Goal: Task Accomplishment & Management: Manage account settings

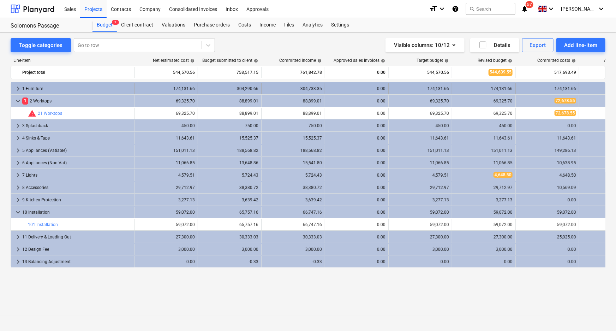
click at [42, 88] on div "1 Furniture" at bounding box center [76, 88] width 109 height 11
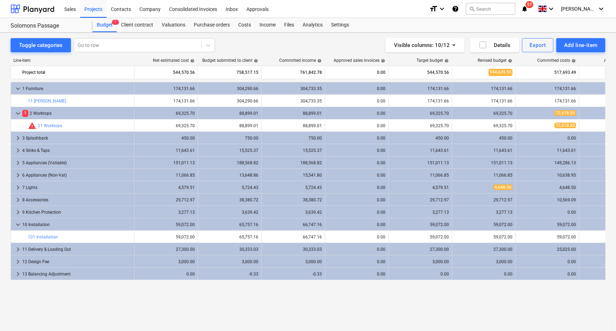
click at [42, 88] on div "1 Furniture" at bounding box center [76, 88] width 109 height 11
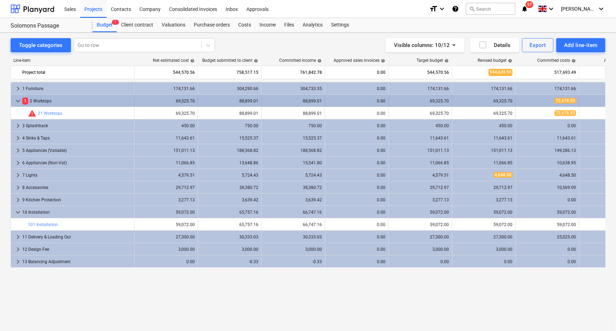
click at [42, 102] on div "1 2 Worktops" at bounding box center [76, 100] width 109 height 11
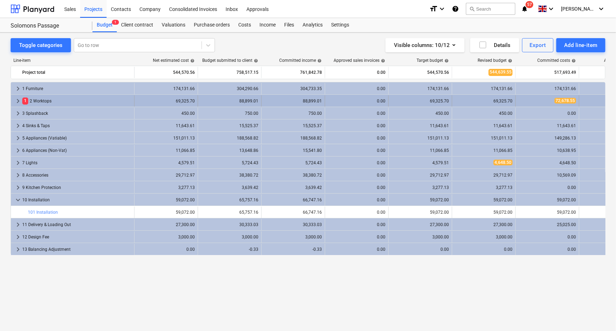
click at [569, 99] on span "72,678.55" at bounding box center [565, 101] width 22 height 6
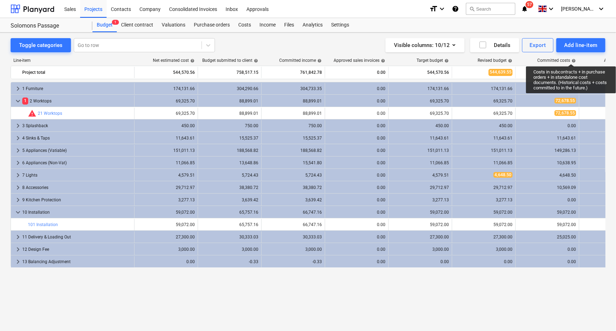
click at [571, 58] on div "Committed costs help" at bounding box center [556, 60] width 38 height 5
click at [565, 60] on div "Committed costs help" at bounding box center [556, 60] width 38 height 5
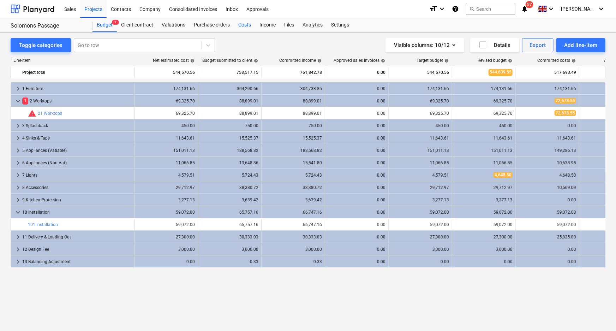
click at [252, 25] on div "Costs" at bounding box center [244, 25] width 21 height 14
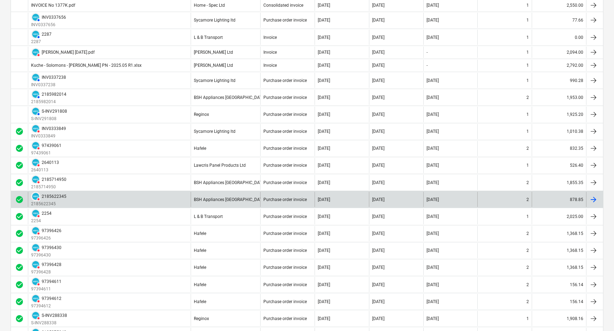
scroll to position [308, 0]
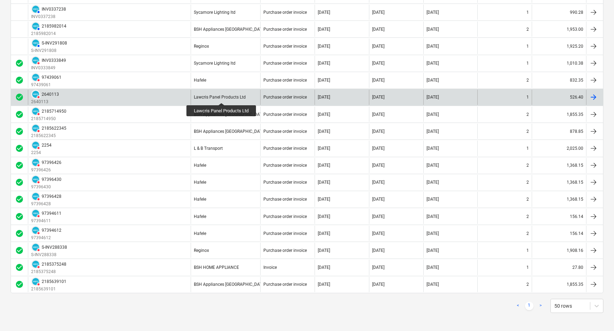
click at [222, 96] on div "Lawcris Panel Products Ltd" at bounding box center [220, 97] width 52 height 5
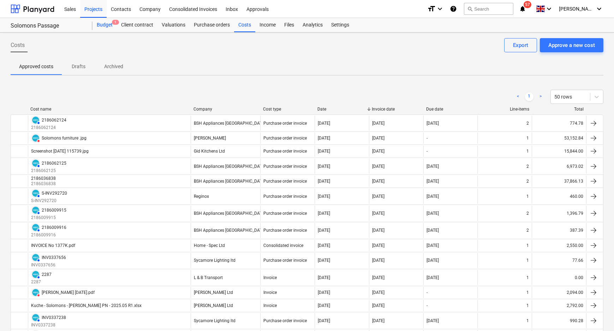
click at [110, 23] on div "Budget 1" at bounding box center [104, 25] width 24 height 14
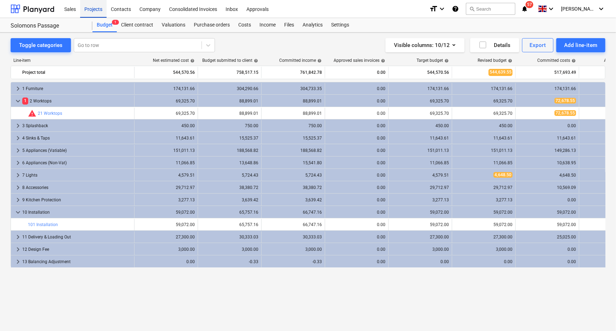
click at [99, 11] on div "Projects" at bounding box center [93, 9] width 26 height 18
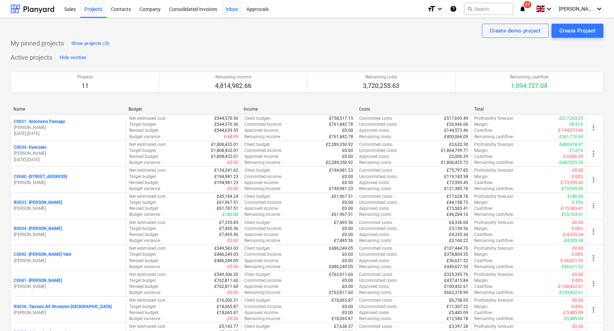
click at [234, 10] on div "Inbox" at bounding box center [231, 9] width 21 height 18
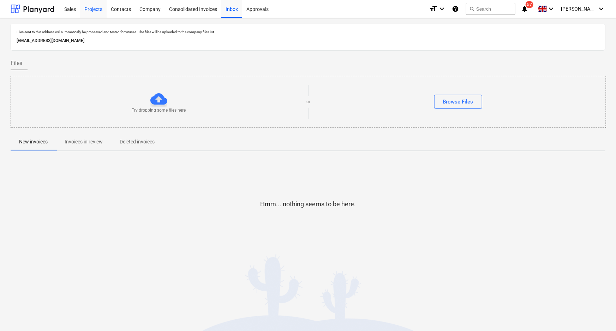
click at [85, 10] on div "Projects" at bounding box center [93, 9] width 26 height 18
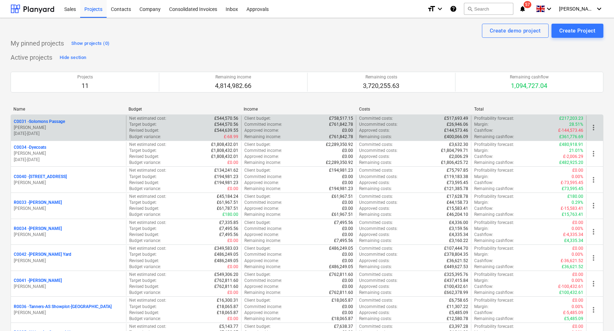
click at [64, 123] on p "C0031 - Solomons Passage" at bounding box center [39, 122] width 51 height 6
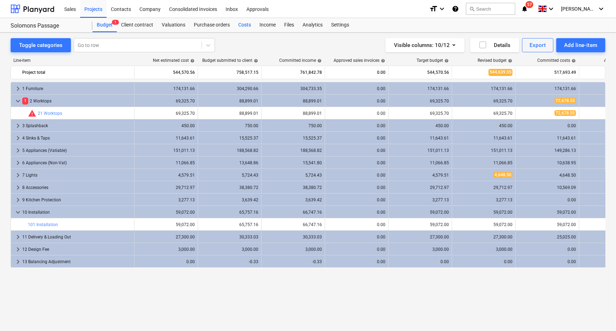
click at [248, 25] on div "Costs" at bounding box center [244, 25] width 21 height 14
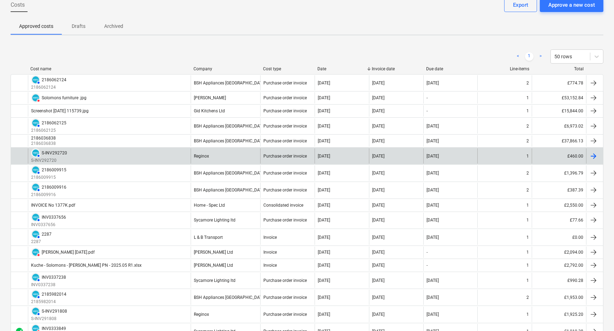
scroll to position [64, 0]
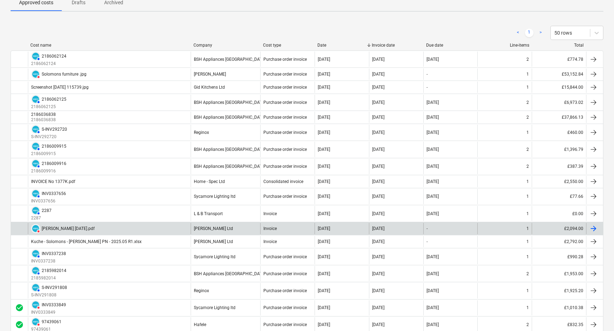
drag, startPoint x: 157, startPoint y: 227, endPoint x: 108, endPoint y: 227, distance: 49.8
click at [108, 227] on div "DELETED [PERSON_NAME] [DATE].pdf" at bounding box center [109, 228] width 163 height 11
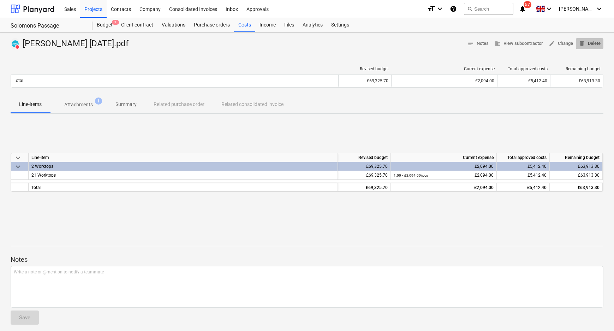
click at [596, 45] on span "delete Delete" at bounding box center [589, 44] width 22 height 8
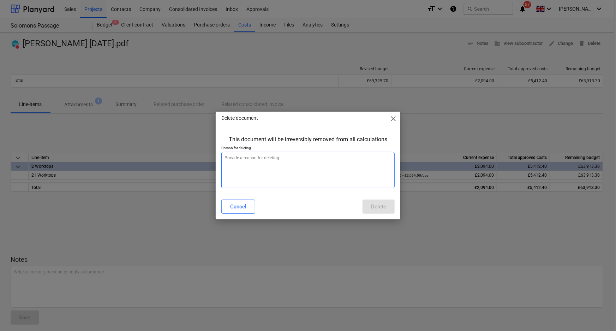
click at [352, 180] on textarea at bounding box center [308, 170] width 174 height 36
type textarea "x"
type textarea "R"
type textarea "x"
type textarea "Ro"
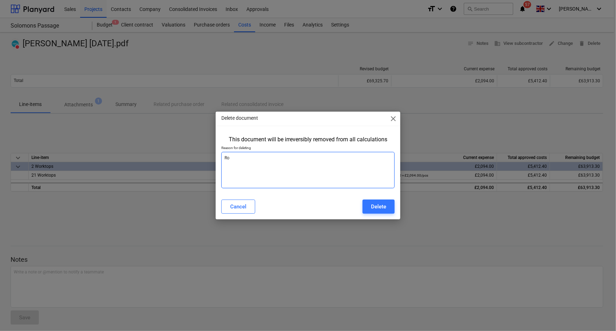
type textarea "x"
type textarea "Roa"
type textarea "x"
type textarea "Roan"
type textarea "x"
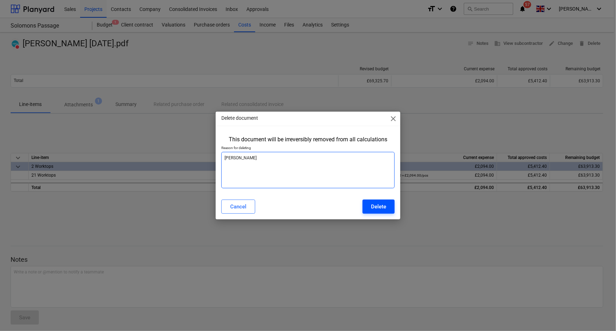
type textarea "[PERSON_NAME]"
click at [378, 208] on div "Delete" at bounding box center [378, 206] width 15 height 9
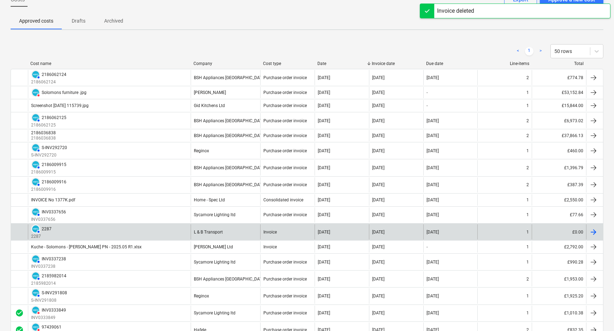
scroll to position [64, 0]
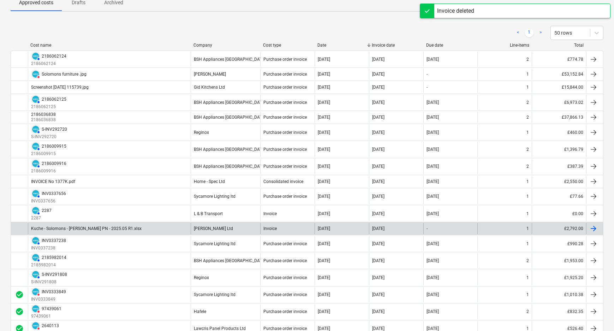
click at [141, 226] on div "Kuche - Solomons - [PERSON_NAME] PN - 2025.05 R1.xlsx" at bounding box center [109, 228] width 163 height 11
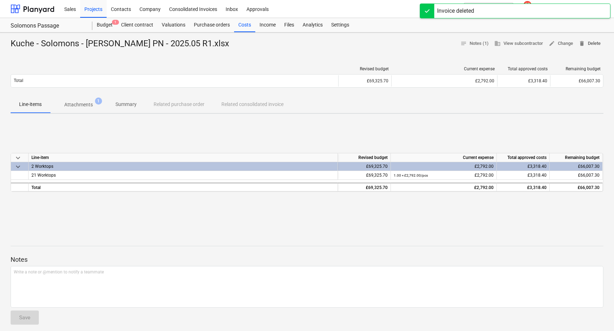
click at [593, 44] on span "delete Delete" at bounding box center [589, 44] width 22 height 8
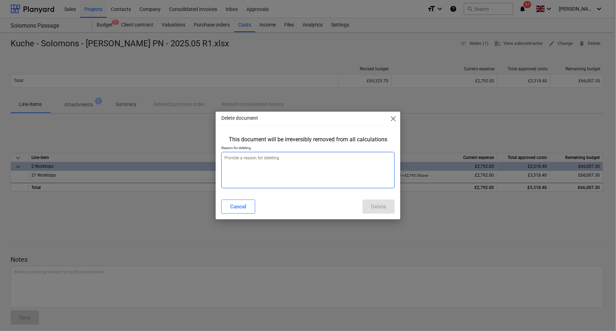
click at [307, 180] on textarea at bounding box center [308, 170] width 174 height 36
type textarea "x"
type textarea "r"
type textarea "x"
type textarea "ro"
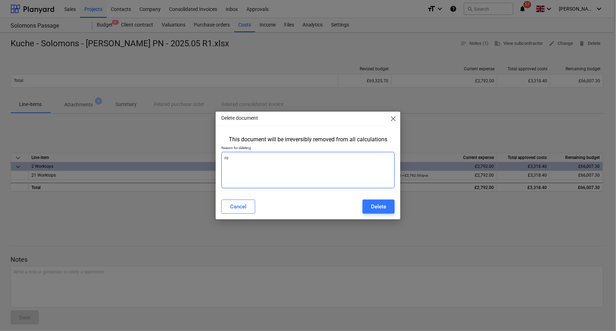
type textarea "x"
type textarea "roa"
type textarea "x"
type textarea "roan"
type textarea "x"
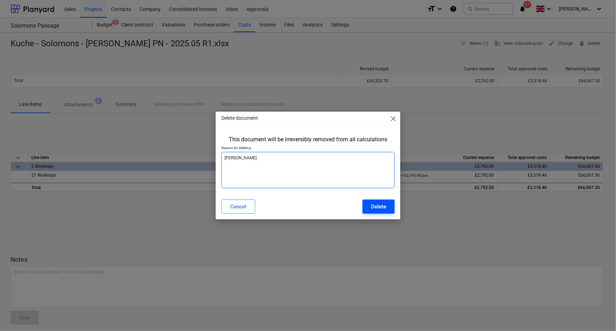
type textarea "[PERSON_NAME]"
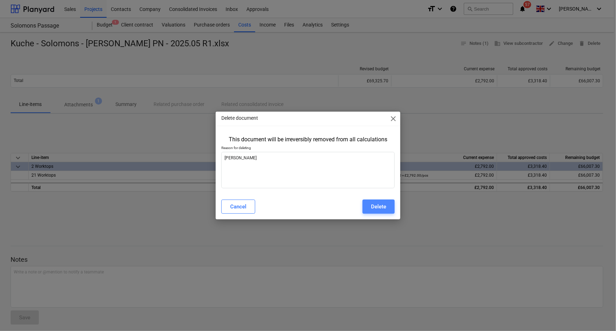
click at [388, 209] on button "Delete" at bounding box center [378, 206] width 32 height 14
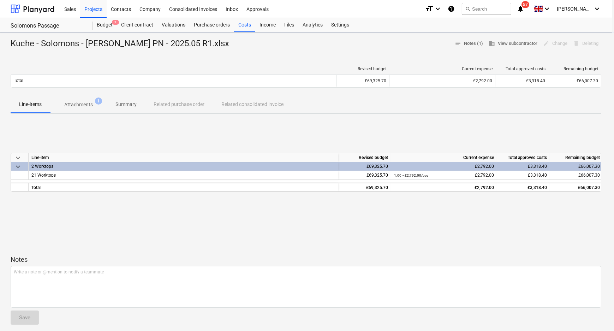
type textarea "x"
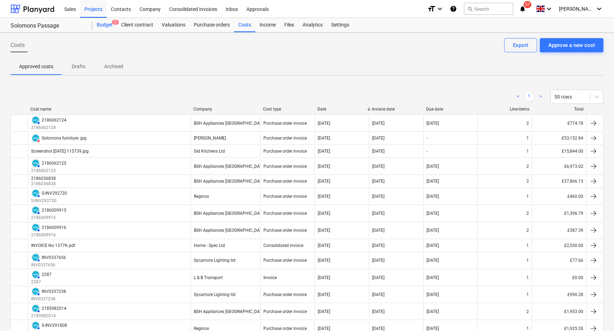
click at [99, 22] on div "Budget 1" at bounding box center [104, 25] width 24 height 14
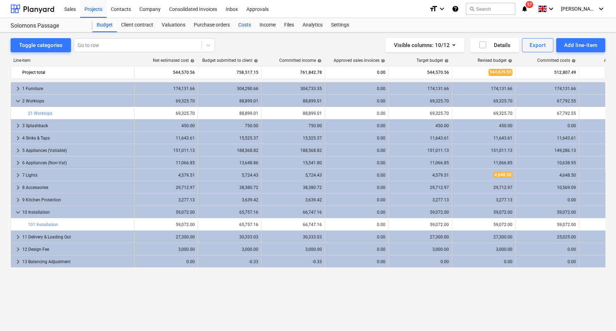
click at [247, 25] on div "Costs" at bounding box center [244, 25] width 21 height 14
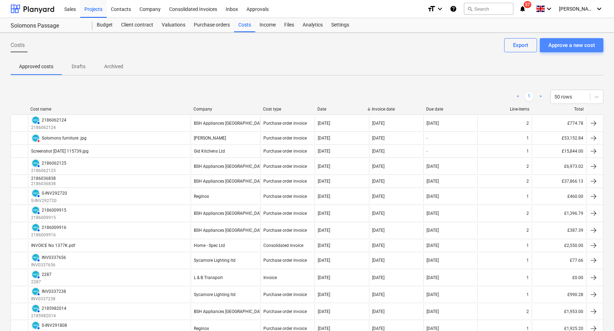
click at [560, 47] on div "Approve a new cost" at bounding box center [571, 45] width 47 height 9
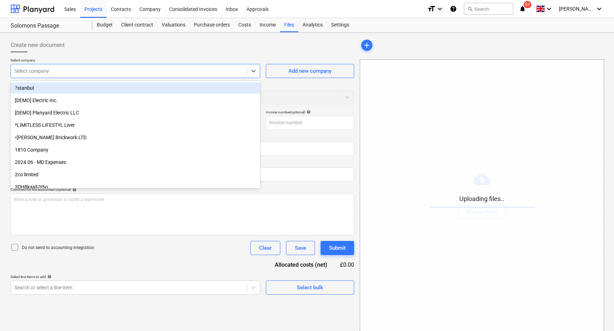
click at [224, 69] on div at bounding box center [128, 70] width 229 height 7
type input "Roa"
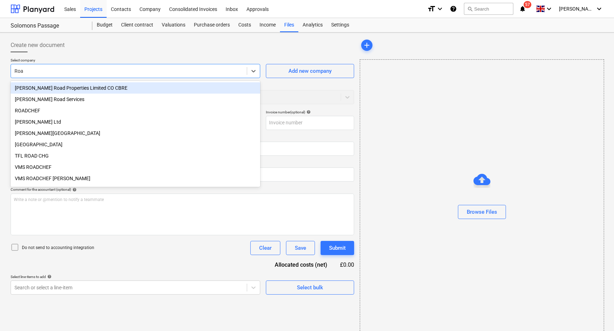
type input "Kuche - Solomons - [PERSON_NAME] PN - 2025.05 R1.xlsx"
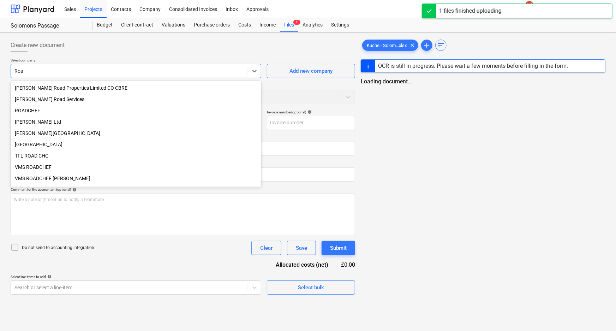
click at [31, 121] on div "[PERSON_NAME] Ltd" at bounding box center [136, 121] width 251 height 11
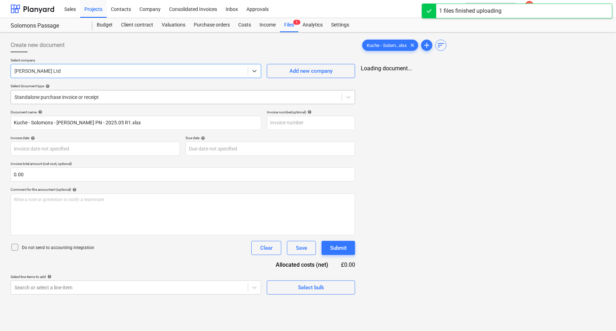
click at [128, 97] on div at bounding box center [176, 97] width 324 height 7
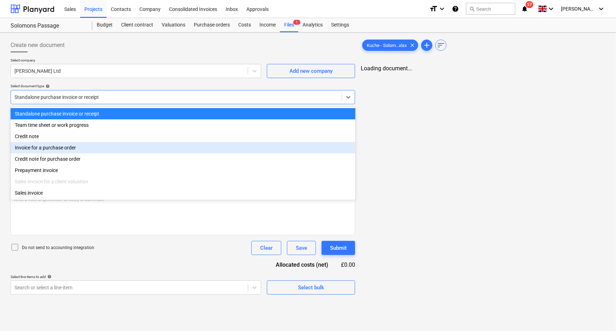
click at [62, 147] on div "Invoice for a purchase order" at bounding box center [183, 147] width 345 height 11
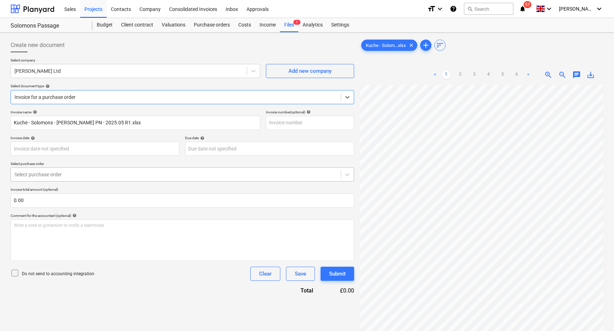
click at [86, 175] on div at bounding box center [175, 174] width 323 height 7
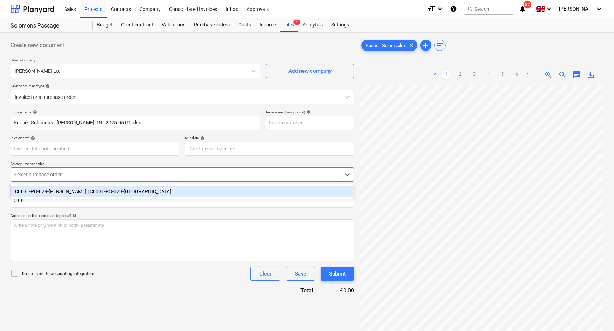
click at [80, 192] on div "C0031-PO-029-[PERSON_NAME] | C0031-PO-029-[GEOGRAPHIC_DATA]" at bounding box center [182, 191] width 343 height 11
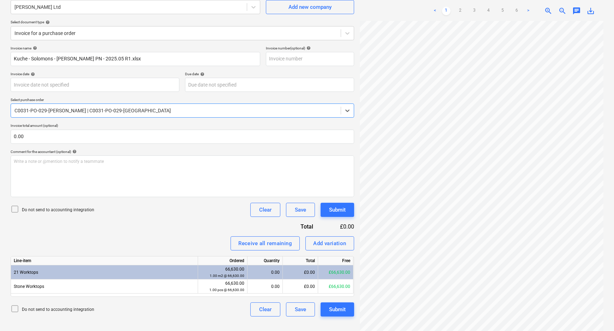
scroll to position [71, 0]
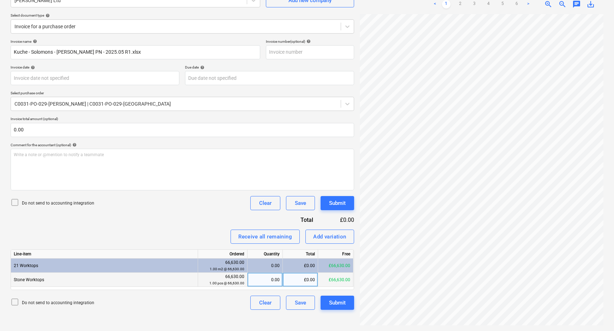
click at [305, 282] on div "£0.00" at bounding box center [300, 279] width 35 height 14
click at [303, 285] on div "£0.00" at bounding box center [300, 279] width 35 height 14
type input "2"
type input "2792"
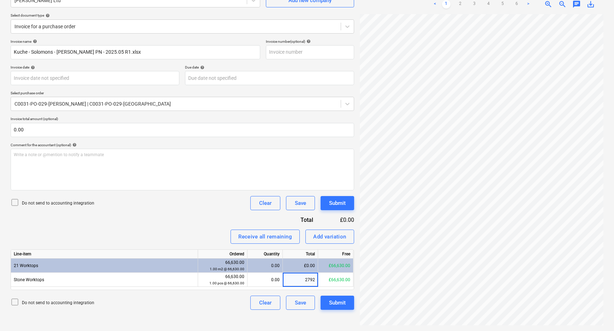
click at [226, 314] on div "Create new document Select company [PERSON_NAME] Ltd Add new company Select doc…" at bounding box center [182, 146] width 349 height 363
click at [64, 204] on p "Do not send to accounting integration" at bounding box center [58, 203] width 72 height 6
click at [345, 305] on div "Submit" at bounding box center [337, 302] width 17 height 9
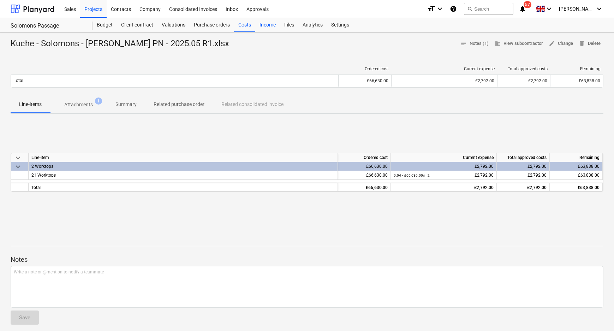
click at [240, 28] on div "Costs" at bounding box center [244, 25] width 21 height 14
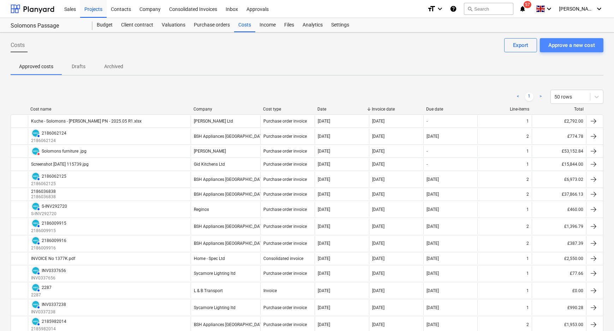
click at [555, 42] on div "Approve a new cost" at bounding box center [571, 45] width 47 height 9
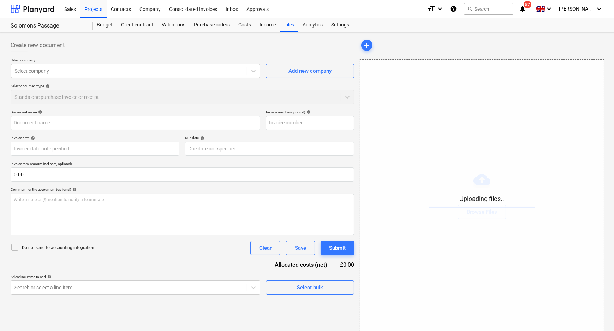
click at [233, 70] on div at bounding box center [128, 70] width 229 height 7
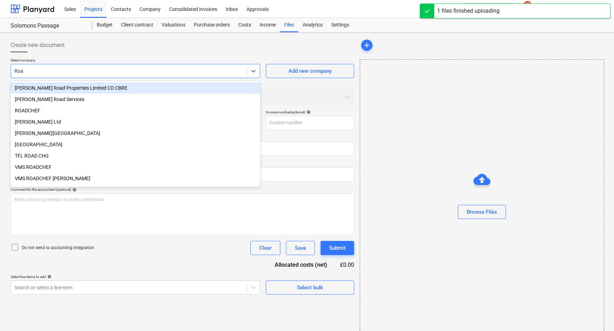
type input "Roan"
type input "Kuche - Solomons - [PERSON_NAME] PN - 2025.06.xlsx"
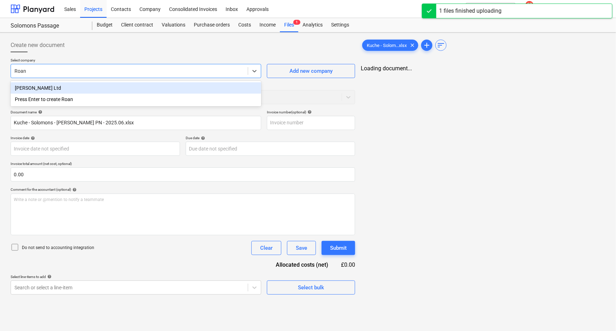
type input "[PERSON_NAME]"
click at [215, 89] on div "[PERSON_NAME] Ltd" at bounding box center [136, 87] width 251 height 11
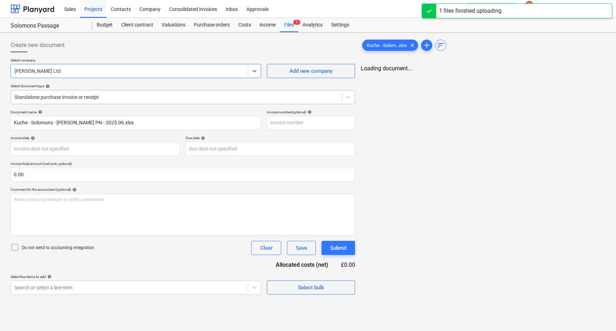
click at [119, 92] on div "Standalone purchase invoice or receipt" at bounding box center [176, 97] width 331 height 10
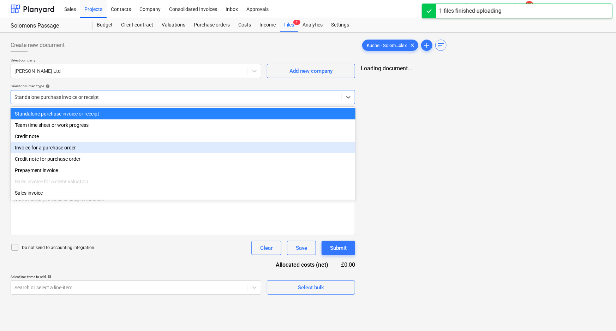
click at [82, 148] on div "Invoice for a purchase order" at bounding box center [183, 147] width 345 height 11
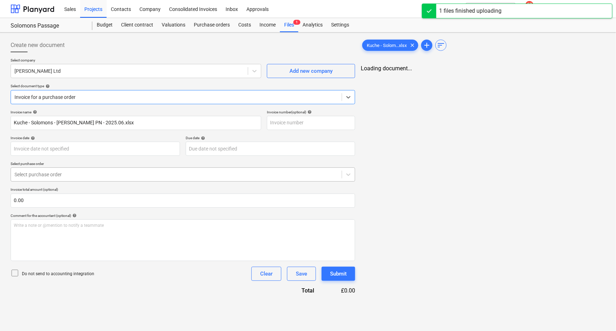
click at [67, 176] on div at bounding box center [176, 174] width 324 height 7
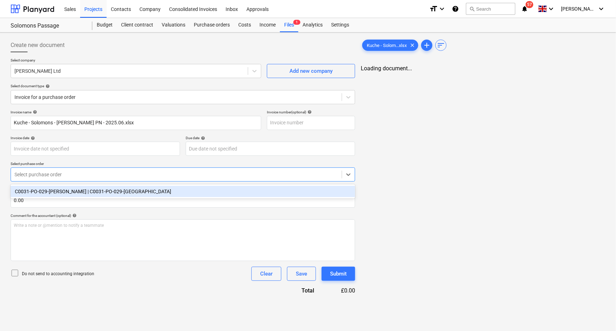
click at [65, 194] on div "C0031-PO-029-[PERSON_NAME] | C0031-PO-029-[GEOGRAPHIC_DATA]" at bounding box center [183, 191] width 345 height 11
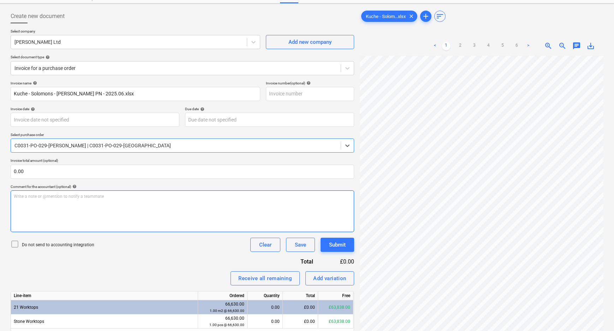
scroll to position [71, 0]
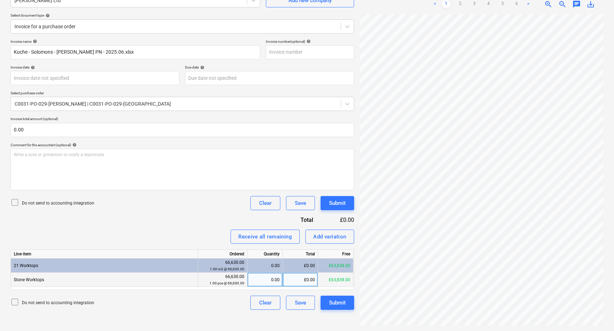
click at [301, 284] on div "£0.00" at bounding box center [300, 279] width 35 height 14
click at [310, 278] on div "£0.00" at bounding box center [300, 279] width 35 height 14
type input "2094"
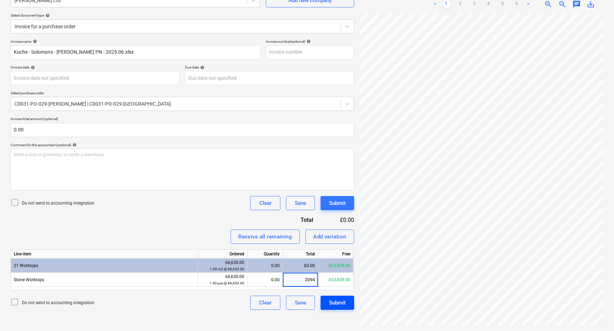
click at [333, 304] on div "Submit" at bounding box center [337, 302] width 17 height 9
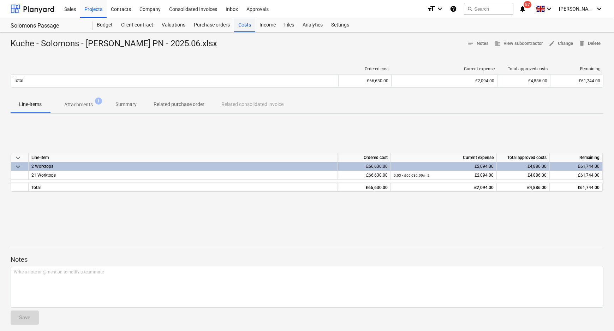
click at [245, 22] on div "Costs" at bounding box center [244, 25] width 21 height 14
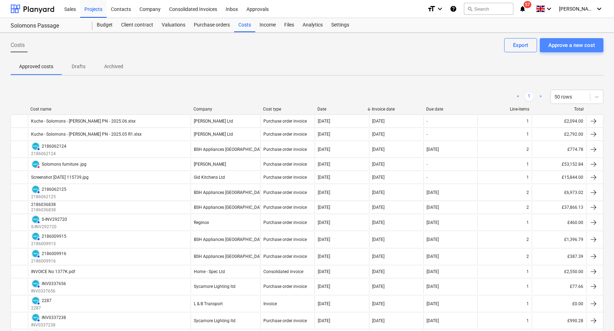
click at [570, 43] on div "Approve a new cost" at bounding box center [571, 45] width 47 height 9
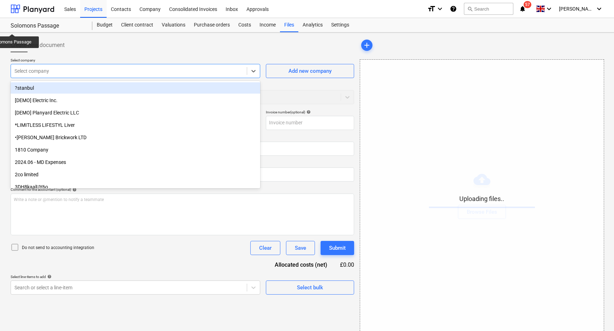
click at [120, 72] on div at bounding box center [128, 70] width 229 height 7
type input "roa"
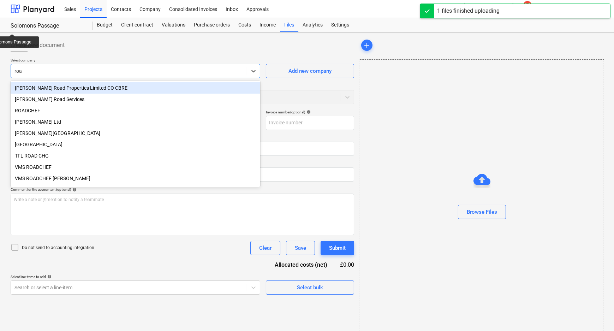
type input "Kuche - Solomons - [PERSON_NAME] PN - 2025.07.xlsx"
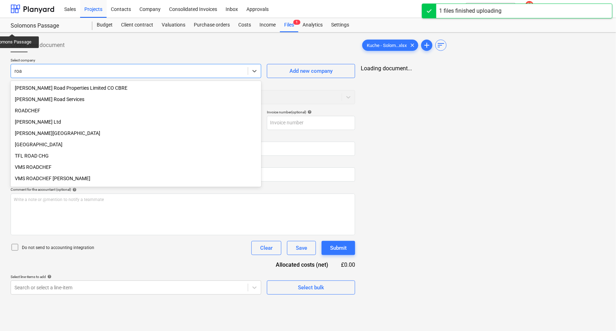
click at [66, 125] on div "[PERSON_NAME] Ltd" at bounding box center [136, 121] width 251 height 11
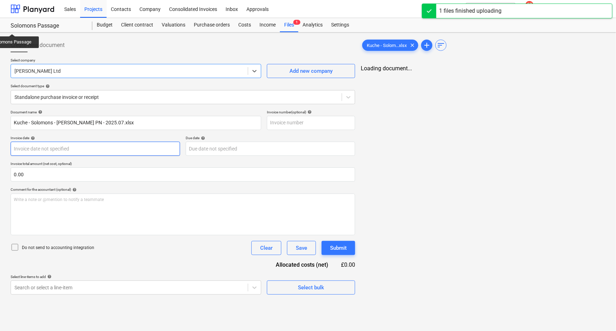
click at [73, 147] on body "Sales Projects Contacts Company Consolidated Invoices Inbox Approvals format_si…" at bounding box center [308, 165] width 616 height 331
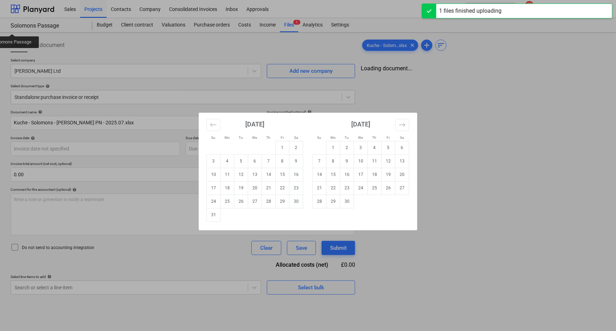
click at [176, 92] on div "Su Mo Tu We Th Fr Sa Su Mo Tu We Th Fr Sa [DATE] 1 2 3 4 5 6 7 8 9 10 11 12 13 …" at bounding box center [308, 165] width 616 height 331
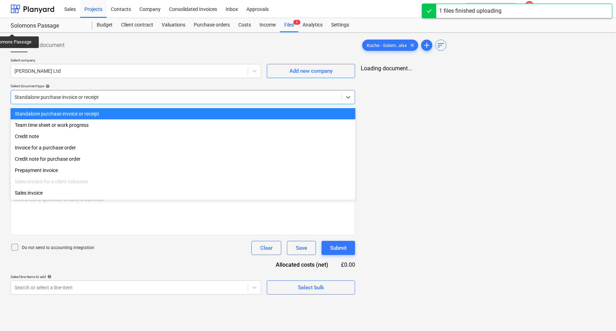
drag, startPoint x: 178, startPoint y: 97, endPoint x: 118, endPoint y: 106, distance: 61.0
click at [176, 97] on div at bounding box center [176, 97] width 324 height 7
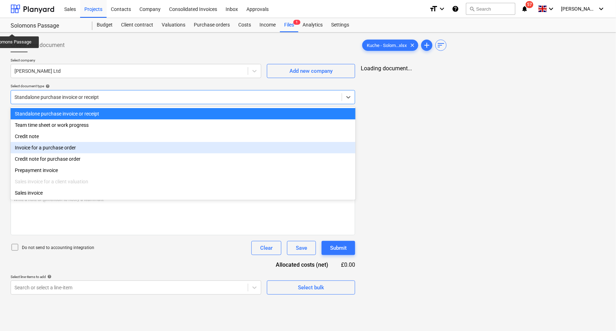
click at [57, 148] on div "Invoice for a purchase order" at bounding box center [183, 147] width 345 height 11
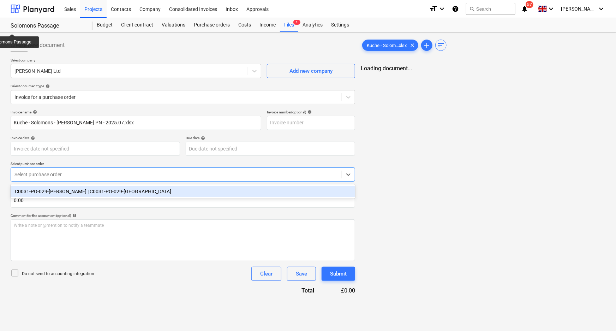
drag, startPoint x: 58, startPoint y: 171, endPoint x: 58, endPoint y: 184, distance: 13.4
click at [58, 171] on div at bounding box center [176, 174] width 324 height 7
click at [58, 190] on div "C0031-PO-029-[PERSON_NAME] | C0031-PO-029-[GEOGRAPHIC_DATA]" at bounding box center [182, 191] width 343 height 11
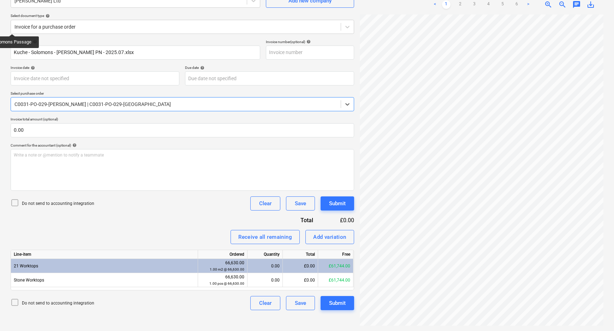
scroll to position [71, 0]
click at [76, 204] on p "Do not send to accounting integration" at bounding box center [58, 203] width 72 height 6
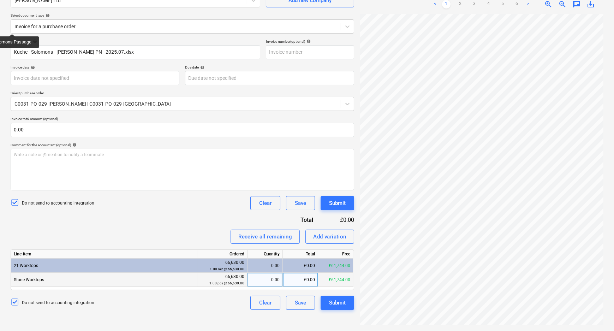
click at [298, 282] on div "£0.00" at bounding box center [300, 279] width 35 height 14
click at [306, 279] on div "£0.00" at bounding box center [300, 279] width 35 height 14
type input "5884"
click at [320, 320] on div "Create new document Select company [PERSON_NAME] Ltd Add new company Select doc…" at bounding box center [182, 146] width 349 height 363
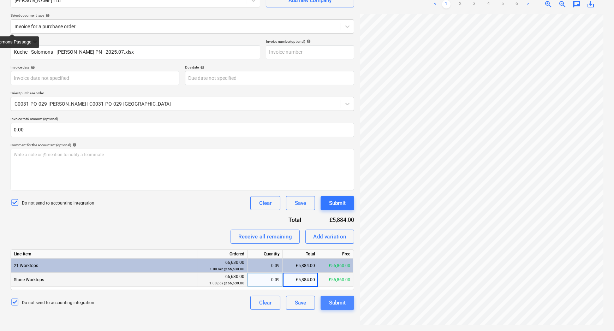
click at [335, 303] on div "Submit" at bounding box center [337, 302] width 17 height 9
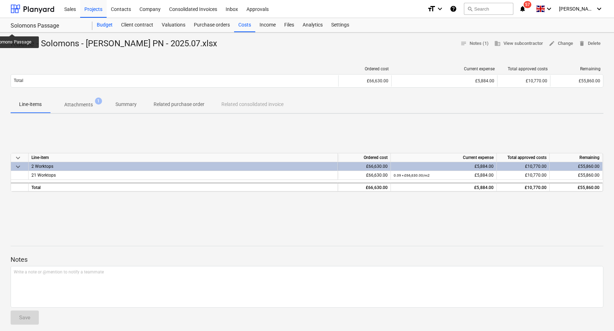
click at [111, 25] on div "Budget" at bounding box center [104, 25] width 24 height 14
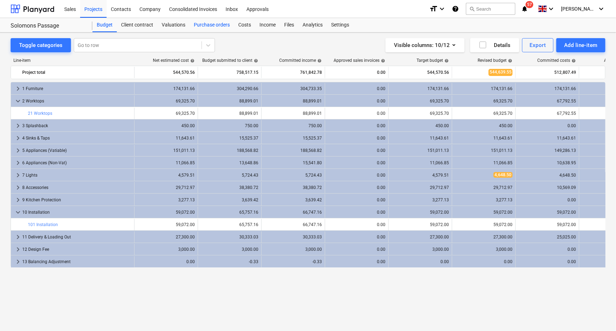
click at [218, 28] on div "Purchase orders" at bounding box center [212, 25] width 44 height 14
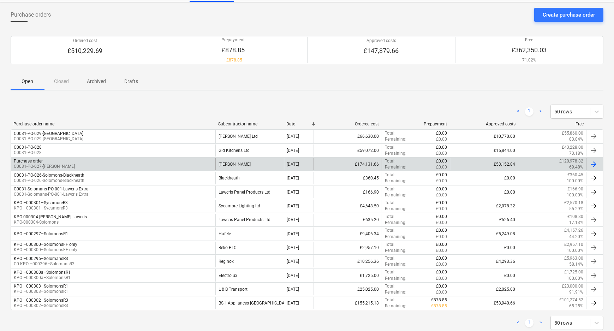
scroll to position [32, 0]
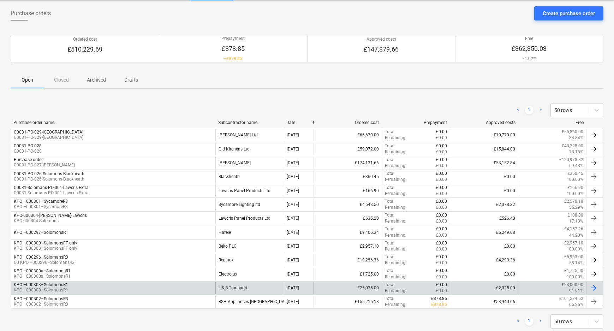
click at [159, 282] on div "KPO –000303–SolomonsR1 KPO –000303–SolomonsR1" at bounding box center [113, 288] width 204 height 12
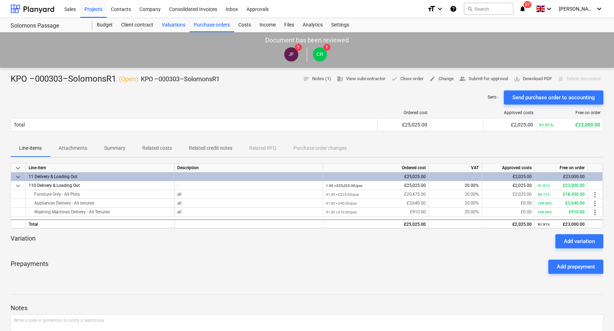
click at [174, 22] on div "Valuations" at bounding box center [173, 25] width 32 height 14
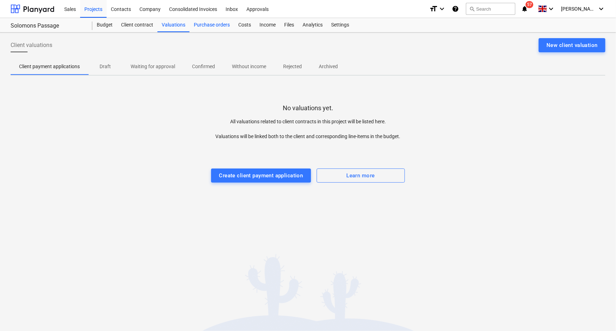
click at [198, 24] on div "Purchase orders" at bounding box center [212, 25] width 44 height 14
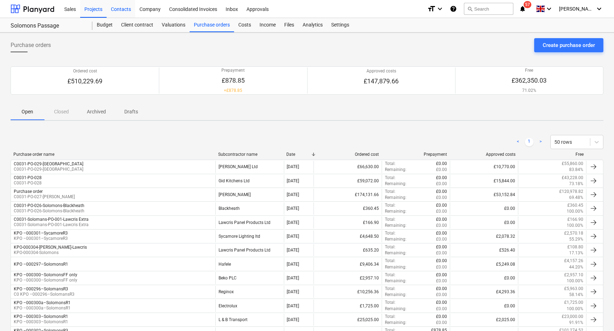
click at [122, 12] on div "Contacts" at bounding box center [121, 9] width 29 height 18
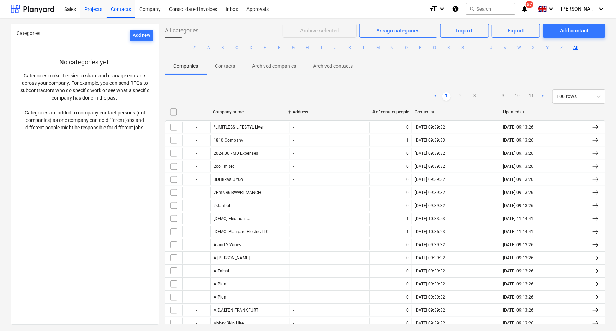
click at [89, 9] on div "Projects" at bounding box center [93, 9] width 26 height 18
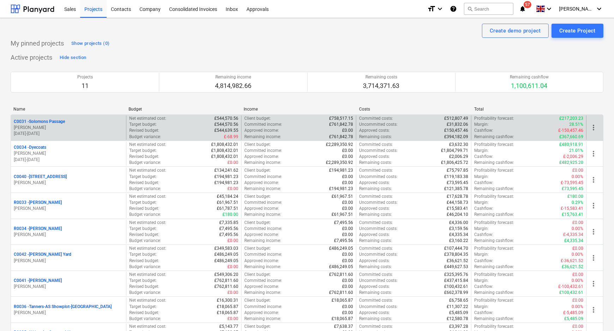
click at [37, 122] on p "C0031 - Solomons Passage" at bounding box center [39, 122] width 51 height 6
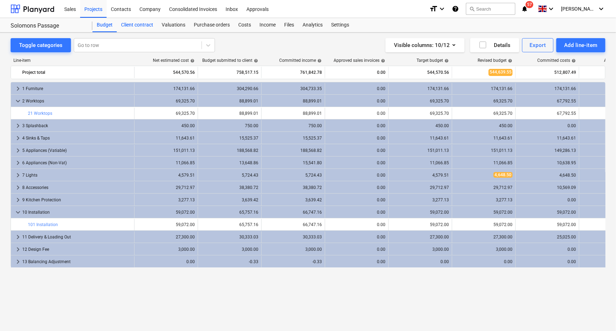
click at [145, 24] on div "Client contract" at bounding box center [137, 25] width 41 height 14
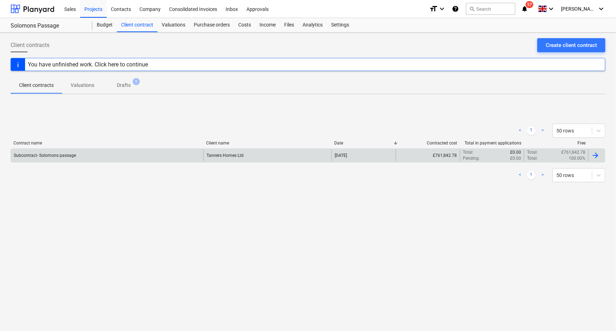
click at [192, 155] on div "Subcontract- Solomons passage" at bounding box center [107, 155] width 192 height 12
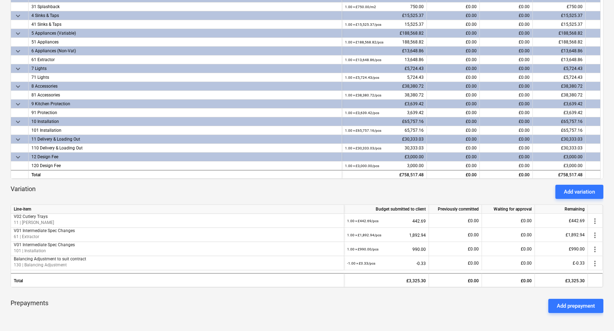
scroll to position [160, 0]
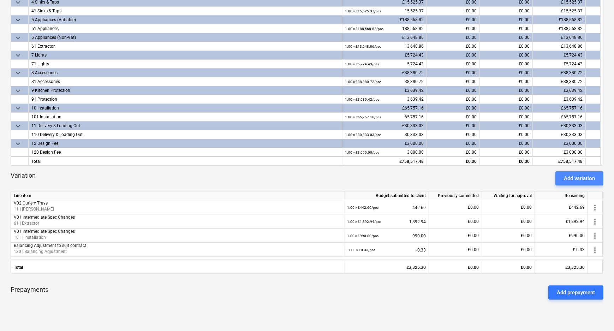
click at [583, 177] on div "Add variation" at bounding box center [579, 178] width 31 height 9
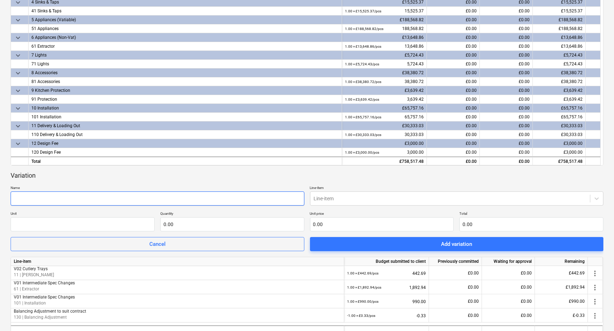
click at [76, 193] on input "text" at bounding box center [158, 198] width 294 height 14
type input "KCL003"
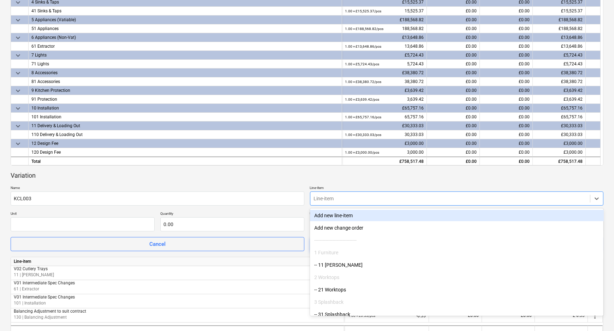
click at [369, 196] on div at bounding box center [450, 198] width 273 height 7
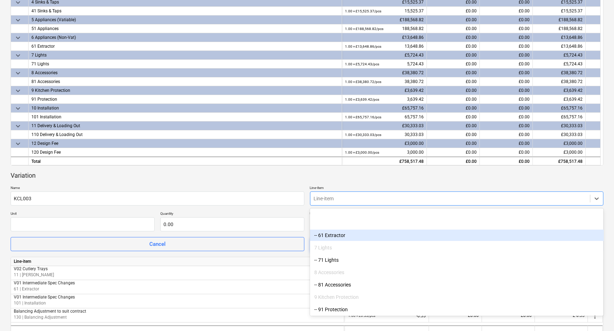
scroll to position [192, 0]
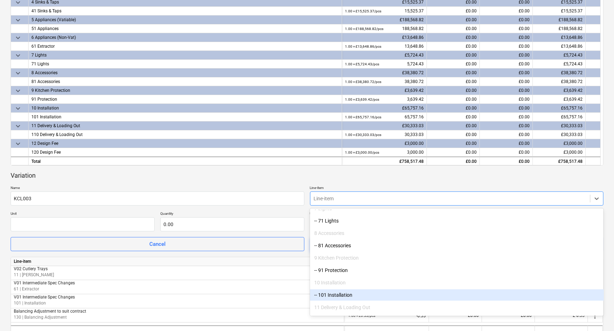
click at [380, 293] on div "-- 101 Installation" at bounding box center [457, 294] width 294 height 11
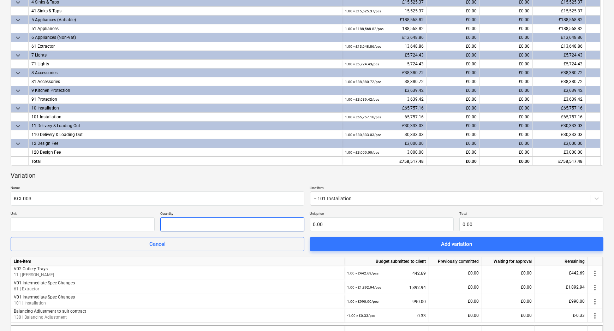
click at [187, 222] on input "text" at bounding box center [232, 224] width 144 height 14
type input "1.00"
click at [348, 223] on input "text" at bounding box center [382, 224] width 144 height 14
type input "9"
type input "9.00"
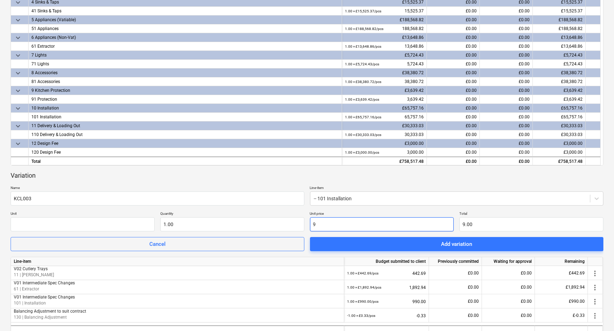
type input "90"
type input "90.00"
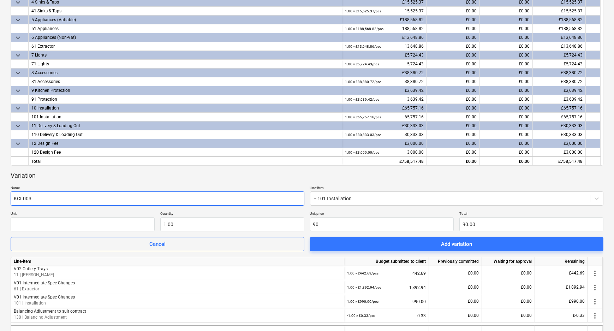
type input "90.00"
click at [117, 191] on input "KCL003" at bounding box center [158, 198] width 294 height 14
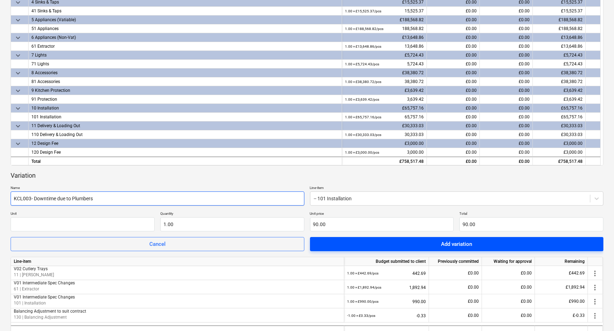
type input "KCL003- Downtime due to Plumbers"
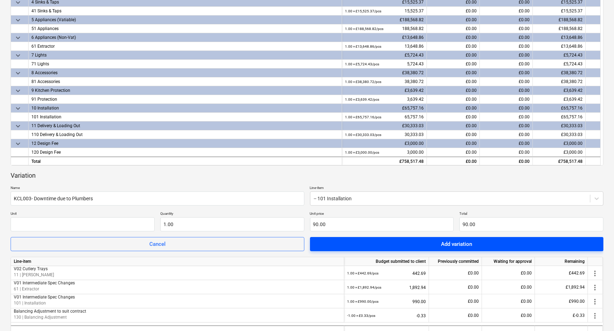
click at [492, 244] on span "Add variation" at bounding box center [456, 243] width 277 height 9
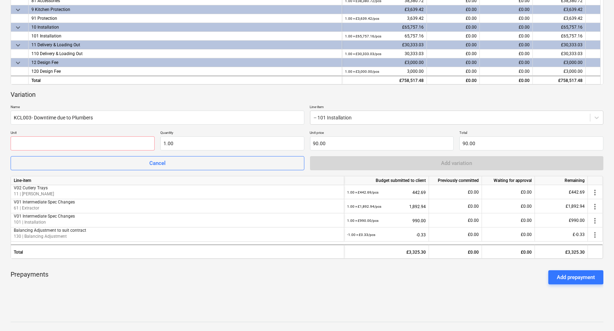
scroll to position [224, 0]
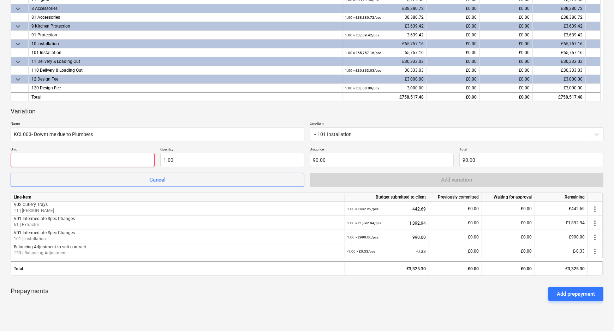
click at [88, 161] on input "text" at bounding box center [83, 160] width 144 height 14
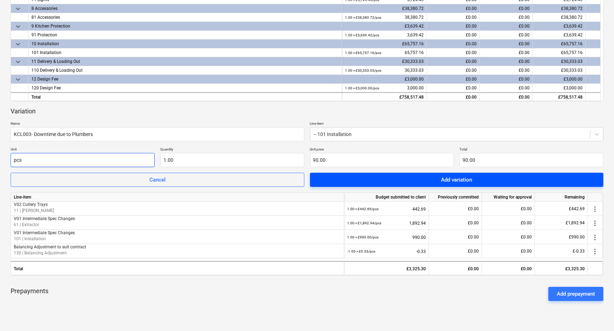
type input "pcs"
click at [432, 178] on span "Add variation" at bounding box center [456, 179] width 277 height 9
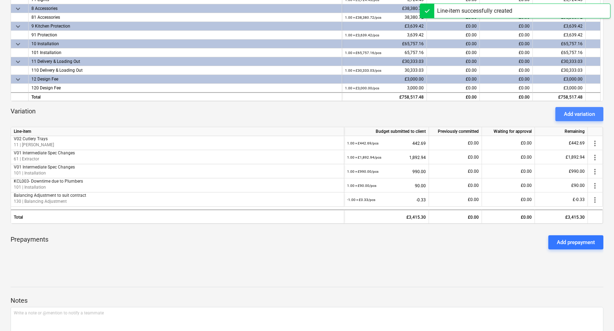
click at [576, 111] on div "Add variation" at bounding box center [579, 113] width 31 height 9
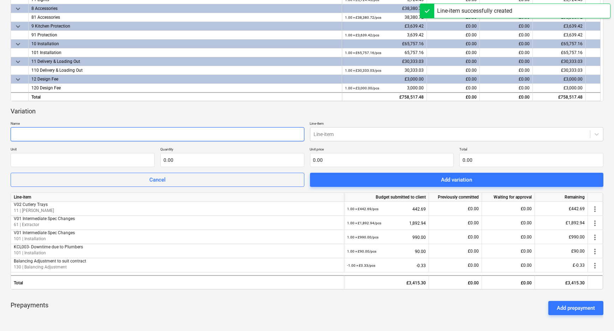
click at [62, 134] on input "text" at bounding box center [158, 134] width 294 height 14
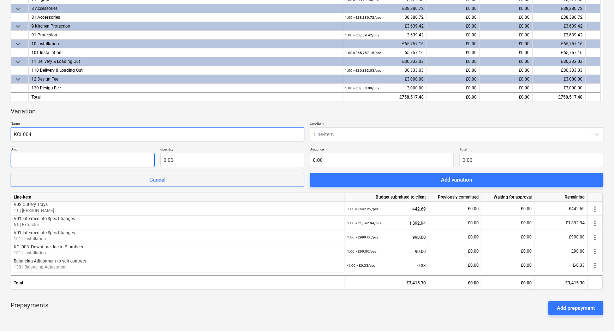
type input "KCL004"
click at [72, 161] on input "text" at bounding box center [83, 160] width 144 height 14
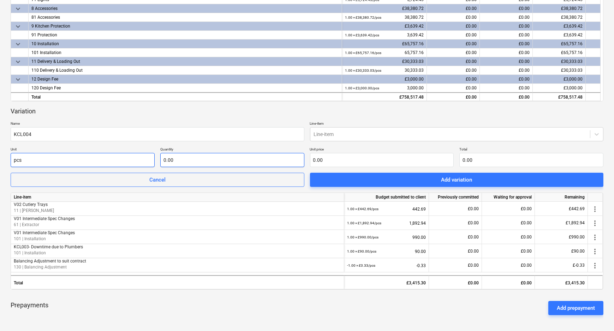
type input "pcs"
click at [184, 162] on input "text" at bounding box center [232, 160] width 144 height 14
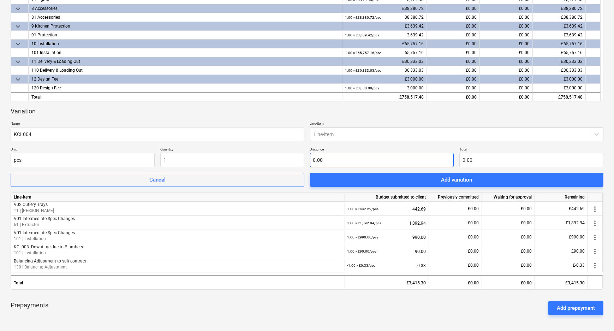
type input "1.00"
click at [338, 159] on input "text" at bounding box center [382, 160] width 144 height 14
type input "1"
type input "1.00"
type input "18"
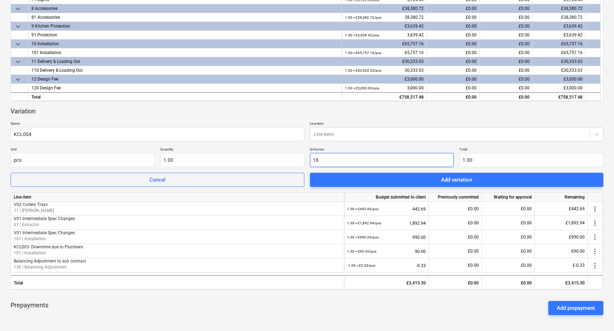
type input "18.00"
type input "180"
type input "180.00"
click at [339, 134] on div at bounding box center [450, 134] width 273 height 7
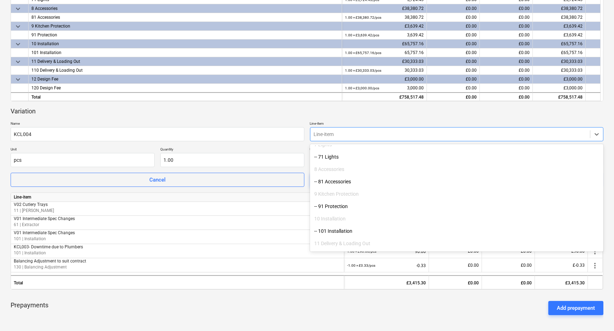
scroll to position [192, 0]
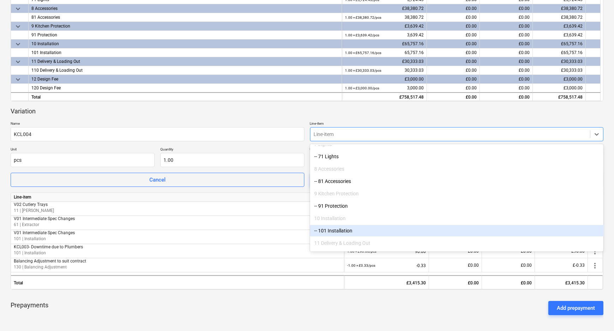
click at [345, 229] on div "-- 101 Installation" at bounding box center [457, 230] width 294 height 11
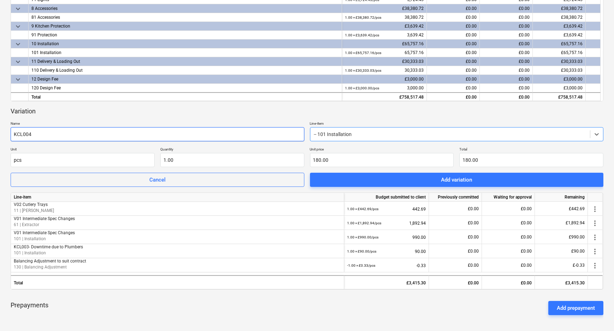
click at [101, 134] on input "KCL004" at bounding box center [158, 134] width 294 height 14
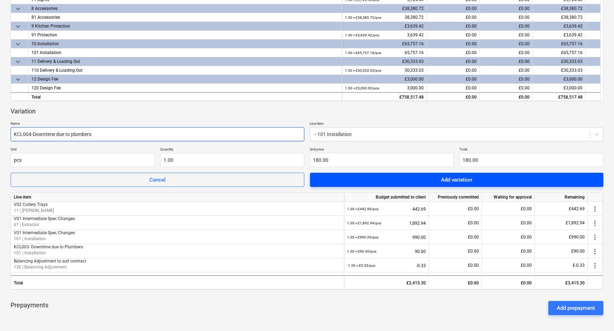
type input "KCL004-Downtime due to plumbers"
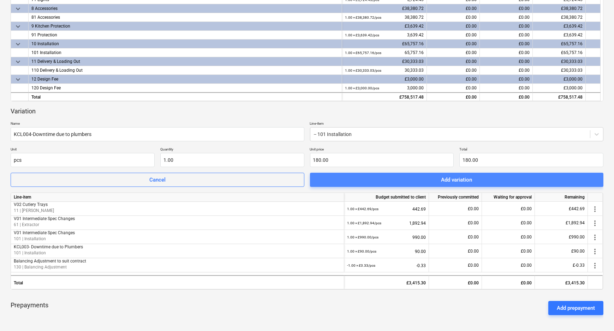
click at [483, 178] on span "Add variation" at bounding box center [456, 179] width 277 height 9
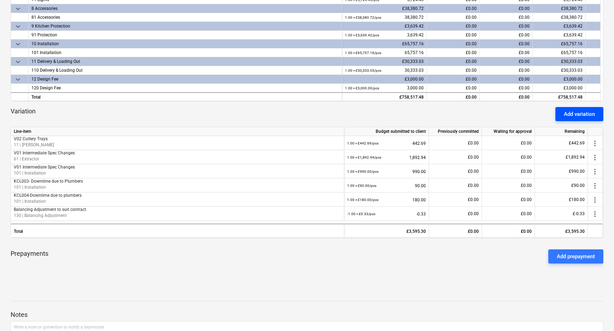
click at [569, 114] on div "Add variation" at bounding box center [579, 113] width 31 height 9
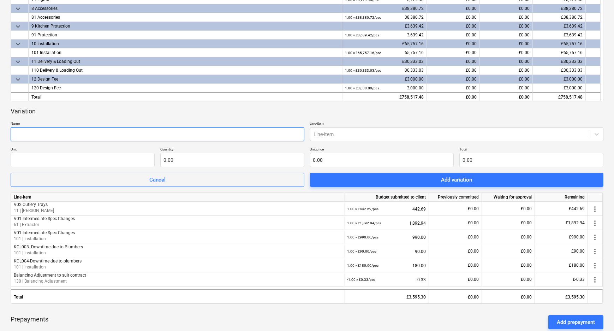
click at [104, 133] on input "text" at bounding box center [158, 134] width 294 height 14
type input "Storage Costs"
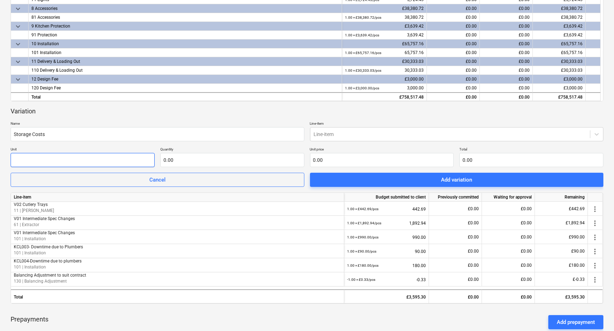
click at [109, 159] on input "text" at bounding box center [83, 160] width 144 height 14
type input "pcs"
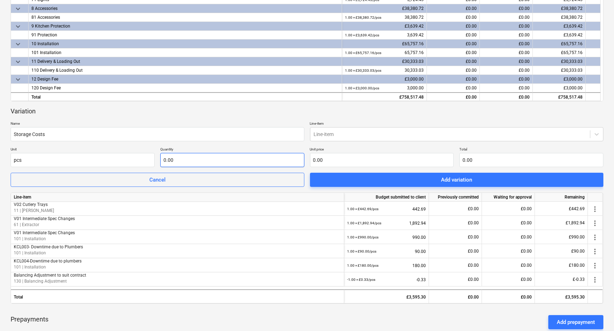
drag, startPoint x: 176, startPoint y: 168, endPoint x: 183, endPoint y: 161, distance: 9.5
click at [178, 168] on div "Variation Name Storage Costs Line-item Line-item Unit pcs Quantity 0.00 Unit pr…" at bounding box center [307, 147] width 593 height 80
click at [185, 161] on input "text" at bounding box center [232, 160] width 144 height 14
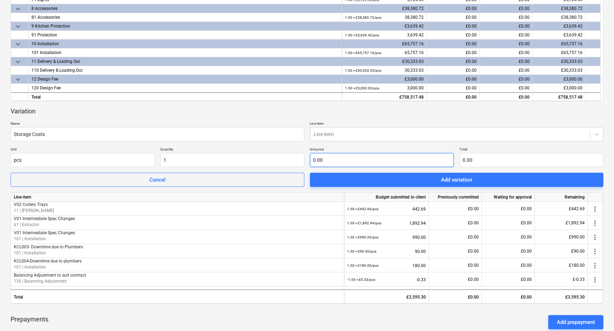
type input "1.00"
click at [344, 161] on input "text" at bounding box center [382, 160] width 144 height 14
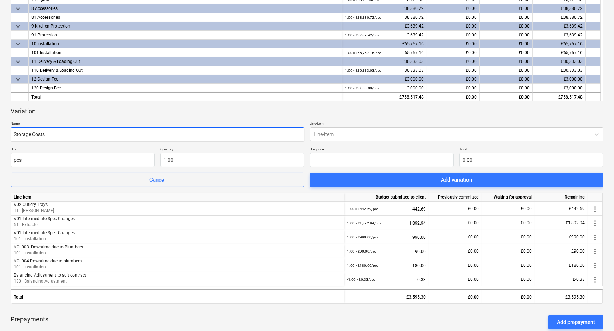
type input "0.00"
click at [158, 137] on input "Storage Costs" at bounding box center [158, 134] width 294 height 14
type input "Storage Costs (Up to [DATE])"
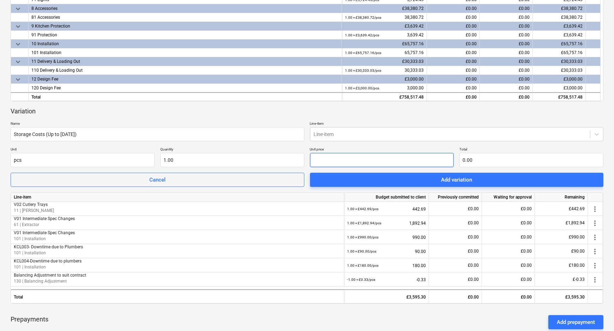
click at [336, 161] on input "text" at bounding box center [382, 160] width 144 height 14
type input "3"
type input "3.00"
type input "35"
type input "35.00"
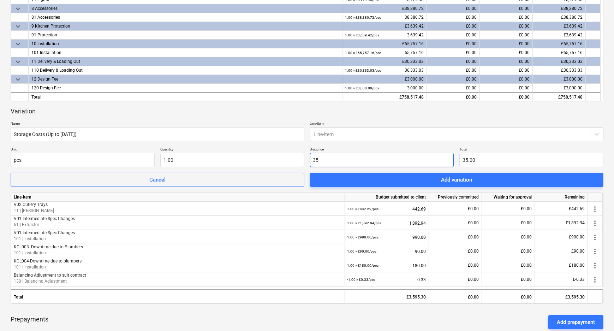
type input "358"
type input "358.00"
type input "35823"
type input "35,823.00"
type input "3582"
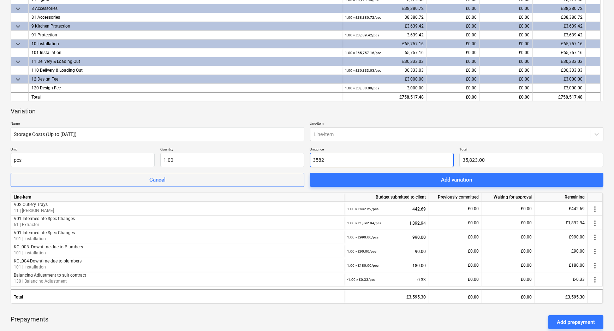
type input "3,582.00"
type input "3582.8"
type input "3,582.80"
type input "3582.86"
type input "3,582.86"
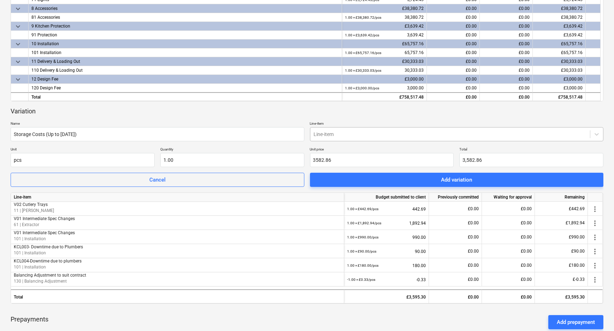
type input "3,582.86"
click at [385, 132] on div at bounding box center [450, 134] width 273 height 7
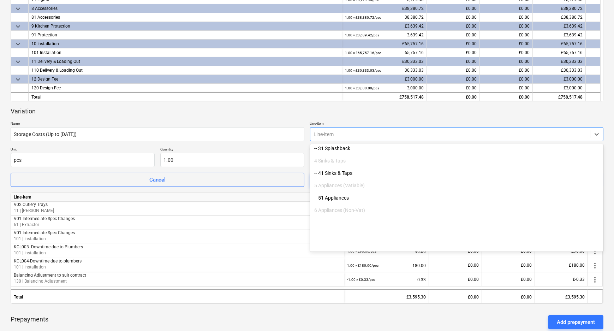
scroll to position [32, 0]
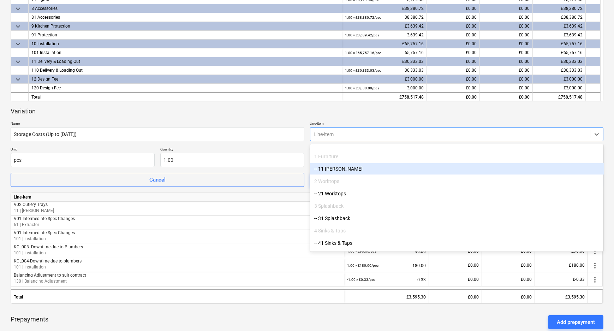
click at [354, 169] on div "-- 11 [PERSON_NAME]" at bounding box center [457, 168] width 294 height 11
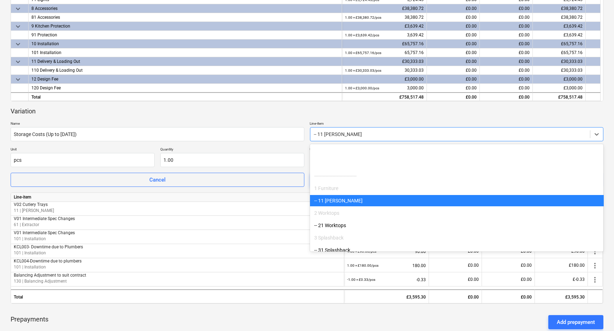
click at [393, 133] on div at bounding box center [450, 134] width 273 height 7
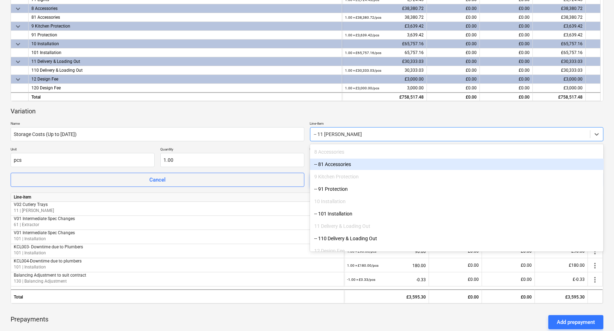
scroll to position [210, 0]
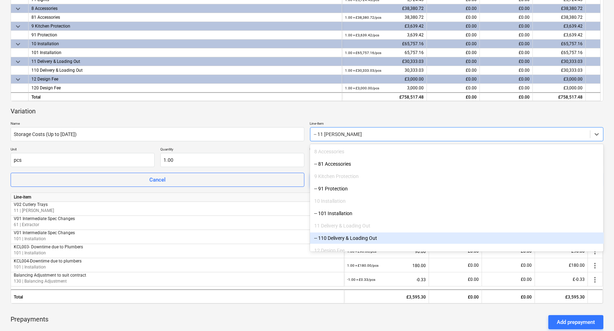
click at [374, 239] on div "-- 110 Delivery & Loading Out" at bounding box center [457, 237] width 294 height 11
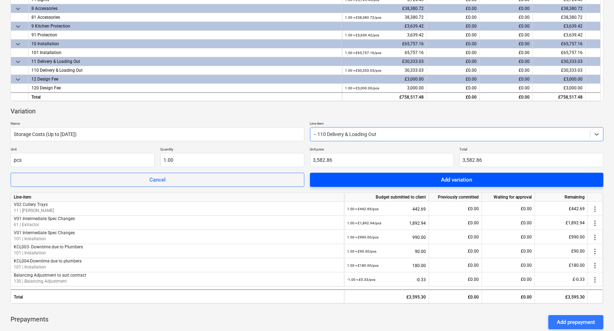
click at [408, 180] on span "Add variation" at bounding box center [456, 179] width 277 height 9
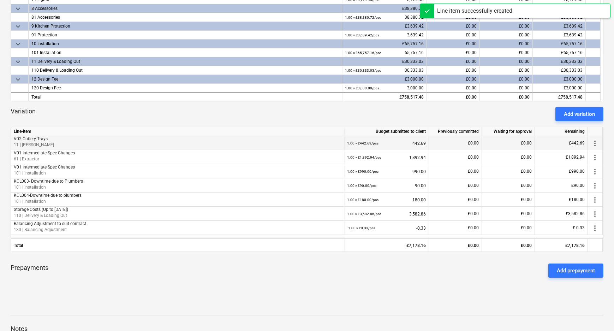
click at [77, 145] on p "11 | [PERSON_NAME]" at bounding box center [177, 145] width 327 height 6
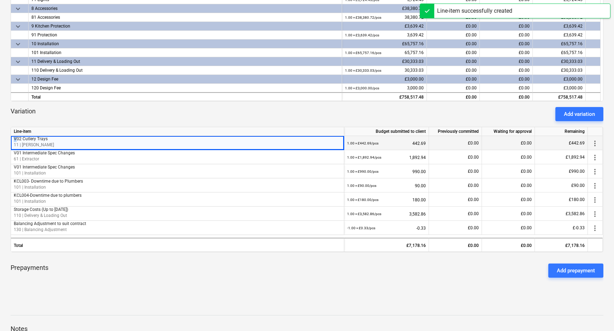
drag, startPoint x: 15, startPoint y: 138, endPoint x: 11, endPoint y: 138, distance: 4.6
click at [11, 138] on div "V02 Cutlery Trays 11 | [PERSON_NAME]" at bounding box center [177, 143] width 333 height 14
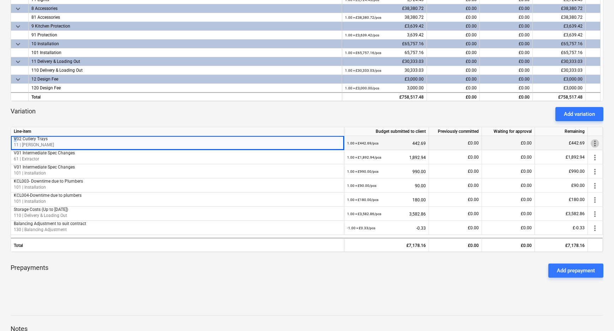
click at [594, 144] on span "more_vert" at bounding box center [594, 143] width 8 height 8
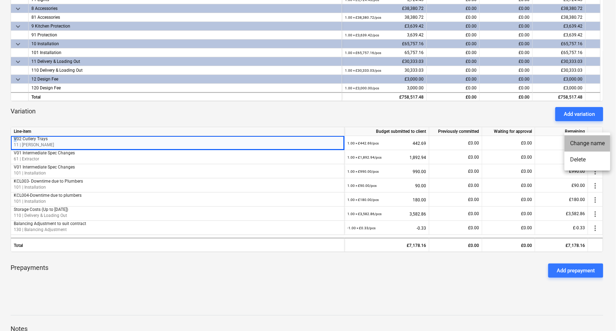
click at [584, 143] on li "Change name" at bounding box center [587, 143] width 46 height 16
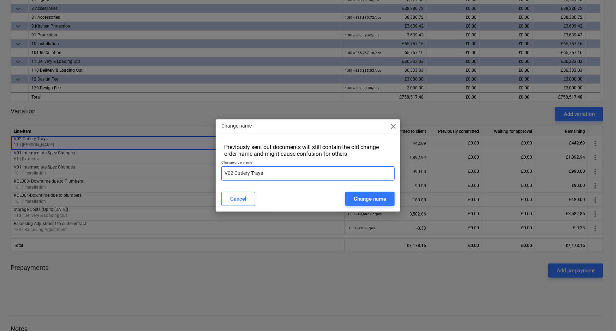
drag, startPoint x: 227, startPoint y: 173, endPoint x: 204, endPoint y: 157, distance: 27.6
click at [215, 173] on div "Change name close Previously sent out documents will still contain the old chan…" at bounding box center [308, 165] width 616 height 331
type input "KCL002 Cutlery Trays"
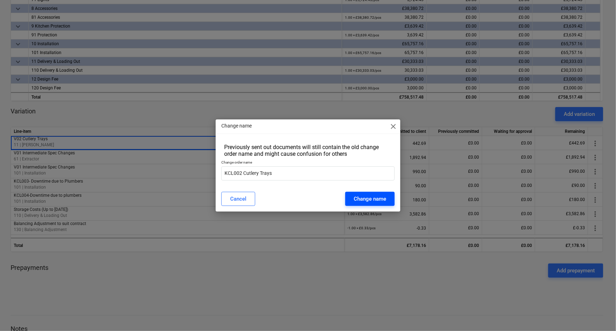
click at [367, 197] on div "Change name" at bounding box center [370, 198] width 32 height 9
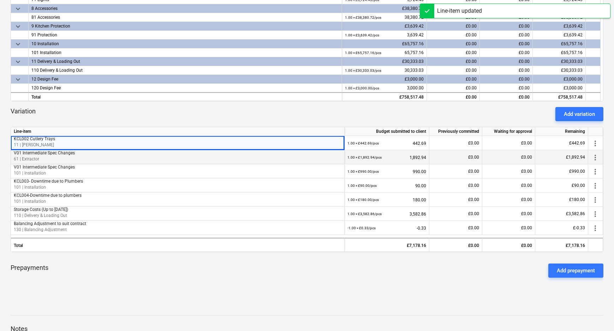
click at [593, 157] on span "more_vert" at bounding box center [595, 157] width 8 height 8
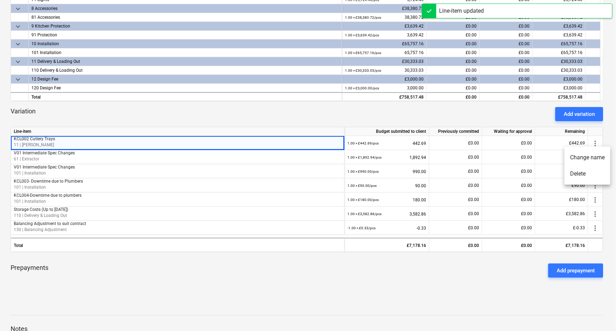
click at [578, 155] on li "Change name" at bounding box center [587, 157] width 46 height 16
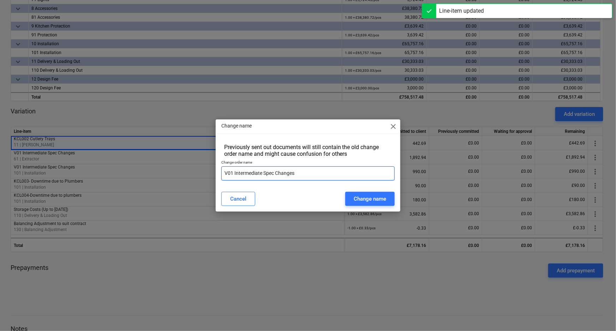
drag, startPoint x: 227, startPoint y: 172, endPoint x: 223, endPoint y: 158, distance: 13.7
click at [219, 171] on div "Previously sent out documents will still contain the old change order name and …" at bounding box center [308, 163] width 185 height 45
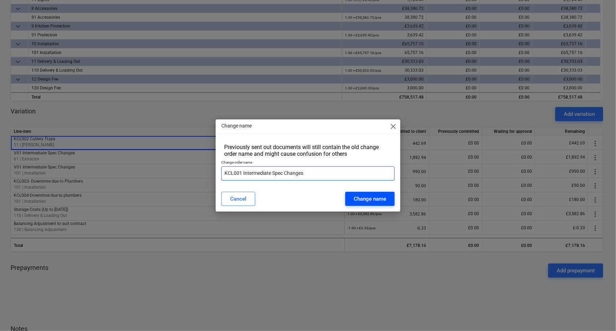
type input "KCL001 Intermediate Spec Changes"
click at [383, 195] on div "Change name" at bounding box center [370, 198] width 32 height 9
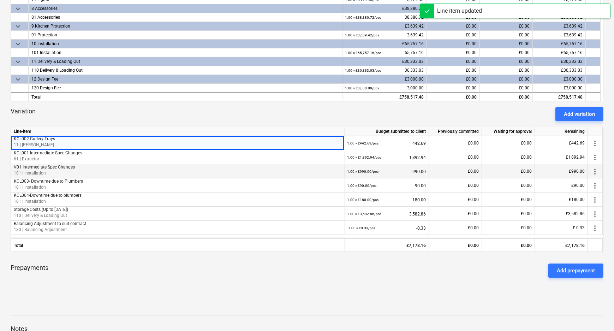
click at [102, 169] on p "V01 Intermediate Spec Changes" at bounding box center [177, 167] width 327 height 6
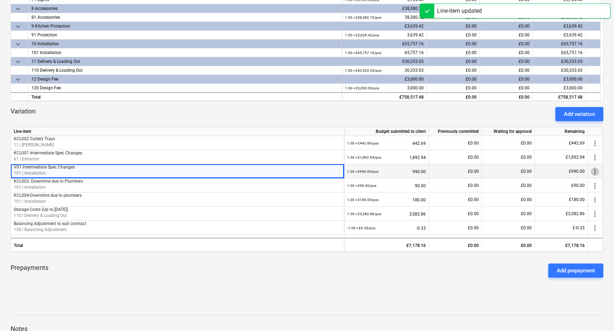
click at [593, 170] on span "more_vert" at bounding box center [594, 171] width 8 height 8
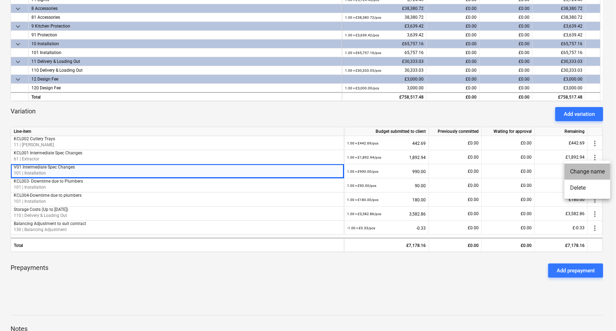
click at [580, 174] on li "Change name" at bounding box center [587, 171] width 46 height 16
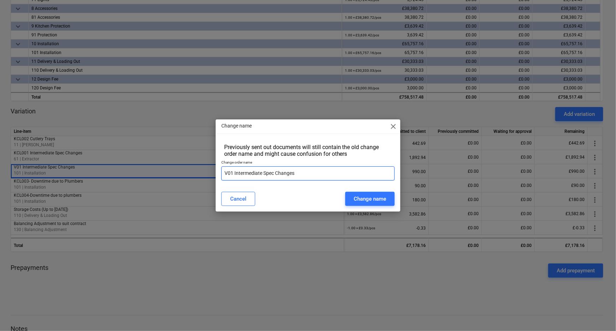
drag, startPoint x: 227, startPoint y: 173, endPoint x: 222, endPoint y: 173, distance: 4.2
click at [222, 173] on input "V01 Intermediate Spec Changes" at bounding box center [308, 173] width 174 height 14
type input "KCL001 Intermediate Spec Changes"
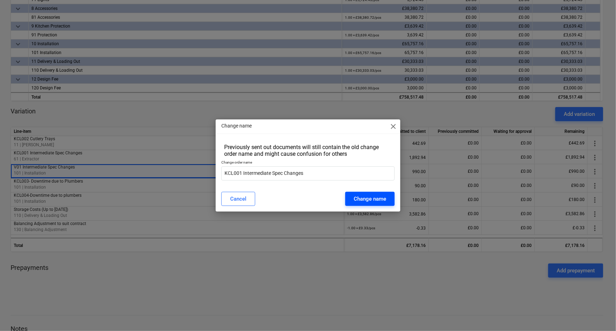
click at [389, 197] on button "Change name" at bounding box center [369, 199] width 49 height 14
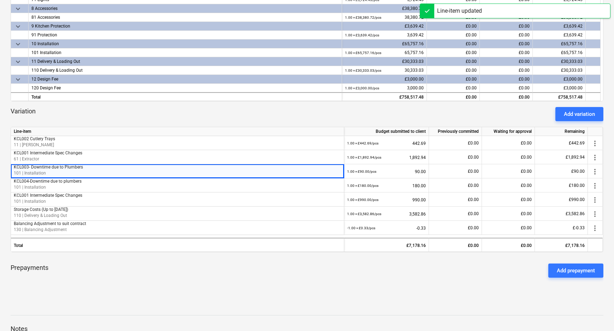
click at [135, 273] on div "Prepayments Add prepayment" at bounding box center [307, 270] width 593 height 25
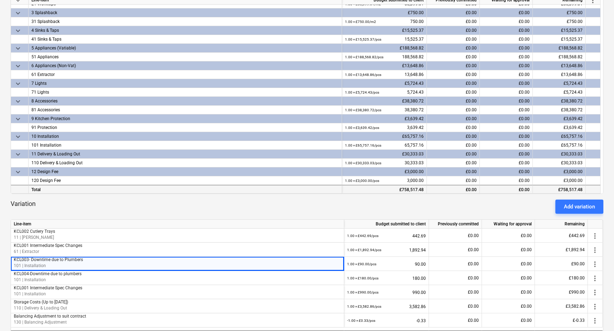
scroll to position [0, 0]
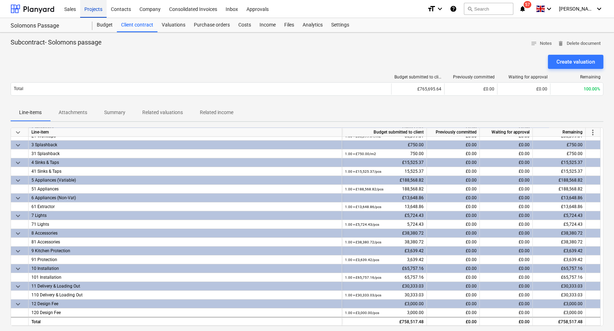
drag, startPoint x: 88, startPoint y: 10, endPoint x: 88, endPoint y: 17, distance: 6.4
click at [88, 10] on div "Projects" at bounding box center [93, 9] width 26 height 18
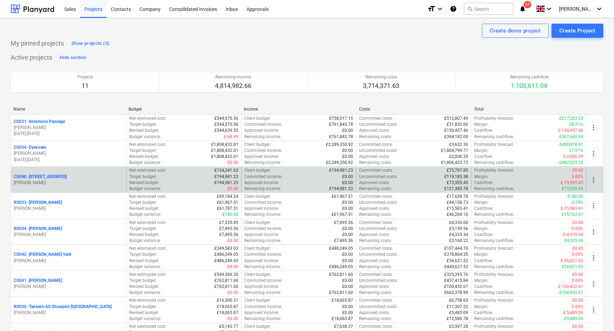
click at [58, 177] on p "C0040 - [STREET_ADDRESS]" at bounding box center [40, 177] width 53 height 6
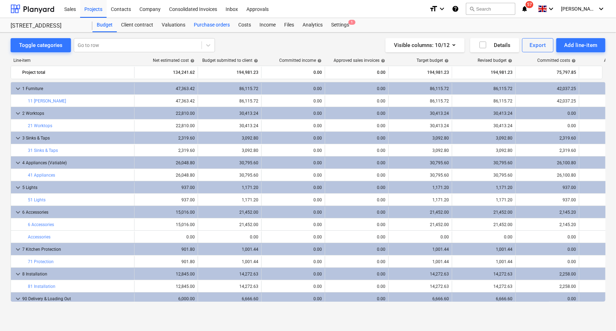
click at [219, 22] on div "Purchase orders" at bounding box center [212, 25] width 44 height 14
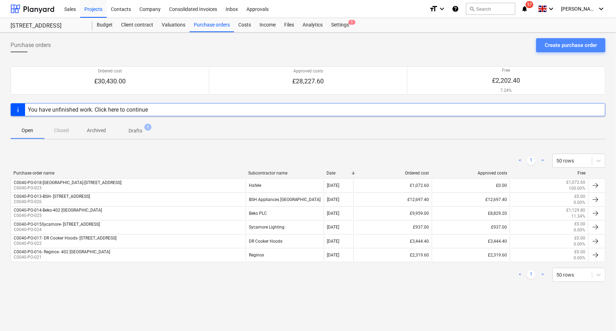
click at [553, 43] on div "Create purchase order" at bounding box center [571, 45] width 52 height 9
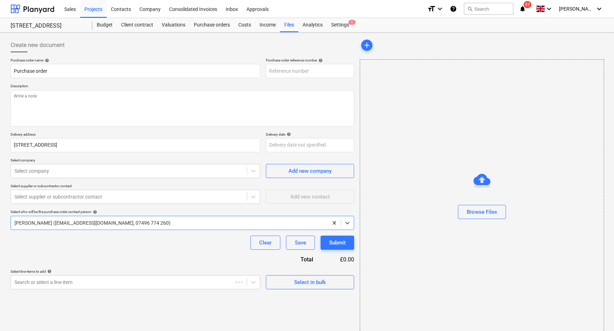
type textarea "x"
type input "C0040-PO-029"
click at [322, 70] on input "C0040-PO-029" at bounding box center [310, 71] width 88 height 14
type textarea "x"
type input "C0040-PO-029-"
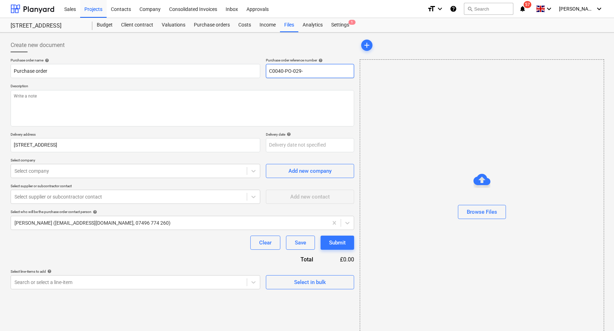
type textarea "x"
type input "C0040-PO-029-S"
type textarea "x"
type input "C0040-PO-029-SD"
type textarea "x"
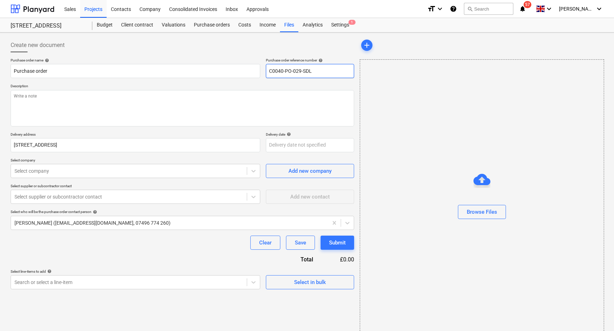
drag, startPoint x: 316, startPoint y: 72, endPoint x: 186, endPoint y: 63, distance: 130.1
click at [233, 66] on div "Purchase order name help Purchase order Purchase order reference number help C0…" at bounding box center [182, 68] width 343 height 20
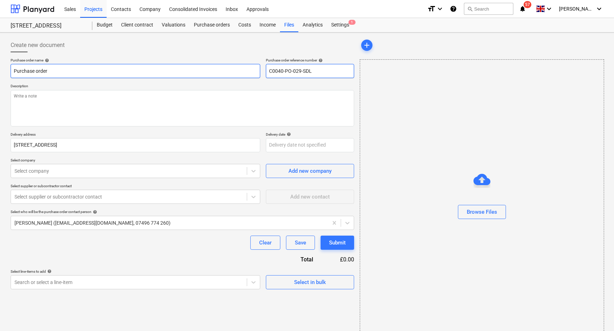
type input "C0040-PO-029-SDL"
drag, startPoint x: 84, startPoint y: 67, endPoint x: -20, endPoint y: 70, distance: 103.8
click at [0, 70] on html "Sales Projects Contacts Company Consolidated Invoices Inbox Approvals format_si…" at bounding box center [307, 165] width 614 height 331
paste input "C0040-PO-029-SDL"
type textarea "x"
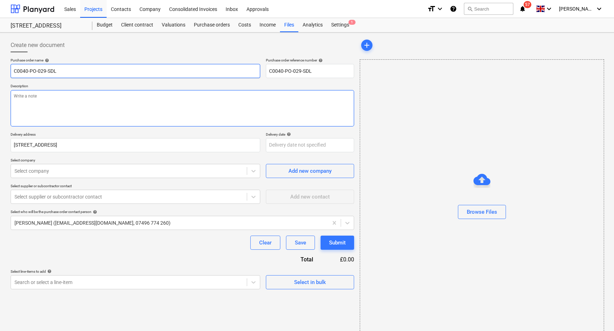
type input "C0040-PO-029-SDL"
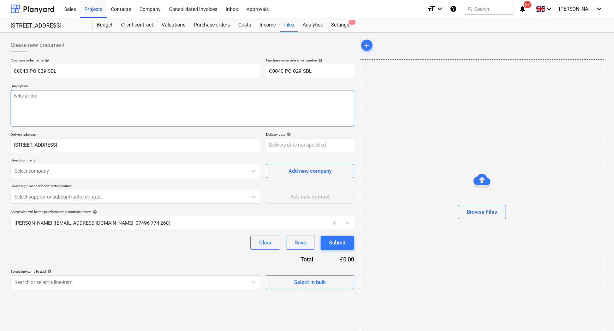
click at [56, 98] on textarea at bounding box center [182, 108] width 343 height 36
paste textarea "C0040-PO-029-SDL"
type textarea "x"
type textarea "C0040-PO-029-SDL"
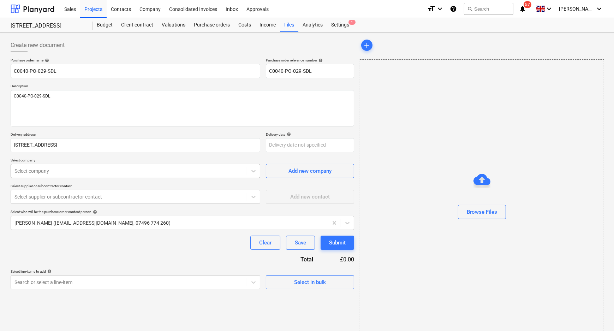
type textarea "x"
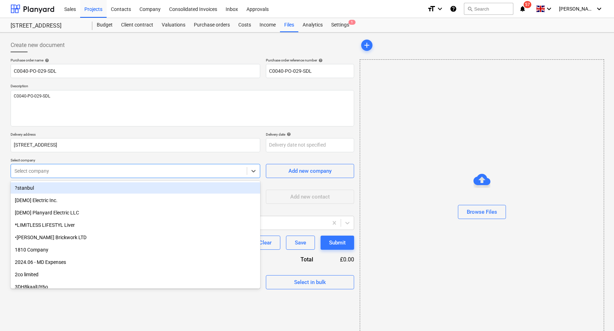
click at [61, 169] on div at bounding box center [128, 170] width 229 height 7
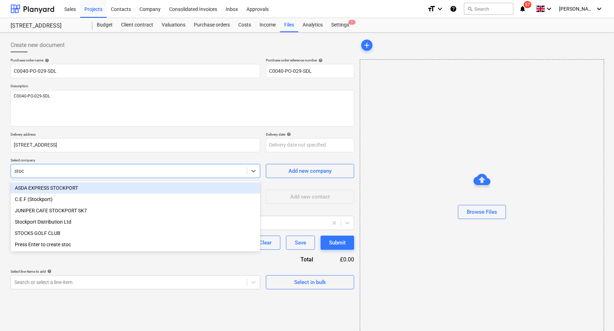
type input "stock"
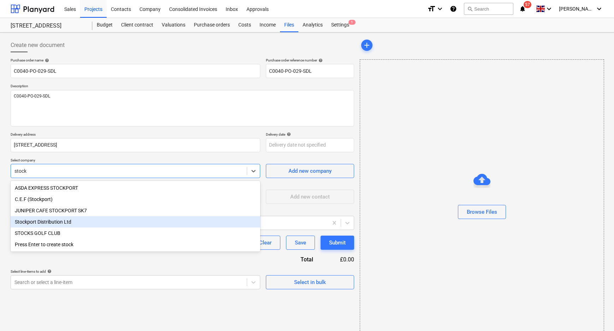
click at [64, 226] on div "Stockport Distribution Ltd" at bounding box center [136, 221] width 250 height 11
type textarea "x"
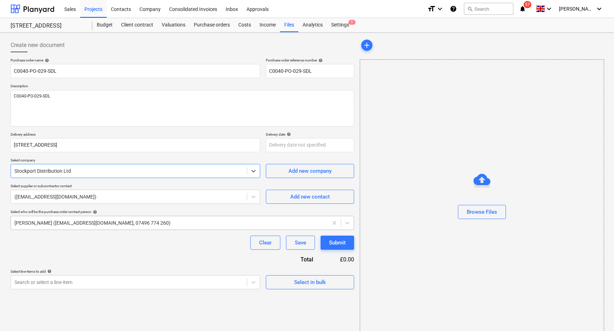
click at [116, 219] on div at bounding box center [169, 222] width 310 height 7
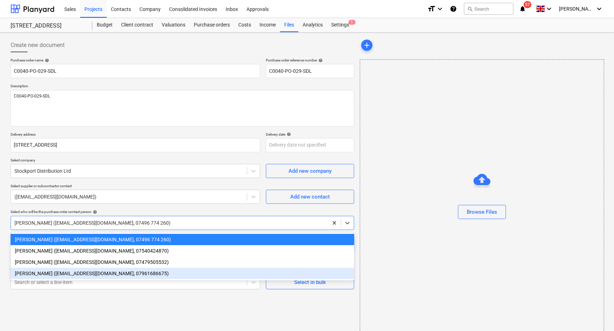
click at [96, 273] on div "[PERSON_NAME] ([EMAIL_ADDRESS][DOMAIN_NAME], 07961686675)" at bounding box center [182, 273] width 343 height 11
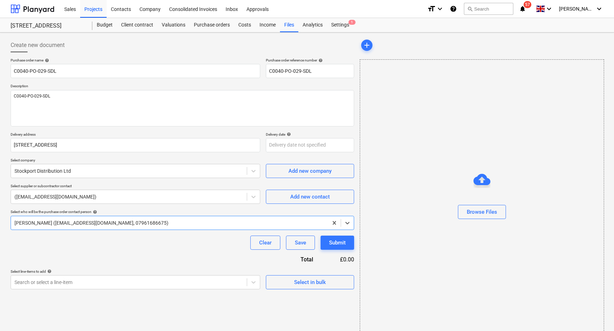
click at [100, 222] on div at bounding box center [169, 222] width 310 height 7
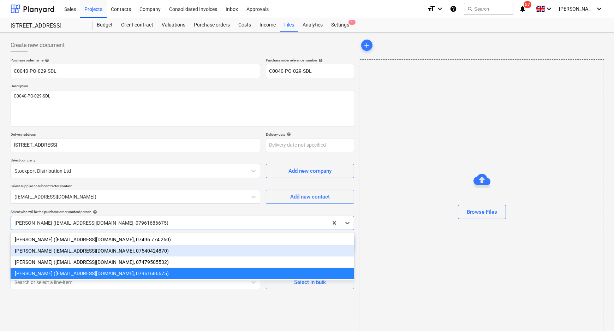
click at [93, 248] on div "[PERSON_NAME] ([EMAIL_ADDRESS][DOMAIN_NAME], 07540424870)" at bounding box center [182, 250] width 343 height 11
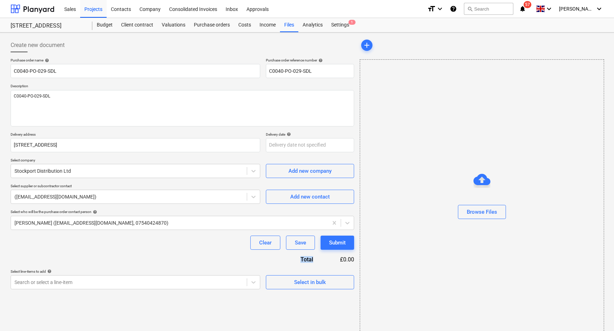
click at [93, 248] on div "Clear Save Submit" at bounding box center [182, 242] width 343 height 14
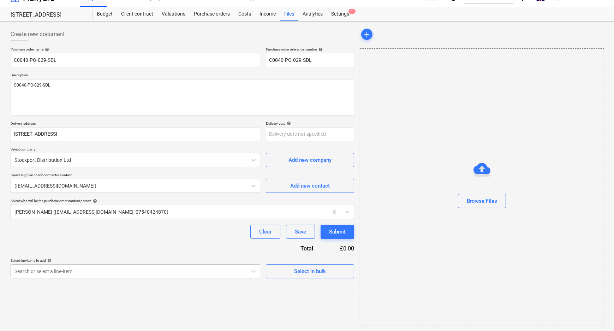
click at [116, 279] on body "Sales Projects Contacts Company Consolidated Invoices Inbox Approvals format_si…" at bounding box center [307, 154] width 614 height 331
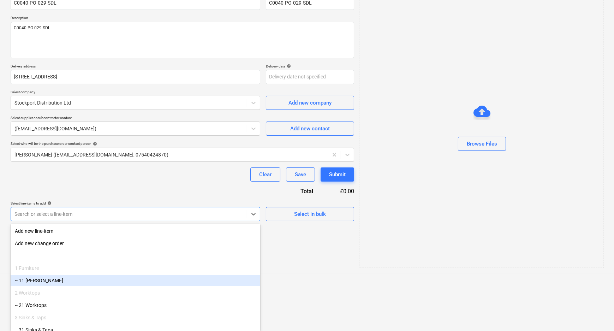
scroll to position [166, 0]
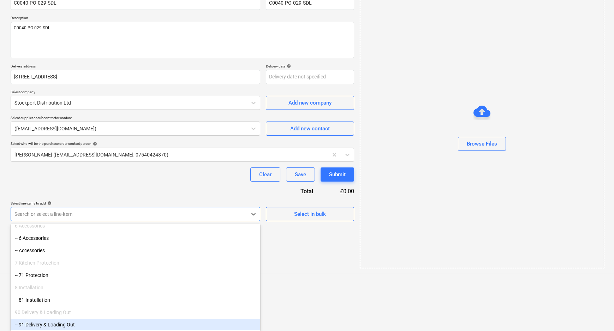
click at [95, 324] on div "-- 91 Delivery & Loading Out" at bounding box center [136, 324] width 250 height 11
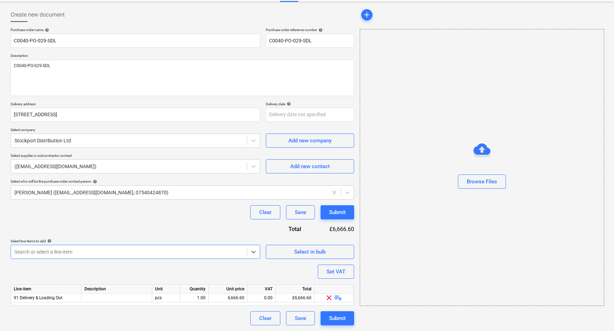
scroll to position [30, 0]
click at [208, 273] on div "Purchase order name help C0040-PO-029-SDL Purchase order reference number help …" at bounding box center [182, 176] width 343 height 297
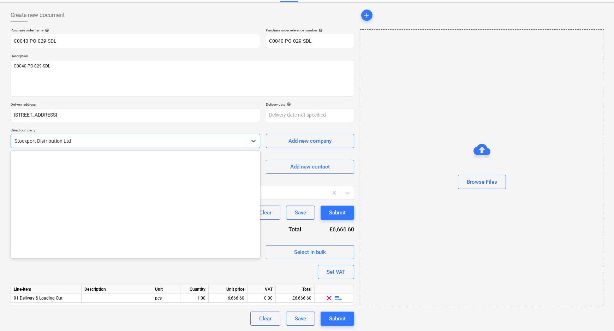
click at [83, 146] on div "Stockport Distribution Ltd" at bounding box center [136, 141] width 250 height 14
type textarea "x"
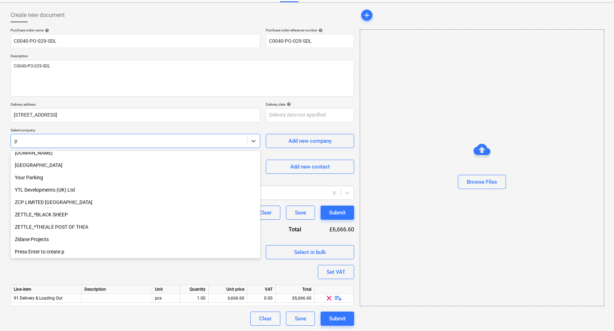
scroll to position [3773, 0]
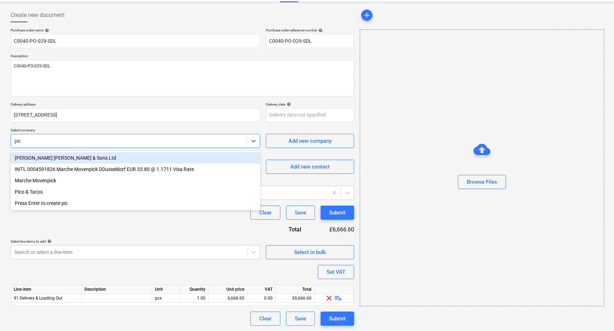
type input "pick"
click at [77, 160] on div "[PERSON_NAME] [PERSON_NAME] & Sons Ltd" at bounding box center [136, 157] width 250 height 11
type textarea "x"
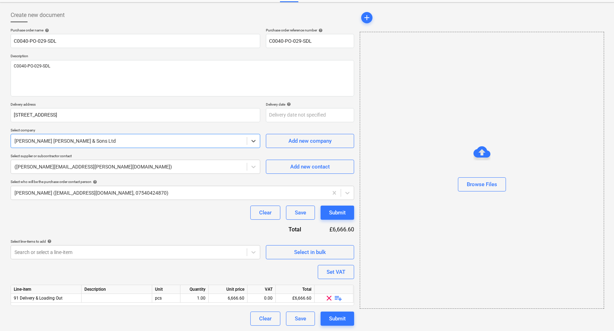
click at [95, 226] on div "Purchase order name help C0040-PO-029-SDL Purchase order reference number help …" at bounding box center [182, 176] width 343 height 297
click at [339, 299] on span "playlist_add" at bounding box center [338, 298] width 8 height 8
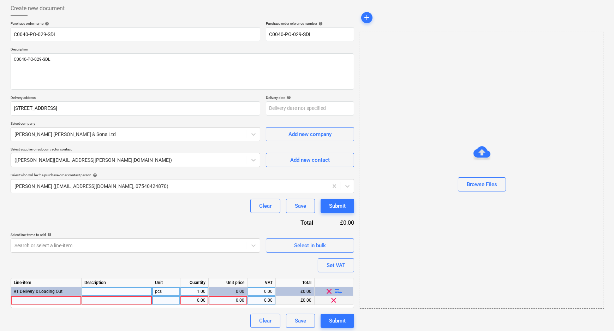
scroll to position [39, 0]
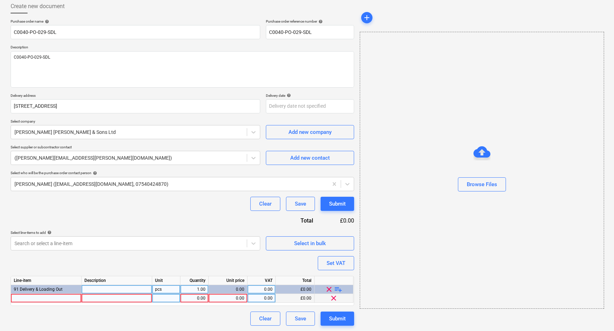
click at [62, 297] on div at bounding box center [46, 298] width 71 height 9
type textarea "x"
type input "S"
type input "Deliverys"
type textarea "x"
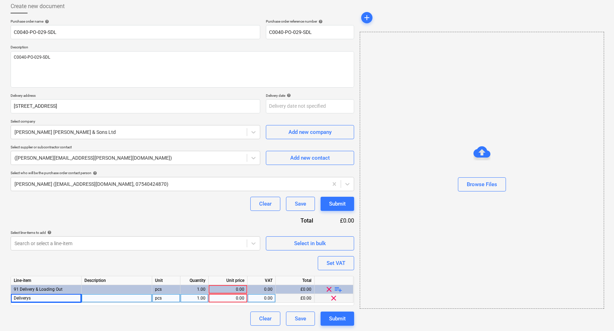
click at [167, 300] on div "pcs" at bounding box center [166, 298] width 28 height 9
click at [240, 297] on div "0.00" at bounding box center [227, 298] width 33 height 9
type input "8600"
type textarea "x"
click at [240, 316] on div "Clear Save Submit" at bounding box center [182, 318] width 343 height 14
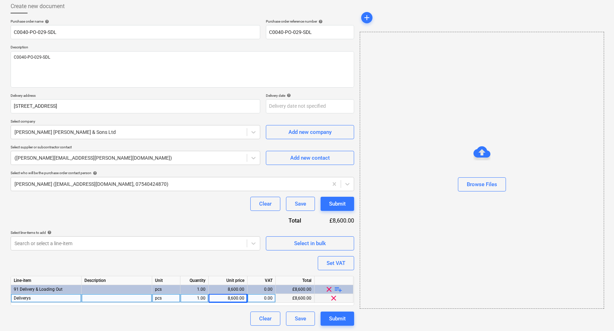
click at [200, 298] on div "1.00" at bounding box center [194, 298] width 22 height 9
type input "20"
type textarea "x"
click at [230, 298] on div "8,600.00" at bounding box center [227, 298] width 33 height 9
type input "430"
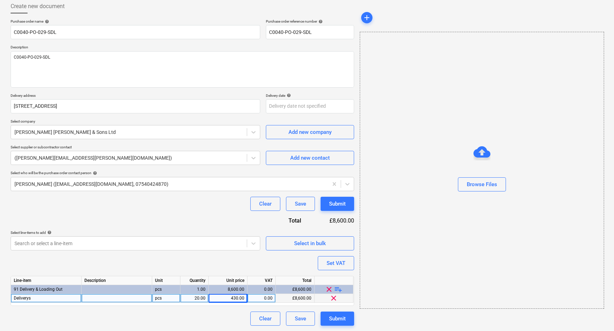
click at [239, 327] on div "Create new document Purchase order name help C0040-PO-029-SDL Purchase order re…" at bounding box center [182, 162] width 349 height 332
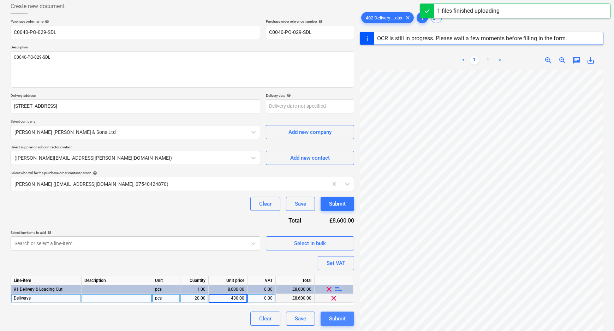
click at [338, 319] on div "Submit" at bounding box center [337, 318] width 17 height 9
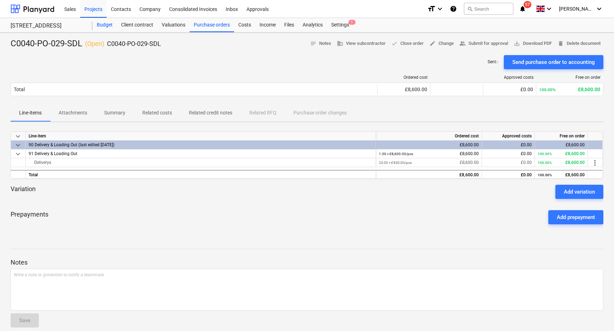
click at [107, 27] on div "Budget" at bounding box center [104, 25] width 24 height 14
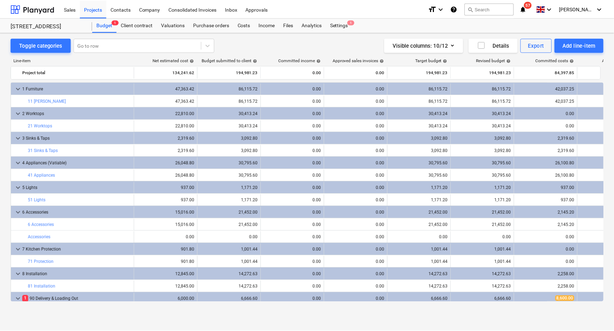
scroll to position [15, 0]
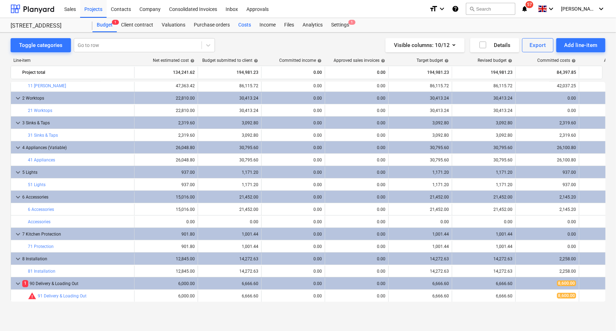
click at [248, 24] on div "Costs" at bounding box center [244, 25] width 21 height 14
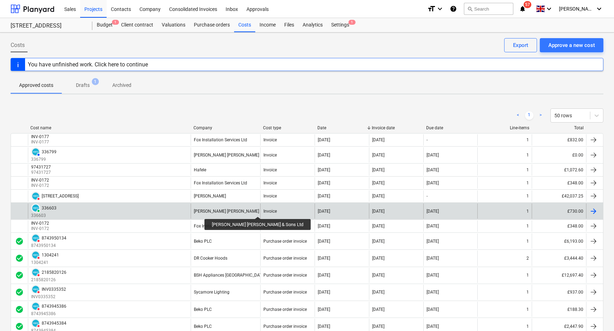
click at [242, 210] on div "[PERSON_NAME] [PERSON_NAME] & Sons Ltd" at bounding box center [237, 211] width 86 height 5
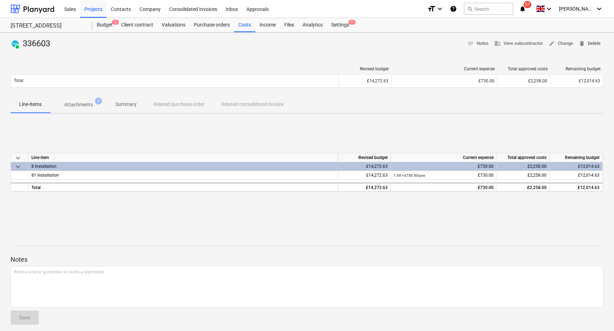
click at [594, 40] on span "delete Delete" at bounding box center [589, 44] width 22 height 8
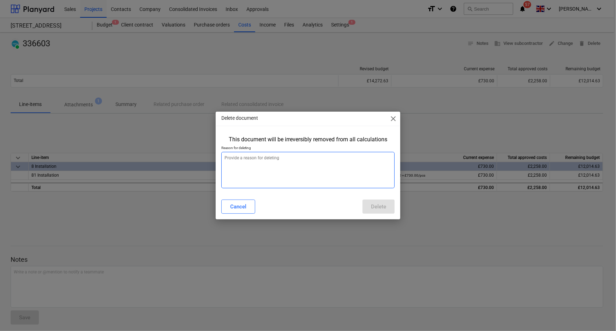
click at [349, 173] on textarea at bounding box center [308, 170] width 174 height 36
type textarea "x"
type textarea "a"
type textarea "x"
type textarea "am"
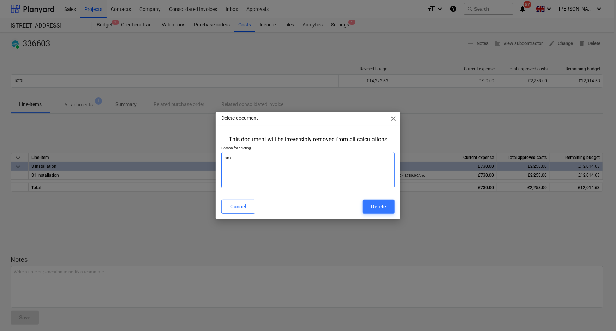
type textarea "x"
type textarea "ame"
type textarea "x"
type textarea "[MEDICAL_DATA]"
type textarea "x"
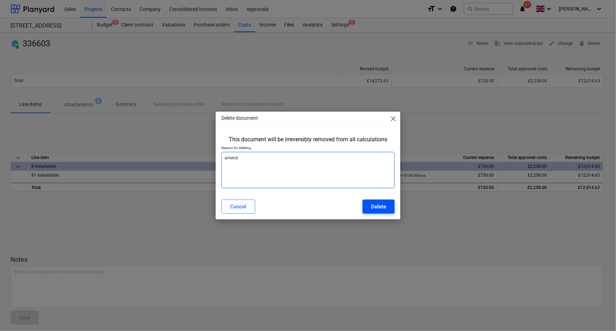
type textarea "amend"
click at [391, 205] on button "Delete" at bounding box center [378, 206] width 32 height 14
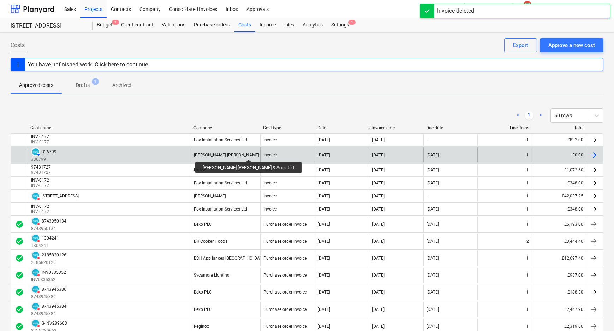
click at [233, 153] on div "[PERSON_NAME] [PERSON_NAME] & Sons Ltd" at bounding box center [237, 154] width 86 height 5
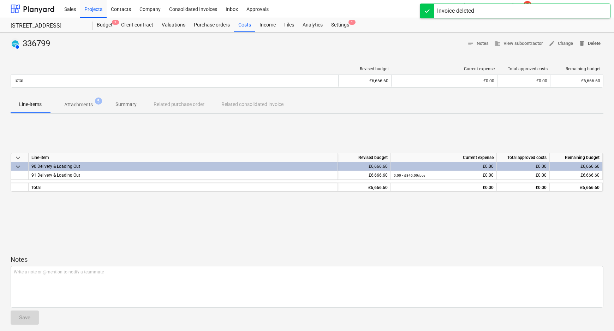
click at [594, 43] on span "delete Delete" at bounding box center [589, 44] width 22 height 8
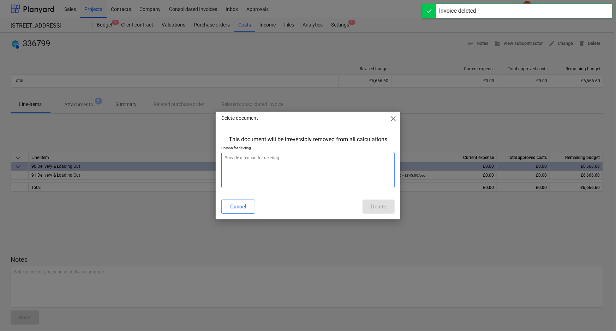
click at [269, 178] on textarea at bounding box center [308, 170] width 174 height 36
type textarea "x"
type textarea "a"
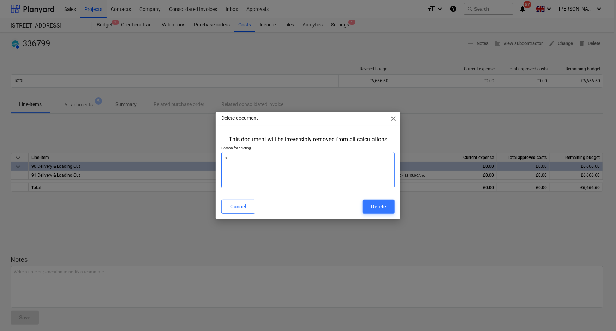
type textarea "x"
type textarea "am"
type textarea "x"
type textarea "ame"
type textarea "x"
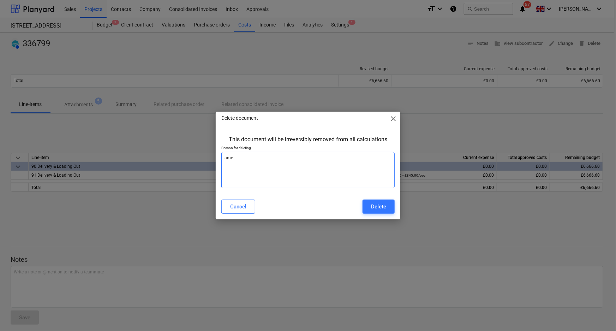
type textarea "[MEDICAL_DATA]"
type textarea "x"
type textarea "amend"
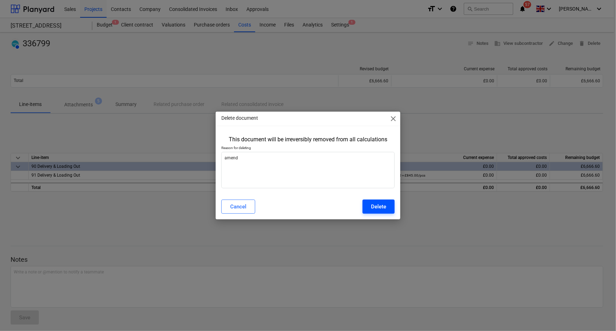
click at [391, 202] on button "Delete" at bounding box center [378, 206] width 32 height 14
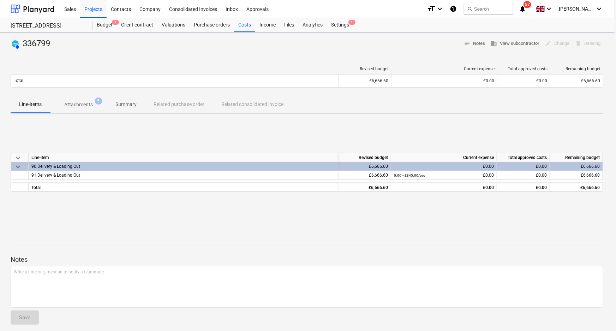
type textarea "x"
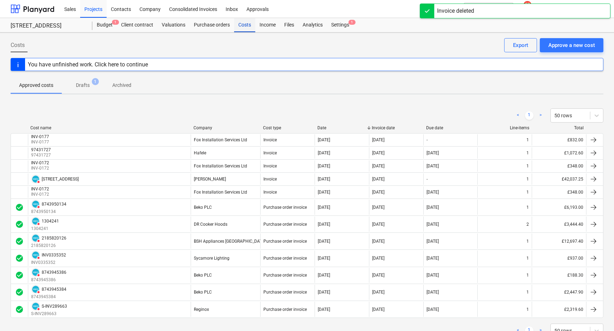
click at [240, 26] on div "Costs" at bounding box center [244, 25] width 21 height 14
click at [563, 43] on div "Approve a new cost" at bounding box center [571, 45] width 47 height 9
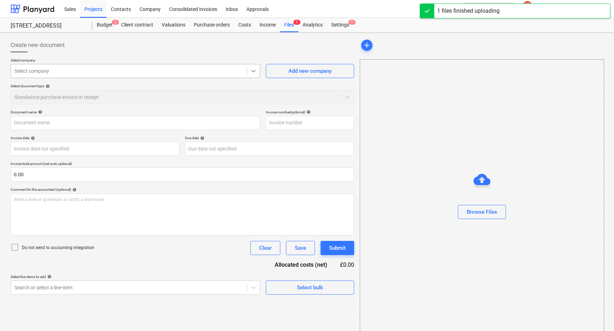
type input "14644_Invoice_336799.pdf"
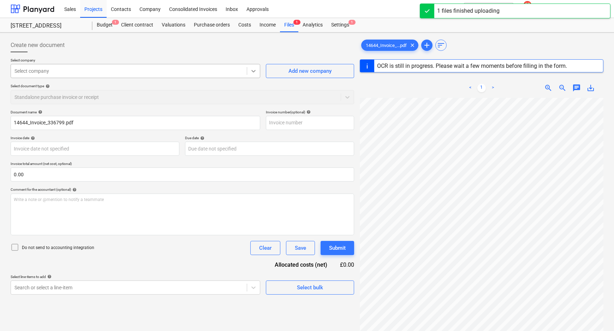
click at [256, 71] on icon at bounding box center [253, 70] width 7 height 7
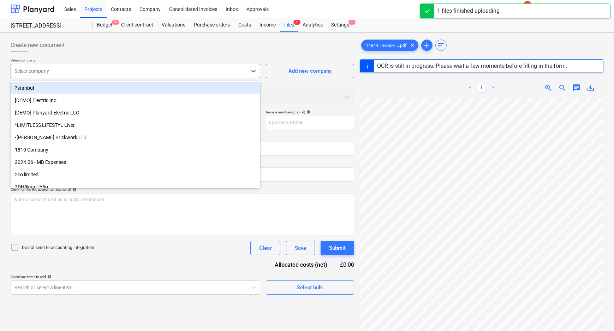
click at [184, 76] on div "Select company" at bounding box center [136, 71] width 250 height 14
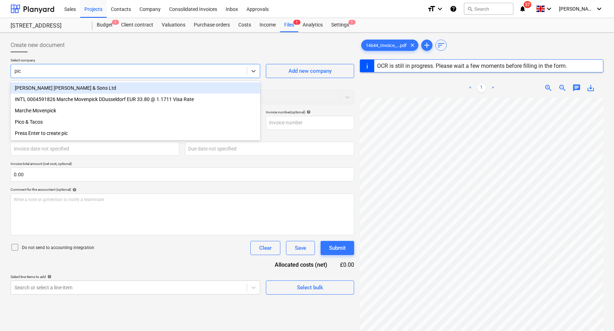
type input "pick"
click at [144, 89] on div "[PERSON_NAME] [PERSON_NAME] & Sons Ltd" at bounding box center [136, 87] width 250 height 11
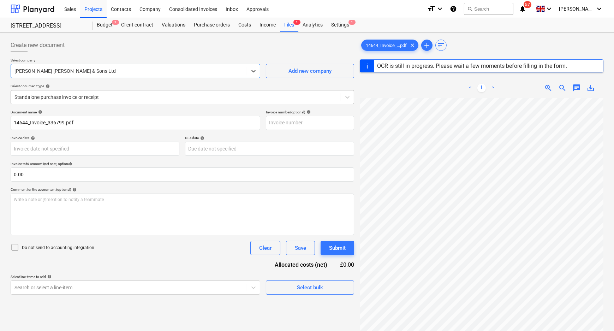
click at [137, 98] on div at bounding box center [175, 97] width 323 height 7
type input "336799"
type input "[DATE]"
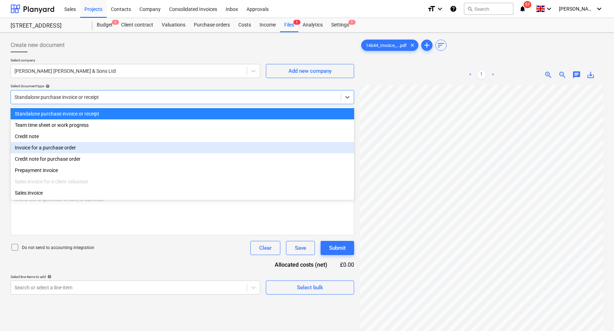
click at [88, 151] on div "Invoice for a purchase order" at bounding box center [182, 147] width 343 height 11
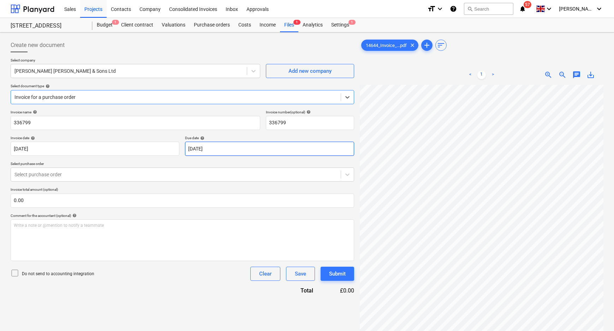
click at [235, 150] on body "Sales Projects Contacts Company Consolidated Invoices Inbox Approvals format_si…" at bounding box center [307, 165] width 614 height 331
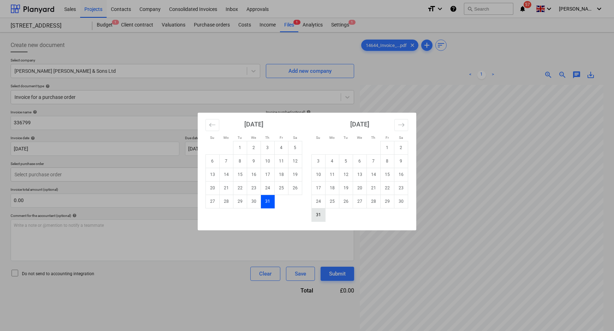
click at [320, 217] on td "31" at bounding box center [319, 214] width 14 height 13
type input "[DATE]"
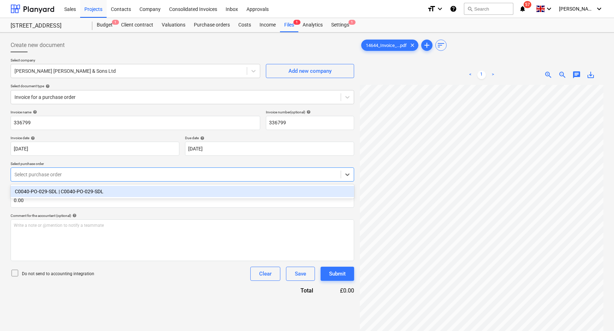
click at [135, 178] on div at bounding box center [175, 174] width 323 height 7
click at [58, 196] on div "C0040-PO-029-SDL | C0040-PO-029-SDL" at bounding box center [182, 191] width 343 height 11
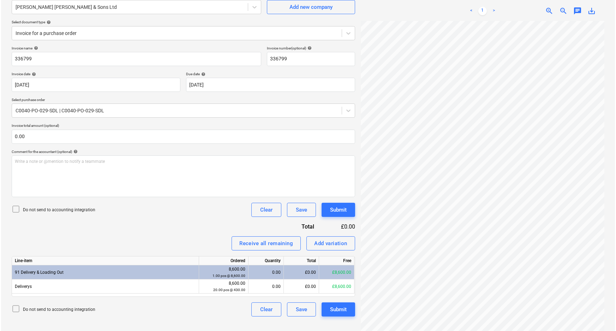
scroll to position [71, 0]
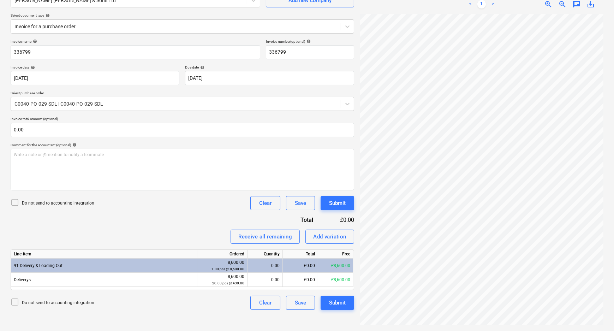
click at [14, 302] on icon at bounding box center [15, 301] width 8 height 8
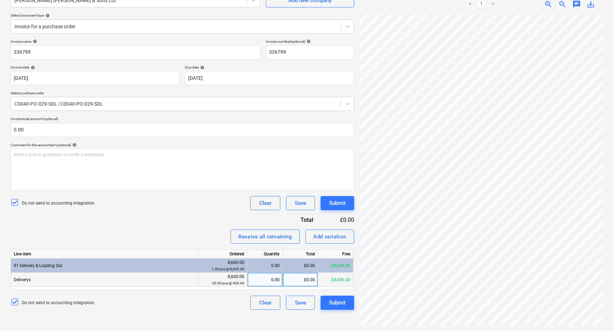
click at [280, 282] on div "0.00" at bounding box center [264, 279] width 35 height 14
click at [295, 282] on div "£0.00" at bounding box center [300, 279] width 35 height 14
type input "8"
click at [270, 279] on div "0.00" at bounding box center [264, 279] width 29 height 14
type input "2"
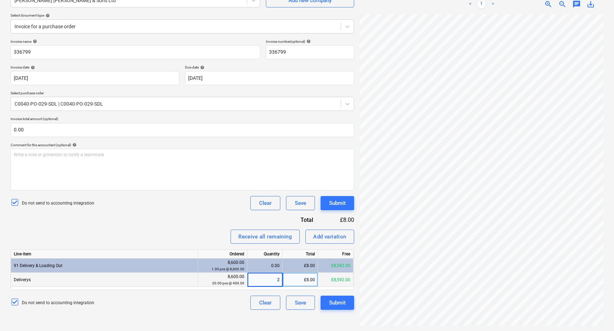
click at [306, 279] on div "£8.00" at bounding box center [300, 279] width 35 height 14
type input "422.50"
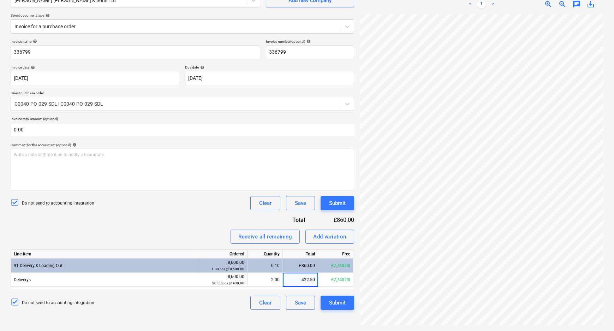
click at [307, 326] on div "Create new document Select company [PERSON_NAME] Pickers [PERSON_NAME] & Sons L…" at bounding box center [182, 146] width 349 height 363
click at [338, 298] on div "Submit" at bounding box center [337, 302] width 17 height 9
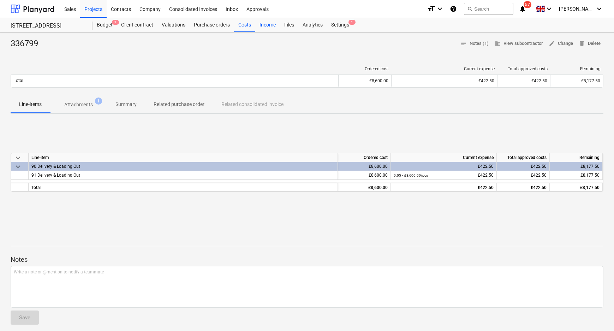
drag, startPoint x: 248, startPoint y: 25, endPoint x: 261, endPoint y: 26, distance: 12.7
click at [248, 25] on div "Costs" at bounding box center [244, 25] width 21 height 14
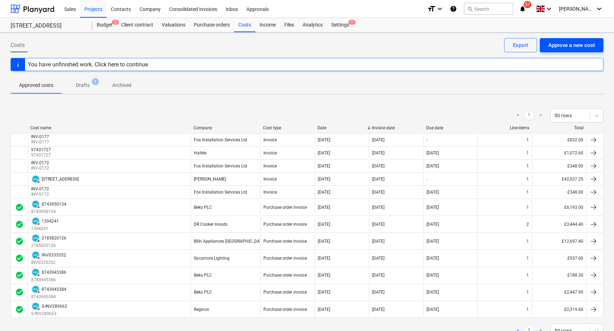
click at [566, 46] on div "Approve a new cost" at bounding box center [571, 45] width 47 height 9
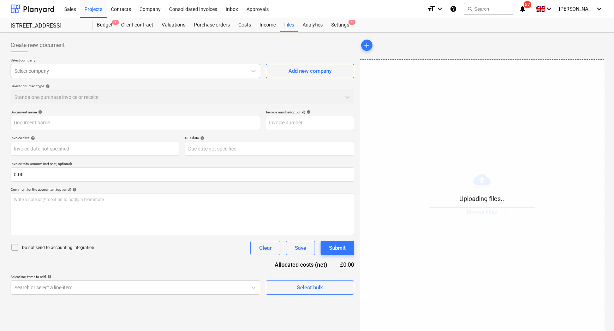
click at [110, 71] on div at bounding box center [128, 70] width 229 height 7
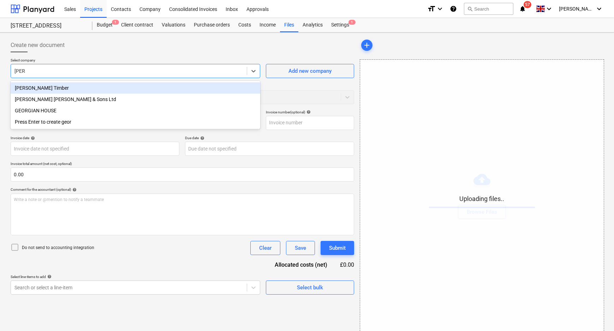
type input "[PERSON_NAME]"
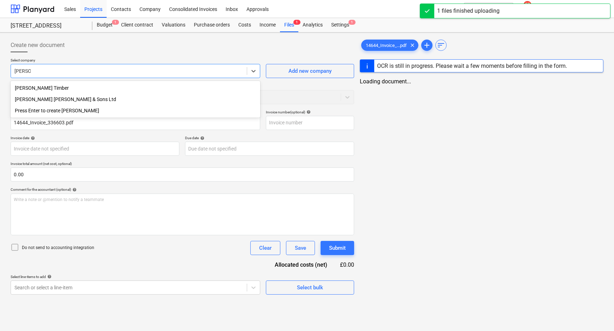
type input "14644_Invoice_336603.pdf"
click at [116, 100] on div "[PERSON_NAME] [PERSON_NAME] & Sons Ltd" at bounding box center [136, 99] width 250 height 11
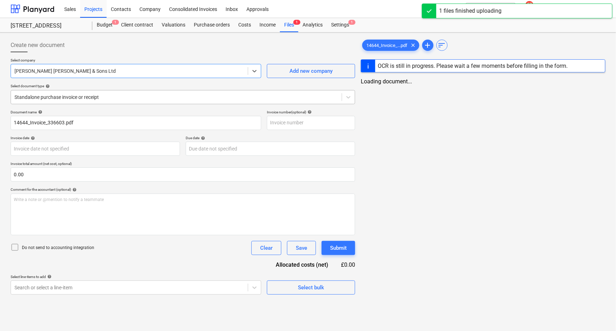
click at [118, 95] on div at bounding box center [176, 97] width 324 height 7
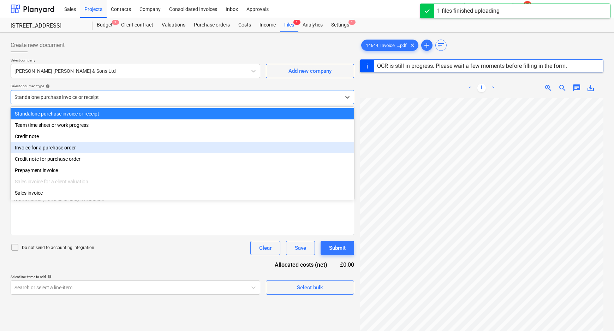
click at [89, 152] on div "Invoice for a purchase order" at bounding box center [182, 147] width 343 height 11
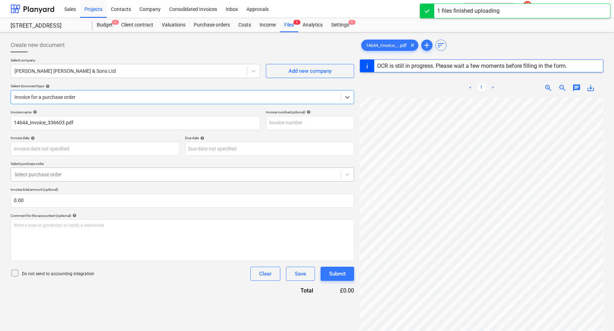
click at [57, 178] on div "Select purchase order" at bounding box center [176, 174] width 330 height 10
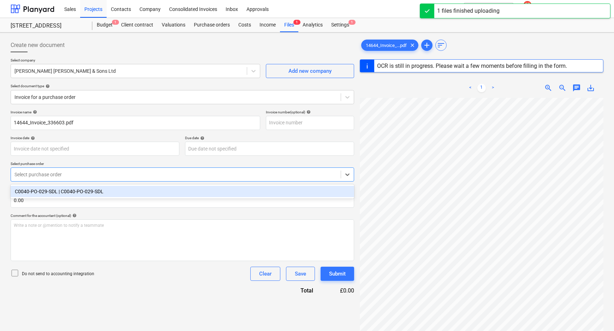
click at [56, 195] on div "C0040-PO-029-SDL | C0040-PO-029-SDL" at bounding box center [182, 191] width 343 height 11
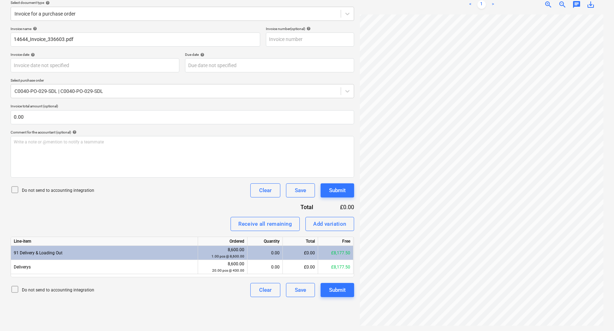
scroll to position [140, 75]
type input "336603"
type input "[DATE]"
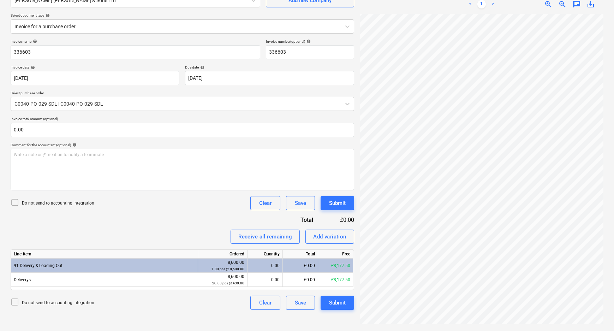
scroll to position [71, 0]
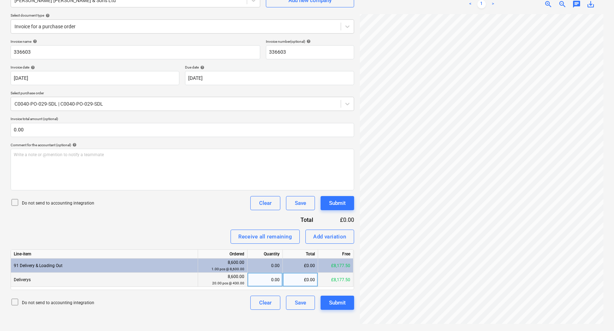
click at [269, 281] on div "0.00" at bounding box center [264, 279] width 29 height 14
click at [301, 280] on div "£860.00" at bounding box center [300, 279] width 35 height 14
type input "365"
click at [312, 330] on div "Create new document Select company [PERSON_NAME] Pickers [PERSON_NAME] & Sons L…" at bounding box center [307, 146] width 614 height 369
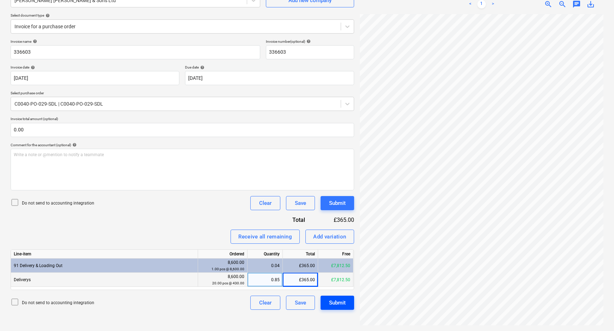
click at [338, 301] on div "Submit" at bounding box center [337, 302] width 17 height 9
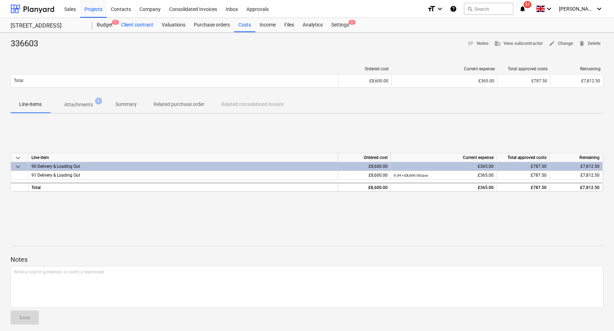
click at [119, 26] on div "Client contract" at bounding box center [137, 25] width 41 height 14
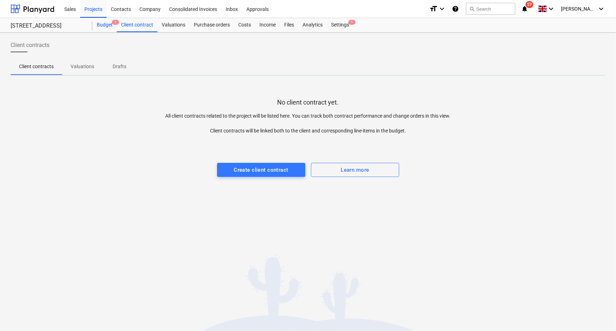
click at [101, 25] on div "Budget 1" at bounding box center [104, 25] width 24 height 14
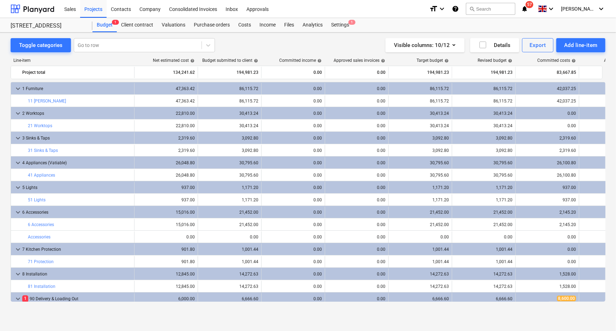
scroll to position [15, 0]
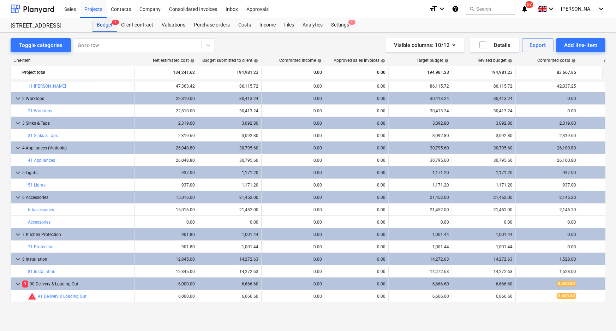
click at [101, 26] on div "Budget 1" at bounding box center [104, 25] width 24 height 14
click at [334, 24] on div "Settings 1" at bounding box center [340, 25] width 26 height 14
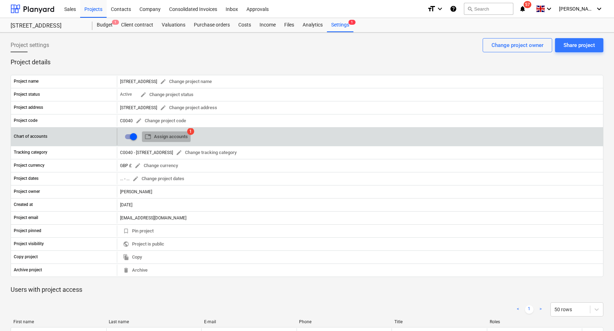
click at [188, 136] on button "table Assign accounts" at bounding box center [166, 136] width 49 height 11
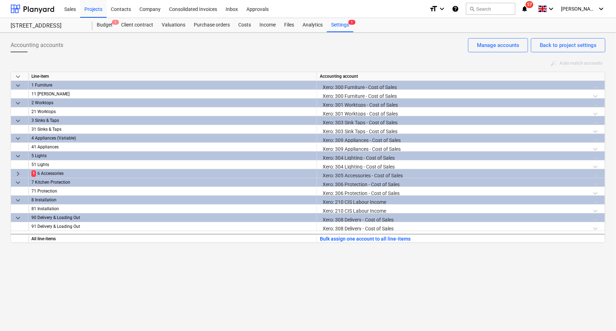
click at [52, 173] on div "6 Accessories" at bounding box center [175, 173] width 276 height 9
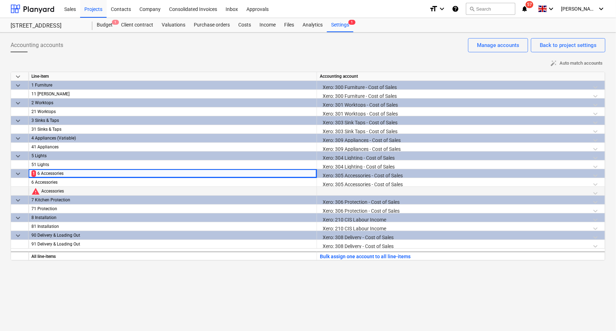
click at [348, 191] on div at bounding box center [461, 193] width 282 height 12
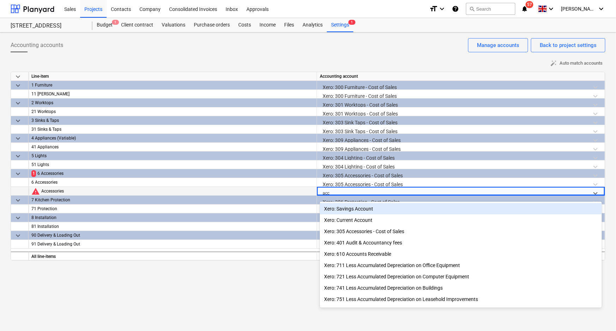
type input "acce"
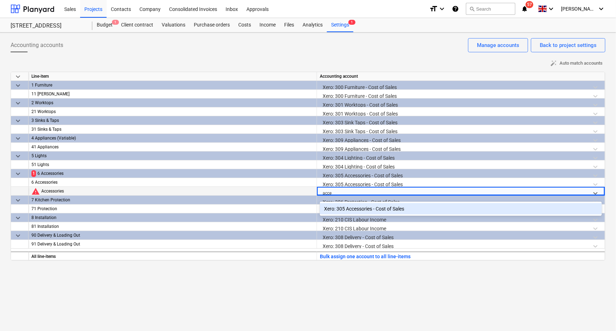
click at [358, 208] on div "Xero: 305 Accessories - Cost of Sales" at bounding box center [461, 208] width 282 height 11
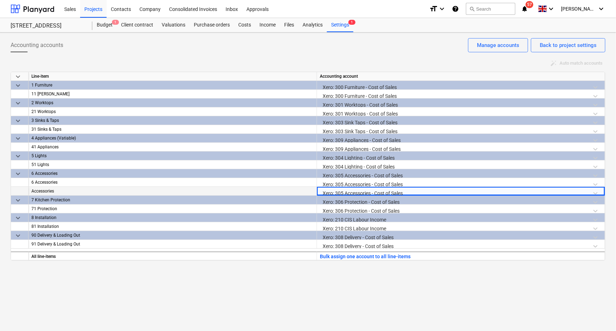
click at [284, 298] on div "Accounting accounts Back to project settings Manage accounts auto_fix_high Auto…" at bounding box center [308, 181] width 616 height 298
click at [102, 23] on div "Budget 1" at bounding box center [104, 25] width 24 height 14
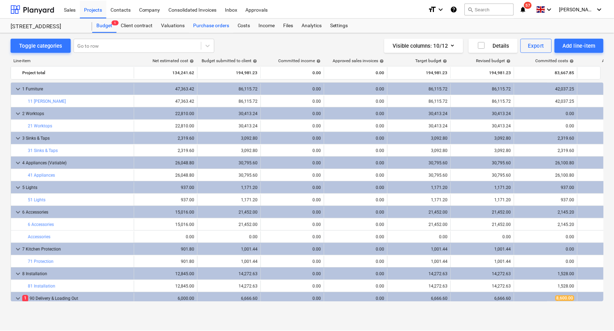
scroll to position [15, 0]
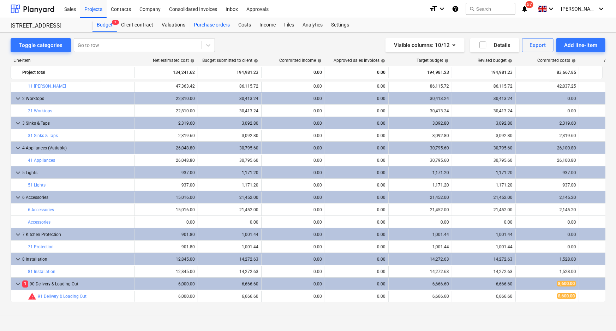
click at [219, 24] on div "Purchase orders" at bounding box center [212, 25] width 44 height 14
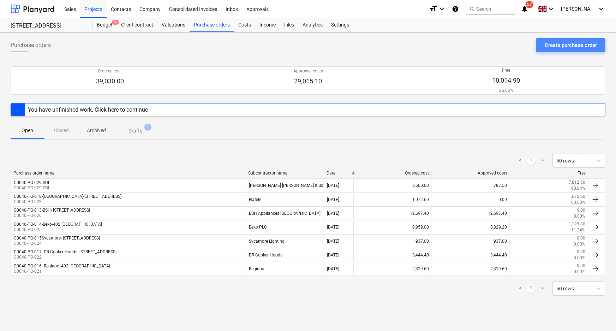
click at [558, 42] on div "Create purchase order" at bounding box center [571, 45] width 52 height 9
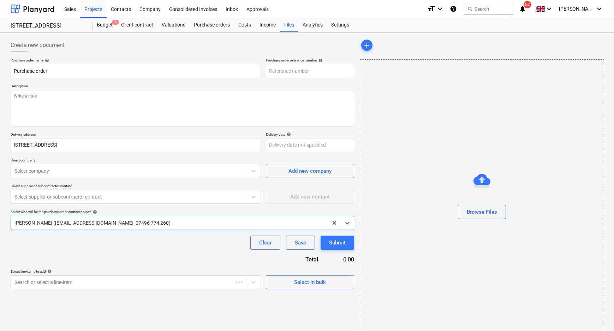
type textarea "x"
type input "C0040-PO-030"
click at [312, 72] on input "C0040-PO-030" at bounding box center [310, 71] width 88 height 14
type textarea "x"
type input "C0040-PO-030-"
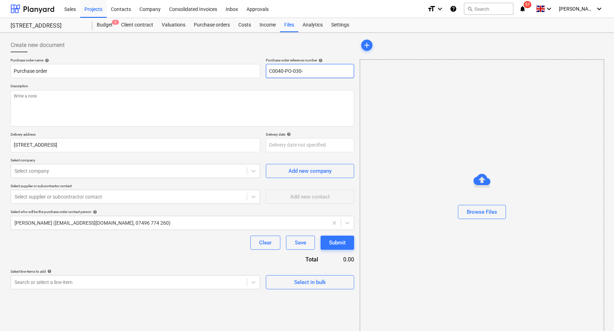
type textarea "x"
type input "C0040-PO-030-S"
type textarea "x"
type input "C0040-PO-030-Sc"
type textarea "x"
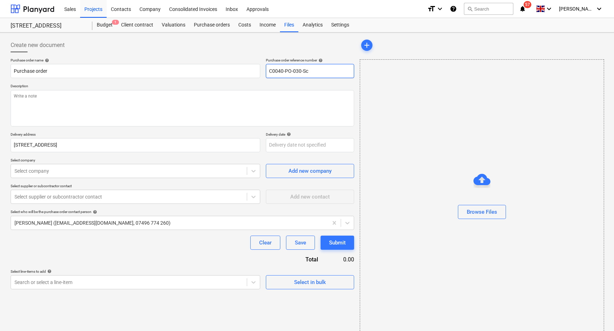
type input "C0040-PO-030-Sch"
type textarea "x"
type input "C0040-PO-030-Schu"
type textarea "x"
type input "C0040-PO-030-[PERSON_NAME]"
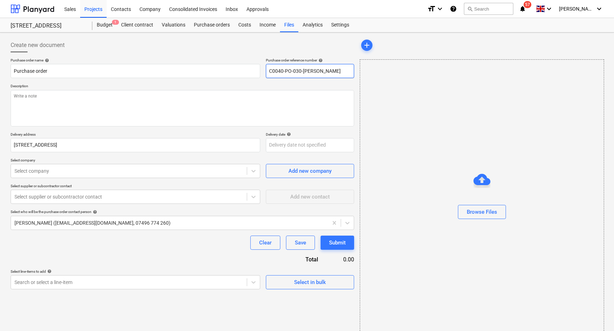
type textarea "x"
type input "C0040-PO-030-[PERSON_NAME]"
type textarea "x"
type input "C0040-PO-030-Schuell"
type textarea "x"
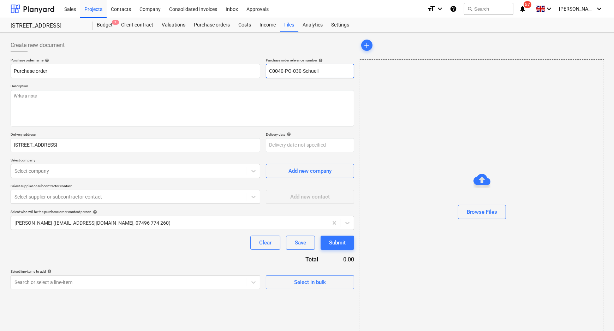
type input "C0040-PO-030-Schuelle"
type textarea "x"
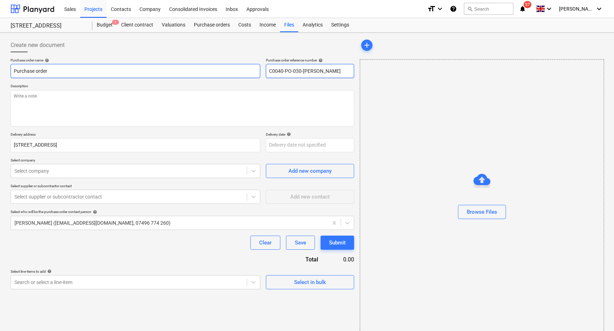
type input "C0040-PO-030-[PERSON_NAME]"
click at [104, 71] on input "Purchase order" at bounding box center [136, 71] width 250 height 14
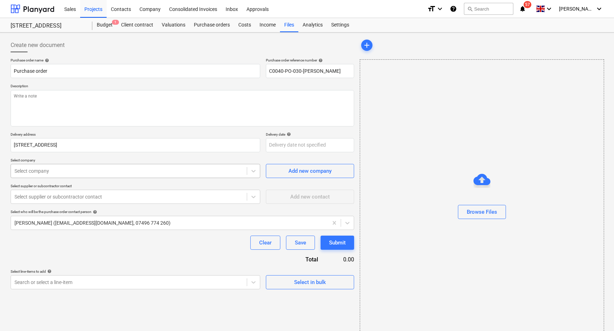
click at [127, 171] on div at bounding box center [128, 170] width 229 height 7
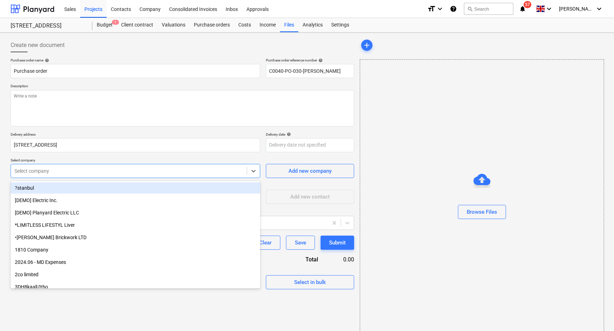
type textarea "x"
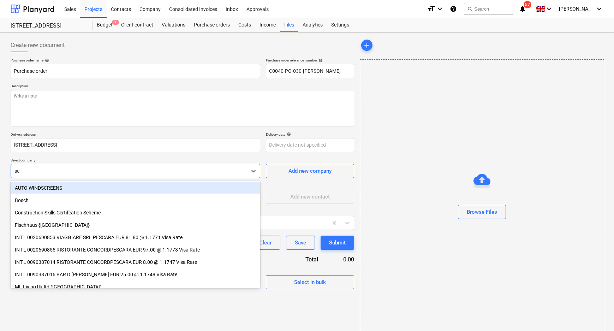
type input "sch"
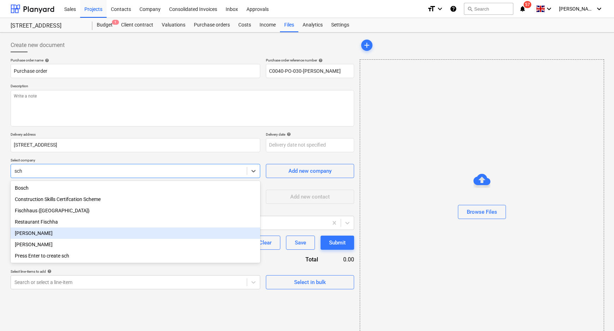
click at [107, 233] on div "[PERSON_NAME]" at bounding box center [136, 232] width 250 height 11
type textarea "x"
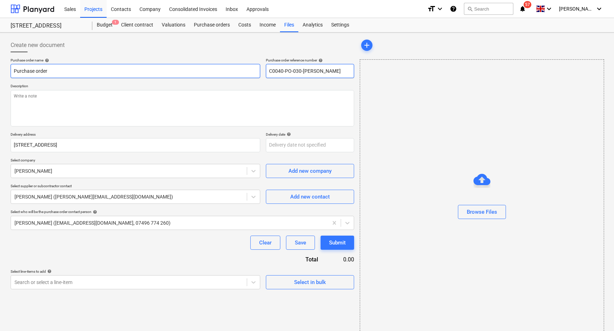
drag, startPoint x: 291, startPoint y: 73, endPoint x: 246, endPoint y: 69, distance: 44.6
click at [246, 70] on div "Purchase order name help Purchase order Purchase order reference number help C0…" at bounding box center [182, 68] width 343 height 20
drag, startPoint x: 75, startPoint y: 64, endPoint x: -31, endPoint y: 63, distance: 105.5
click at [0, 63] on html "Sales Projects Contacts Company Consolidated Invoices Inbox Approvals format_si…" at bounding box center [307, 165] width 614 height 331
paste input "C0040-PO-030-Schuell"
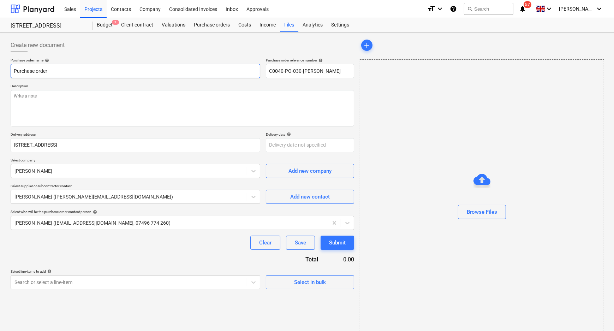
type textarea "x"
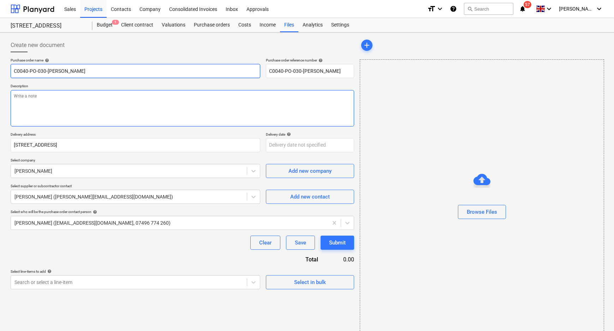
type input "C0040-PO-030-[PERSON_NAME]"
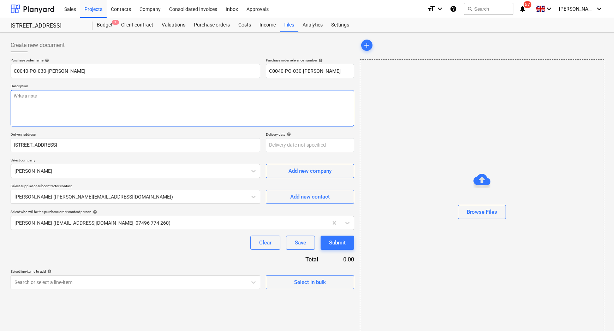
click at [123, 121] on textarea at bounding box center [182, 108] width 343 height 36
paste textarea "C0040-PO-030-[PERSON_NAME]"
type textarea "x"
type textarea "C0040-PO-030-[PERSON_NAME]"
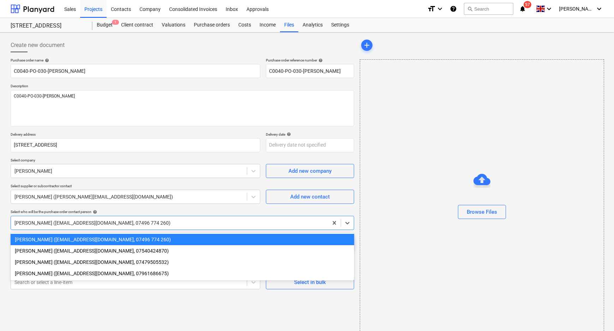
click at [223, 216] on div "[PERSON_NAME] ([EMAIL_ADDRESS][DOMAIN_NAME], 07496 774 260)" at bounding box center [182, 223] width 343 height 14
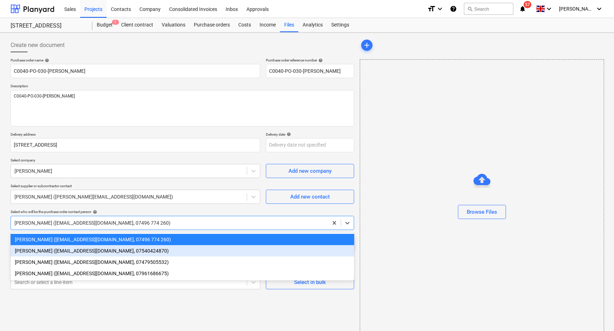
click at [125, 251] on div "[PERSON_NAME] ([EMAIL_ADDRESS][DOMAIN_NAME], 07540424870)" at bounding box center [182, 250] width 343 height 11
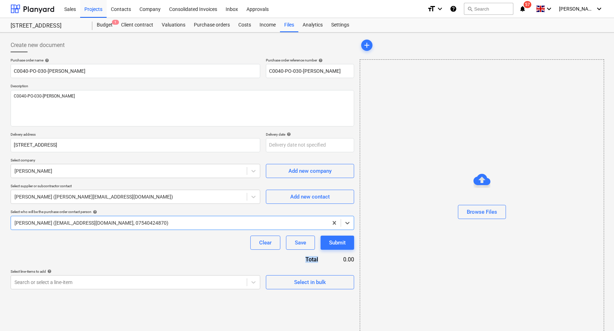
click at [125, 251] on div "Purchase order name help C0040-PO-030-[PERSON_NAME] Purchase order reference nu…" at bounding box center [182, 173] width 343 height 231
click at [138, 281] on body "Sales Projects Contacts Company Consolidated Invoices Inbox Approvals format_si…" at bounding box center [307, 165] width 614 height 331
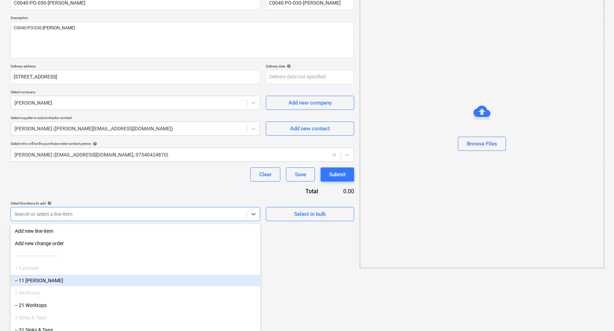
click at [130, 282] on div "-- 11 [PERSON_NAME]" at bounding box center [136, 280] width 250 height 11
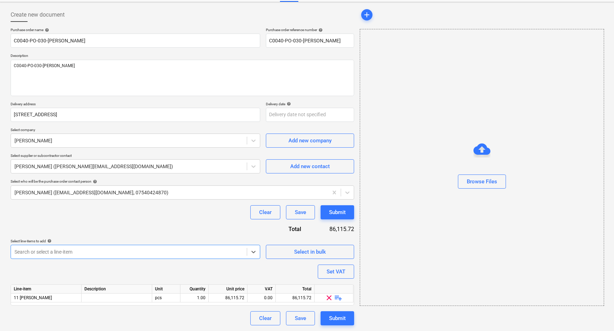
scroll to position [30, 0]
click at [137, 268] on div "Purchase order name help C0040-PO-030-[PERSON_NAME] Purchase order reference nu…" at bounding box center [182, 176] width 343 height 297
click at [338, 300] on span "playlist_add" at bounding box center [338, 298] width 8 height 8
type textarea "x"
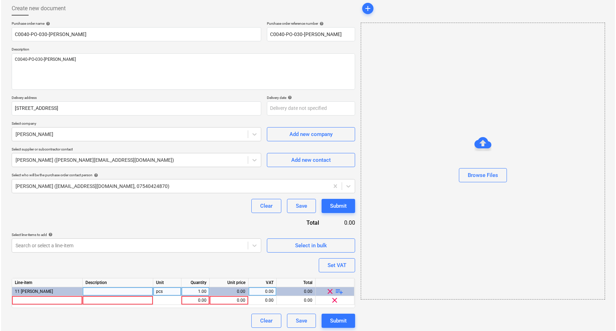
scroll to position [39, 0]
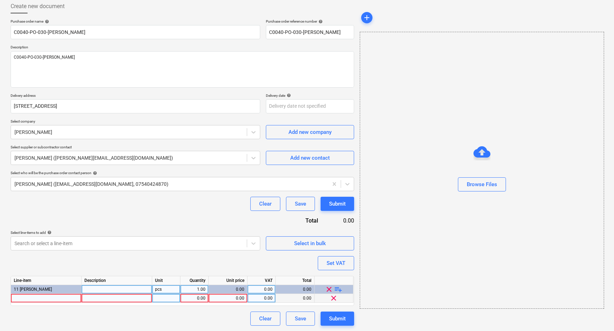
click at [55, 294] on div at bounding box center [46, 298] width 71 height 9
type input "Furniture"
type textarea "x"
click at [170, 299] on div at bounding box center [166, 298] width 28 height 9
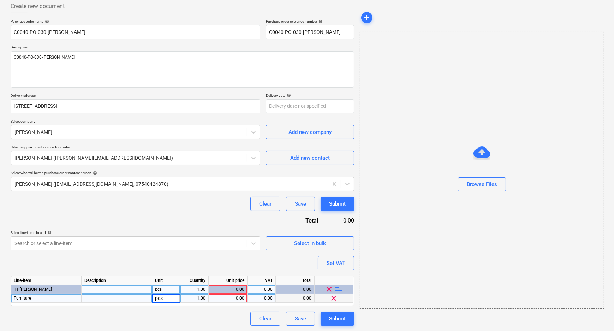
click at [231, 300] on div "0.00" at bounding box center [227, 298] width 33 height 9
type input "41877.47"
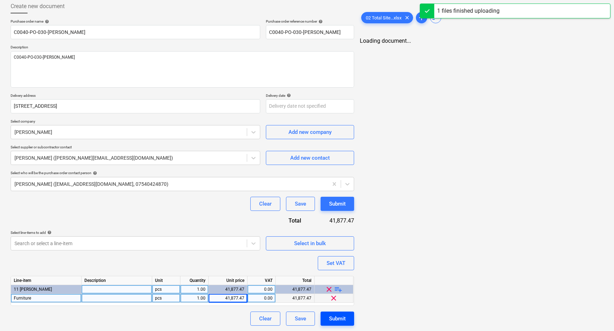
click at [332, 313] on button "Submit" at bounding box center [337, 318] width 34 height 14
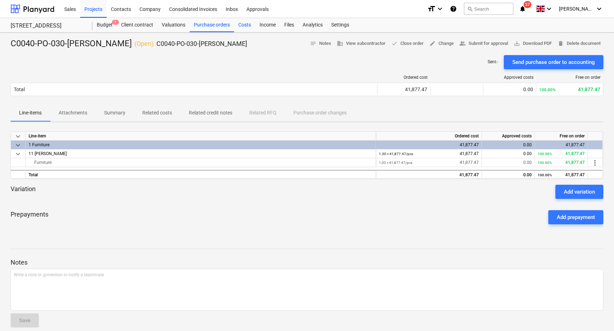
click at [248, 24] on div "Costs" at bounding box center [244, 25] width 21 height 14
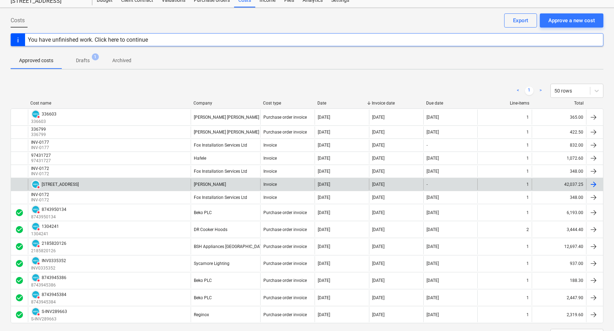
scroll to position [56, 0]
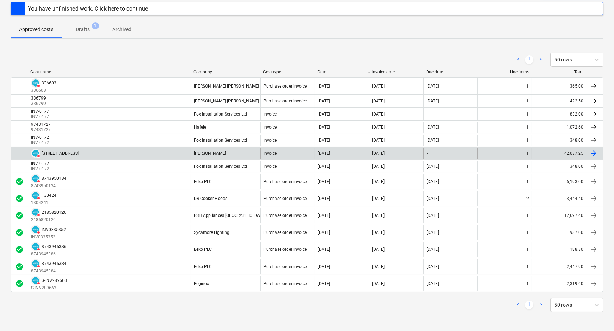
click at [65, 151] on div "[STREET_ADDRESS]" at bounding box center [60, 153] width 37 height 5
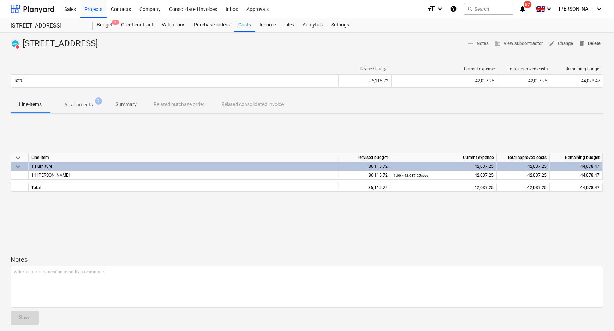
click at [582, 40] on span "delete" at bounding box center [581, 43] width 6 height 6
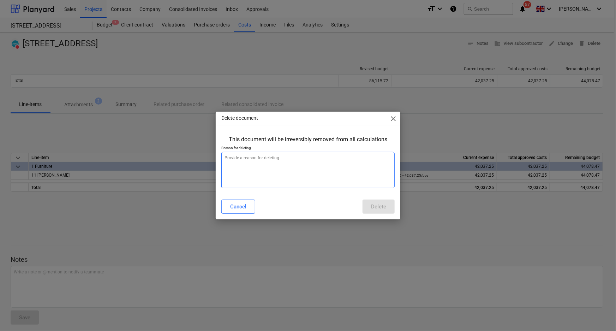
click at [335, 178] on textarea at bounding box center [308, 170] width 174 height 36
type textarea "x"
type textarea "a"
type textarea "x"
type textarea "am"
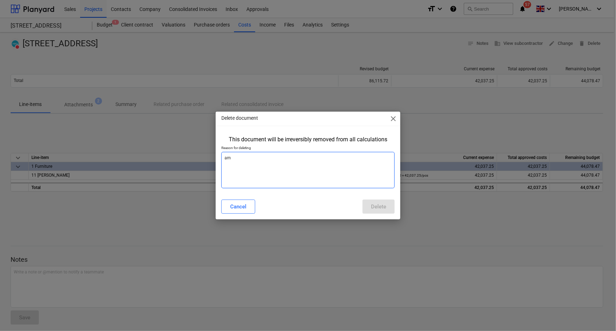
type textarea "x"
type textarea "ame"
type textarea "x"
type textarea "[MEDICAL_DATA]"
type textarea "x"
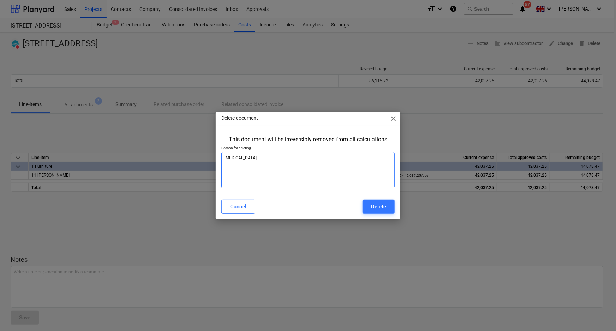
type textarea "amend"
type textarea "x"
type textarea "amend"
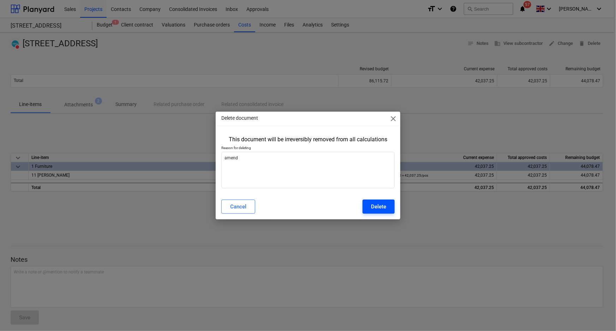
click at [392, 208] on button "Delete" at bounding box center [378, 206] width 32 height 14
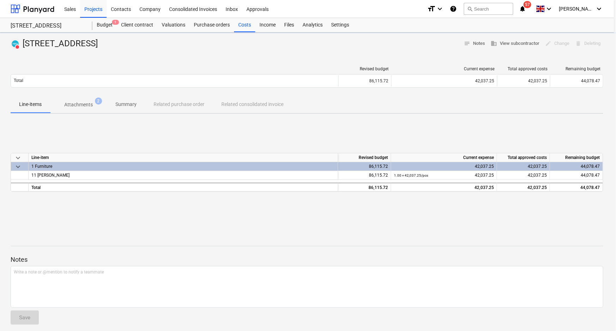
type textarea "x"
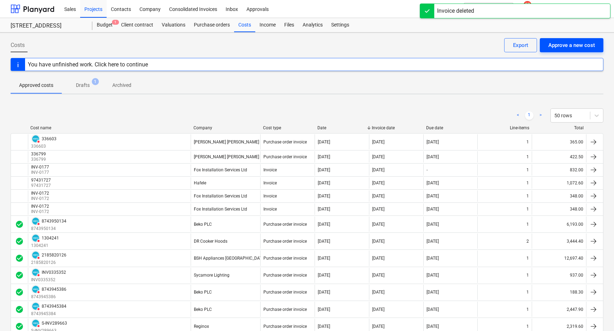
click at [559, 43] on div "Approve a new cost" at bounding box center [571, 45] width 47 height 9
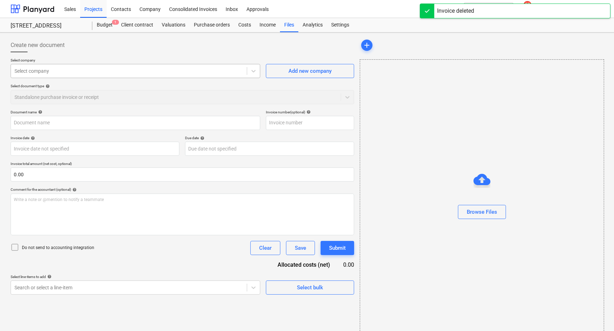
click at [224, 71] on div at bounding box center [128, 70] width 229 height 7
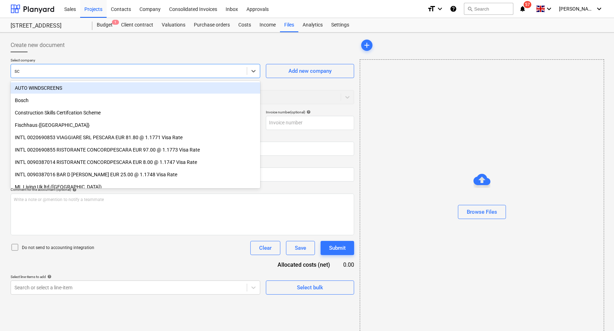
type input "sch"
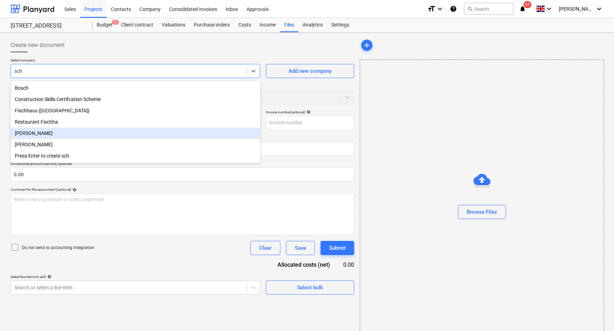
click at [85, 133] on div "[PERSON_NAME]" at bounding box center [136, 132] width 250 height 11
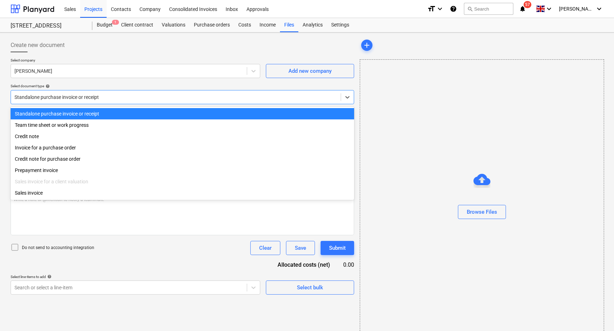
click at [91, 96] on div at bounding box center [175, 97] width 323 height 7
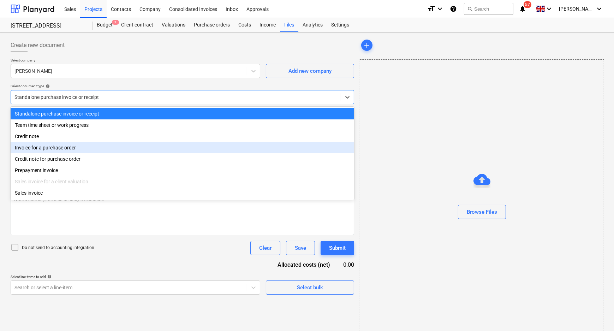
click at [72, 148] on div "Invoice for a purchase order" at bounding box center [182, 147] width 343 height 11
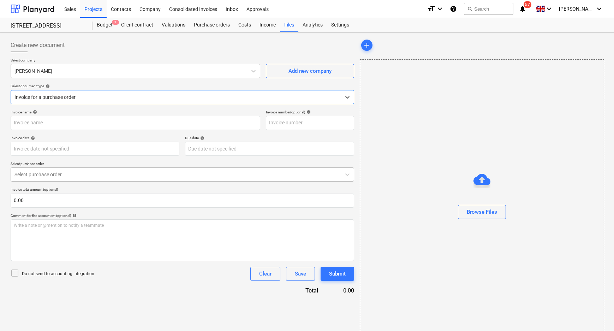
click at [79, 169] on div "Select purchase order" at bounding box center [176, 174] width 330 height 10
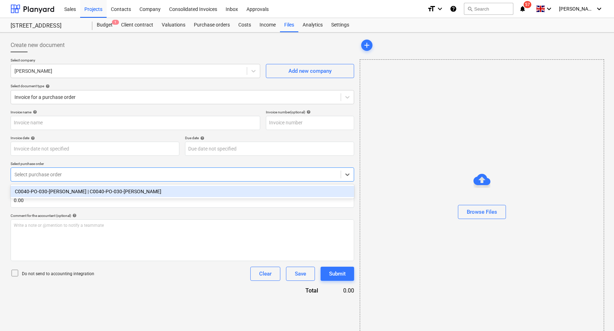
click at [77, 191] on div "C0040-PO-030-[PERSON_NAME] | C0040-PO-030-[PERSON_NAME]" at bounding box center [182, 191] width 343 height 11
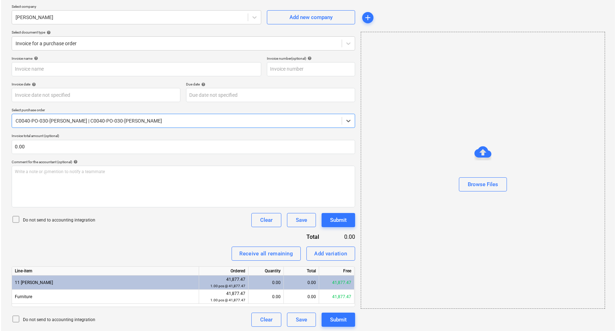
scroll to position [55, 0]
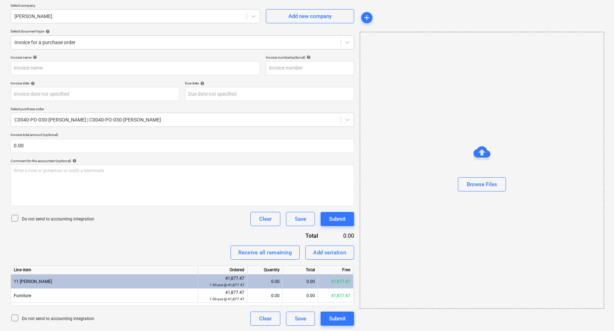
click at [26, 218] on p "Do not send to accounting integration" at bounding box center [58, 219] width 72 height 6
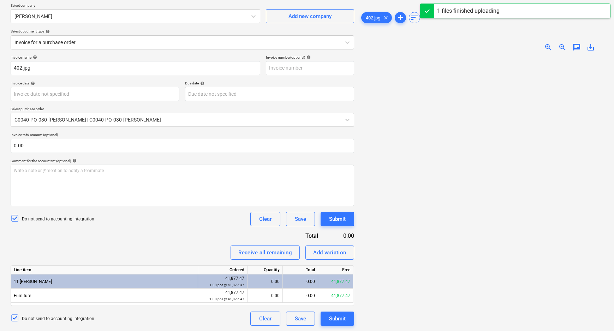
type input "402.jpg"
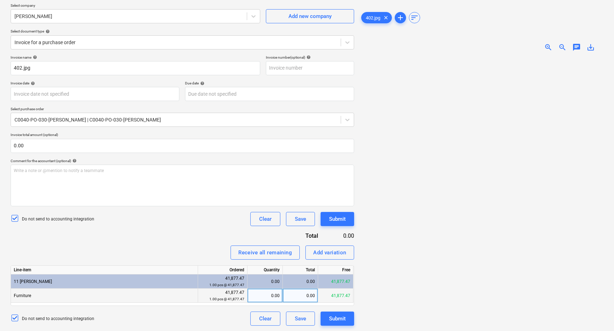
click at [304, 289] on div "0.00" at bounding box center [300, 295] width 35 height 14
click at [374, 314] on div at bounding box center [482, 212] width 244 height 311
click at [336, 315] on div "Submit" at bounding box center [337, 318] width 17 height 9
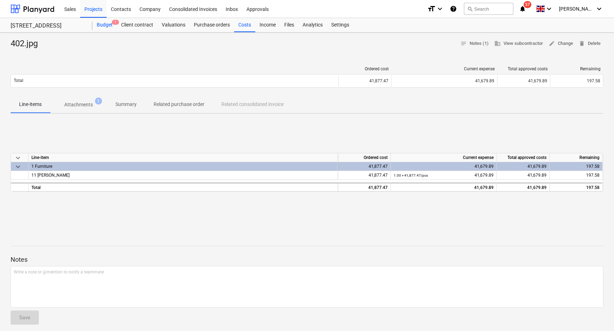
click at [107, 26] on div "Budget 1" at bounding box center [104, 25] width 24 height 14
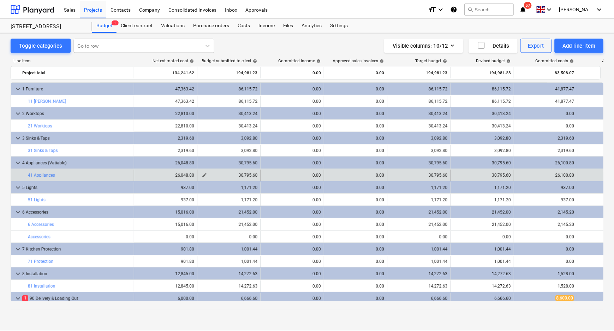
scroll to position [15, 0]
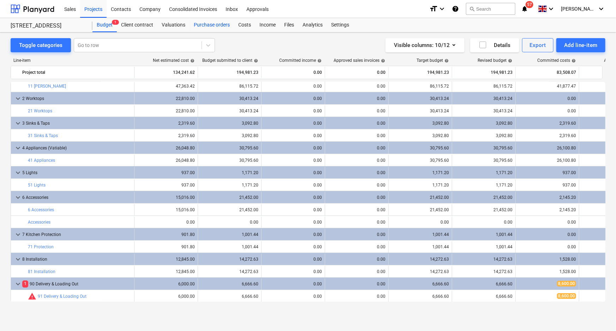
click at [198, 21] on div "Purchase orders" at bounding box center [212, 25] width 44 height 14
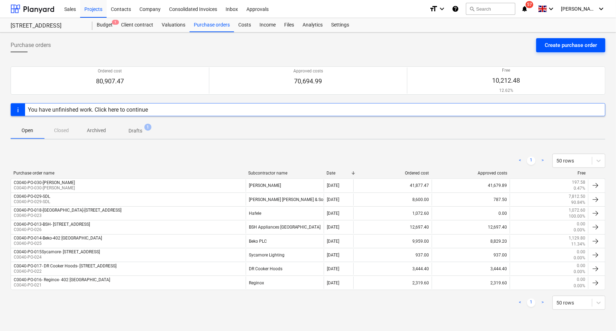
click at [590, 43] on div "Create purchase order" at bounding box center [571, 45] width 52 height 9
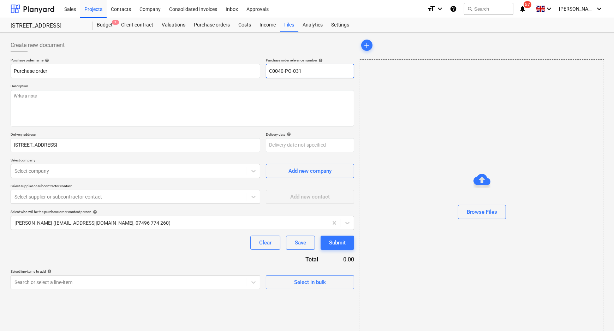
click at [317, 73] on input "C0040-PO-031" at bounding box center [310, 71] width 88 height 14
drag, startPoint x: 319, startPoint y: 73, endPoint x: 236, endPoint y: 62, distance: 83.7
click at [254, 66] on div "Purchase order name help Purchase order Purchase order reference number help C0…" at bounding box center [182, 68] width 343 height 20
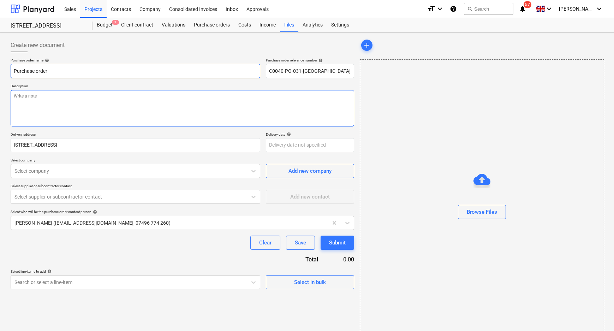
drag, startPoint x: 154, startPoint y: 71, endPoint x: 94, endPoint y: 100, distance: 66.9
click at [0, 71] on html "Sales Projects Contacts Company Consolidated Invoices Inbox Approvals format_si…" at bounding box center [307, 165] width 614 height 331
paste input "C0040-PO-031-[GEOGRAPHIC_DATA]"
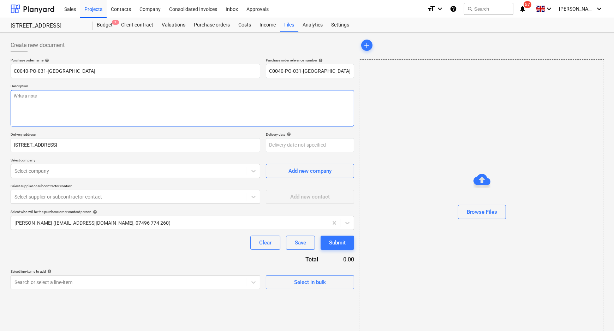
click at [114, 102] on textarea at bounding box center [182, 108] width 343 height 36
paste textarea "C0040-PO-031-[GEOGRAPHIC_DATA]"
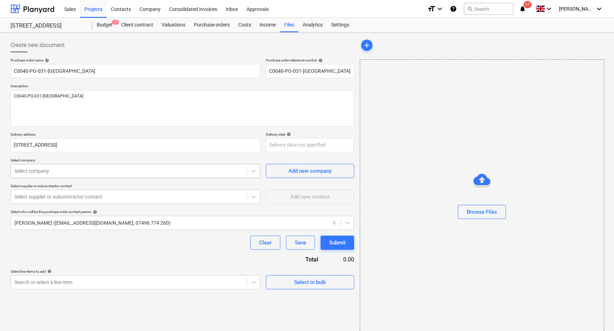
click at [160, 174] on div "Select company" at bounding box center [129, 171] width 236 height 10
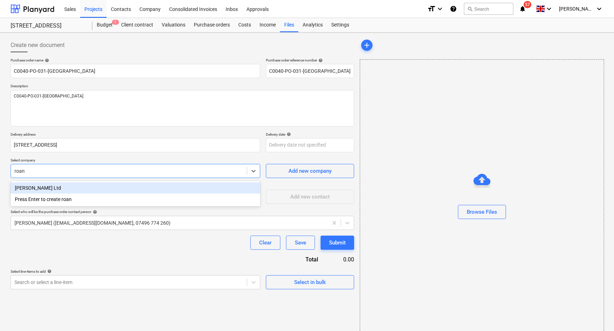
click at [132, 187] on div "[PERSON_NAME] Ltd" at bounding box center [136, 187] width 250 height 11
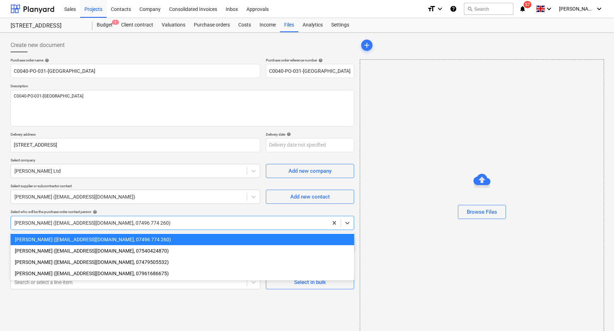
drag, startPoint x: 145, startPoint y: 218, endPoint x: 130, endPoint y: 239, distance: 25.1
click at [145, 218] on div "[PERSON_NAME] ([EMAIL_ADDRESS][DOMAIN_NAME], 07496 774 260)" at bounding box center [169, 223] width 317 height 10
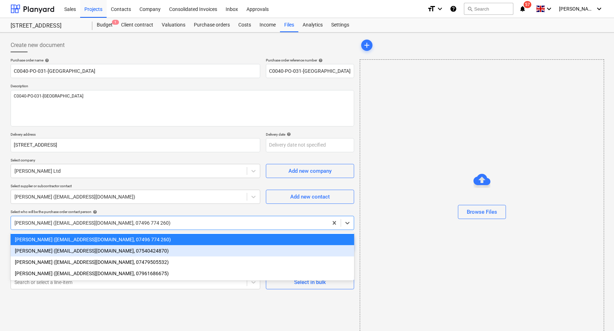
click at [116, 250] on div "[PERSON_NAME] ([EMAIL_ADDRESS][DOMAIN_NAME], 07540424870)" at bounding box center [182, 250] width 343 height 11
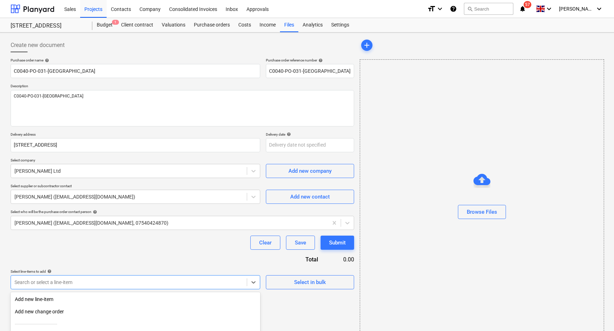
click at [150, 278] on body "Sales Projects Contacts Company Consolidated Invoices Inbox Approvals format_si…" at bounding box center [307, 165] width 614 height 331
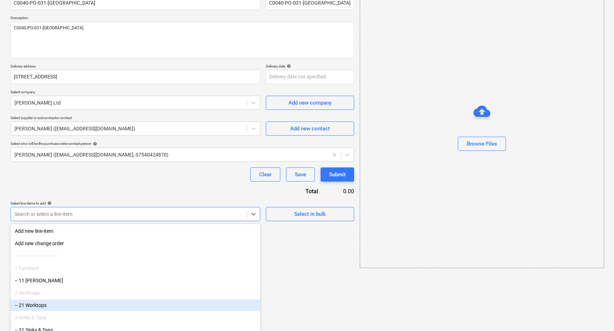
click at [124, 303] on div "-- 21 Worktops" at bounding box center [136, 304] width 250 height 11
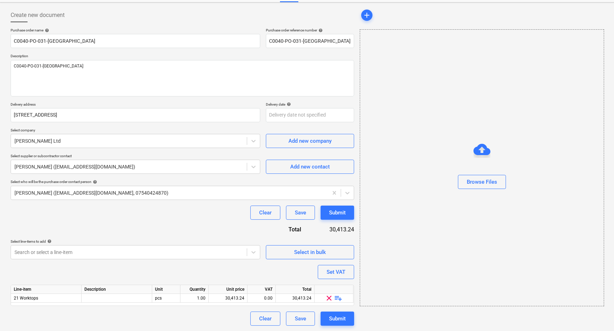
drag, startPoint x: 337, startPoint y: 300, endPoint x: 219, endPoint y: 303, distance: 117.6
click at [341, 296] on span "playlist_add" at bounding box center [338, 298] width 8 height 8
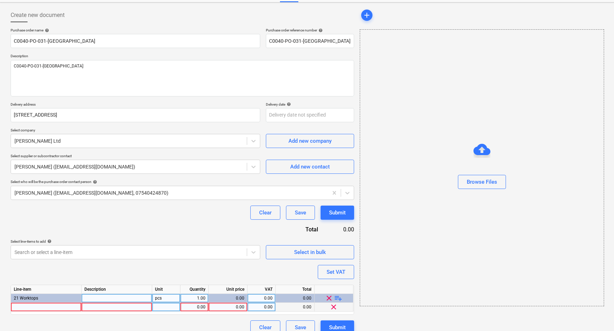
click at [48, 303] on div at bounding box center [46, 306] width 71 height 9
drag, startPoint x: 199, startPoint y: 308, endPoint x: 214, endPoint y: 306, distance: 14.9
click at [199, 308] on div "0.00" at bounding box center [194, 306] width 22 height 9
click at [232, 306] on div "0.00" at bounding box center [227, 306] width 33 height 9
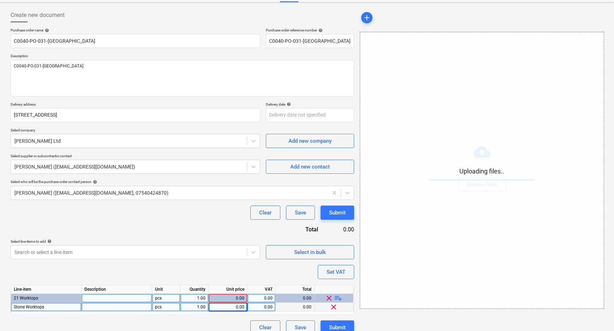
click at [230, 306] on div "0.00" at bounding box center [227, 306] width 33 height 9
click at [222, 320] on div "Clear Save Submit" at bounding box center [182, 327] width 343 height 14
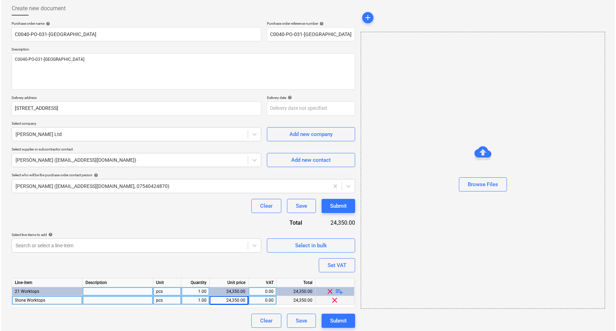
scroll to position [39, 0]
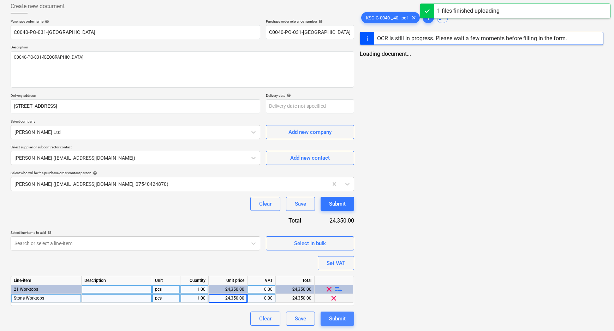
click at [338, 318] on div "Submit" at bounding box center [337, 318] width 17 height 9
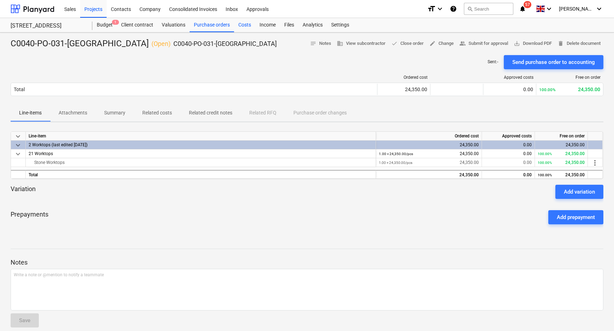
click at [234, 25] on div "Costs" at bounding box center [244, 25] width 21 height 14
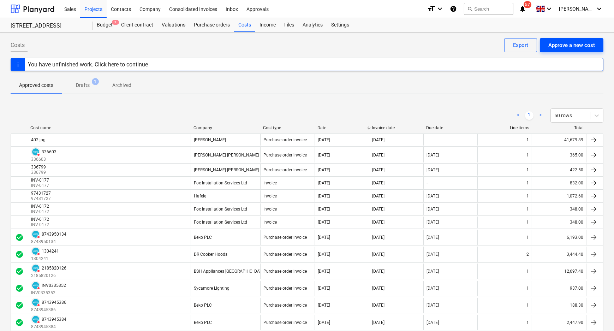
click at [566, 42] on div "Approve a new cost" at bounding box center [571, 45] width 47 height 9
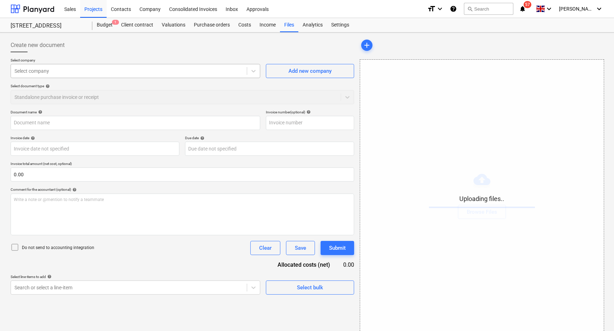
click at [205, 69] on div at bounding box center [128, 70] width 229 height 7
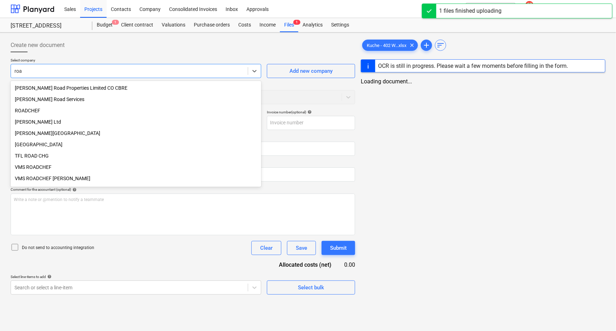
click at [44, 123] on div "[PERSON_NAME] Ltd" at bounding box center [136, 121] width 251 height 11
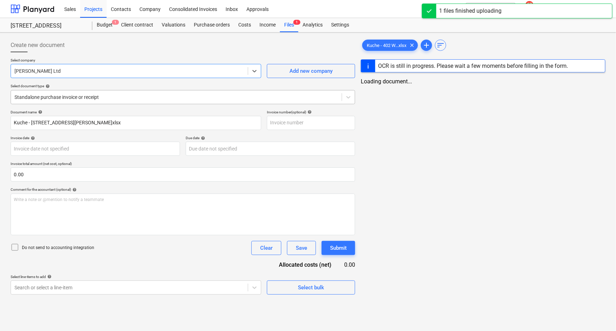
click at [52, 96] on div at bounding box center [176, 97] width 324 height 7
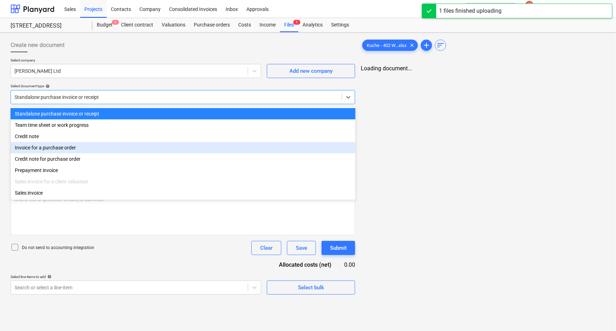
click at [44, 148] on div "Invoice for a purchase order" at bounding box center [183, 147] width 345 height 11
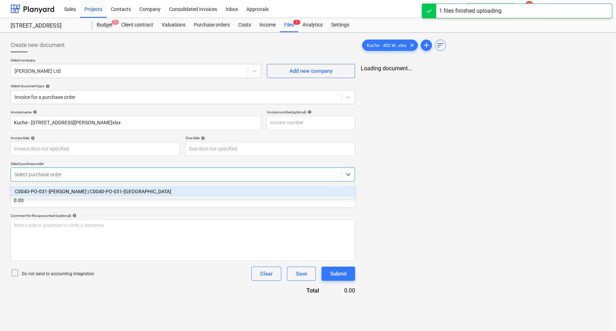
click at [62, 173] on div at bounding box center [176, 174] width 324 height 7
click at [60, 188] on div "C0040-PO-031-[PERSON_NAME] | C0040-PO-031-[GEOGRAPHIC_DATA]" at bounding box center [183, 191] width 345 height 11
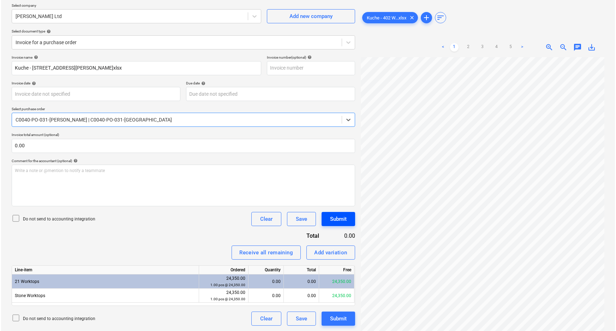
scroll to position [128, 75]
click at [337, 245] on div "Create new document Select company [PERSON_NAME] Ltd Add new company Select doc…" at bounding box center [307, 155] width 598 height 348
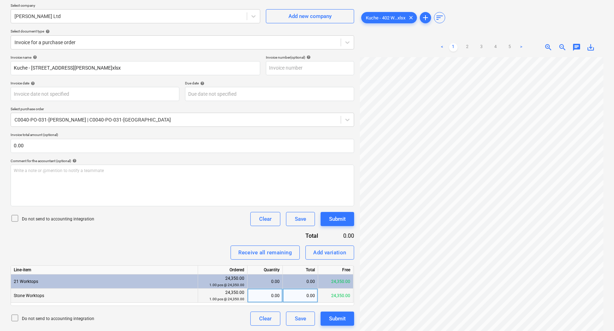
click at [295, 294] on div "0.00" at bounding box center [300, 295] width 35 height 14
click at [357, 315] on div "Kuche - 402 W...xlsx clear add sort < 1 2 3 4 5 > zoom_in zoom_out chat 0 save_…" at bounding box center [481, 155] width 249 height 348
click at [42, 222] on div "Do not send to accounting integration" at bounding box center [53, 219] width 84 height 10
click at [342, 319] on div "Submit" at bounding box center [337, 318] width 17 height 9
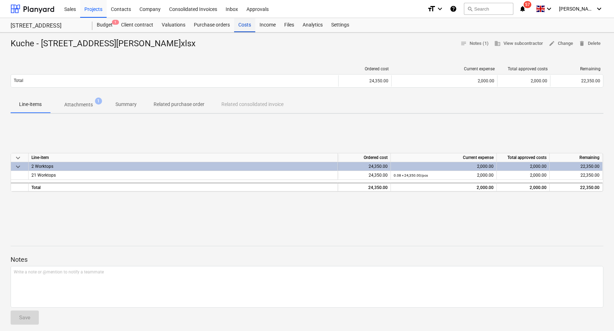
click at [239, 22] on div "Costs" at bounding box center [244, 25] width 21 height 14
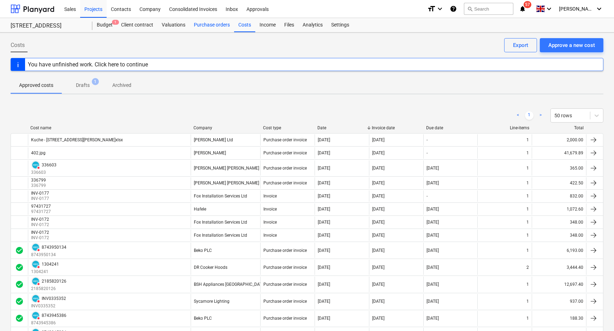
click at [222, 22] on div "Purchase orders" at bounding box center [212, 25] width 44 height 14
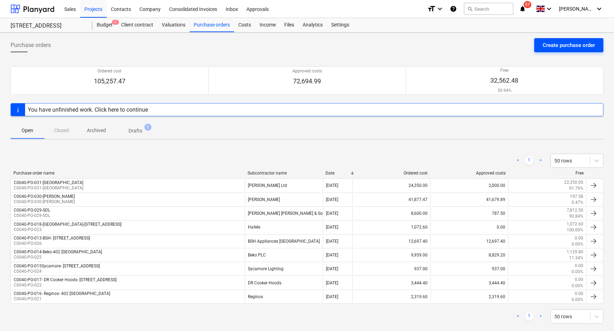
click at [564, 40] on button "Create purchase order" at bounding box center [568, 45] width 69 height 14
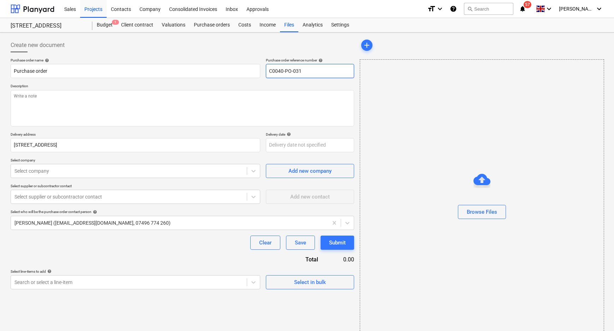
click at [333, 74] on input "C0040-PO-031" at bounding box center [310, 71] width 88 height 14
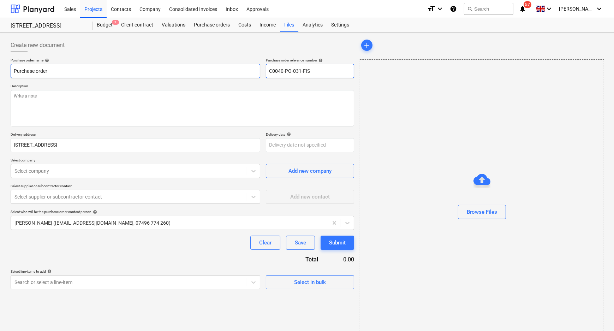
drag, startPoint x: 251, startPoint y: 70, endPoint x: 130, endPoint y: 69, distance: 121.0
click at [217, 68] on div "Purchase order name help Purchase order Purchase order reference number help C0…" at bounding box center [182, 68] width 343 height 20
drag, startPoint x: 45, startPoint y: 71, endPoint x: -35, endPoint y: 71, distance: 80.5
click at [0, 71] on html "Sales Projects Contacts Company Consolidated Invoices Inbox Approvals format_si…" at bounding box center [307, 165] width 614 height 331
paste input "C0040-PO-031-FIS"
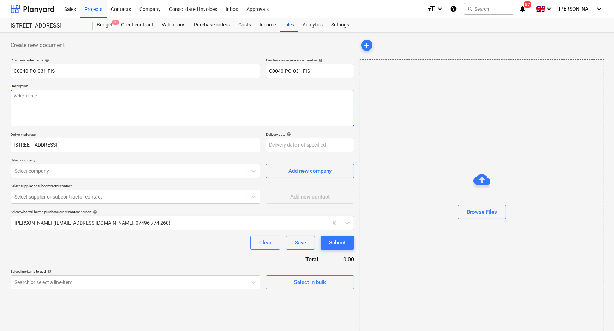
click at [92, 107] on textarea at bounding box center [182, 108] width 343 height 36
paste textarea "C0040-PO-031-FIS"
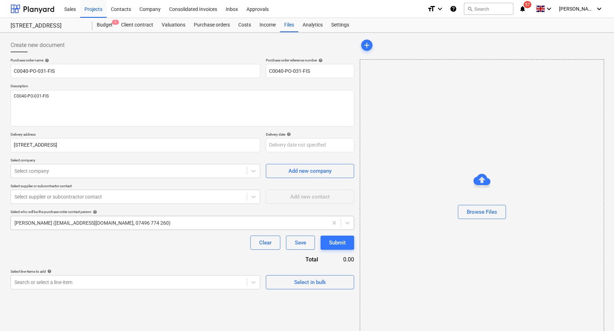
click at [94, 226] on div "[PERSON_NAME] ([EMAIL_ADDRESS][DOMAIN_NAME], 07496 774 260)" at bounding box center [169, 223] width 317 height 10
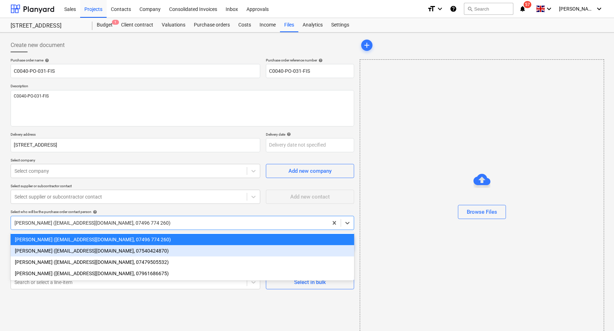
click at [84, 256] on div "[PERSON_NAME] ([EMAIL_ADDRESS][DOMAIN_NAME], 07540424870)" at bounding box center [182, 250] width 343 height 11
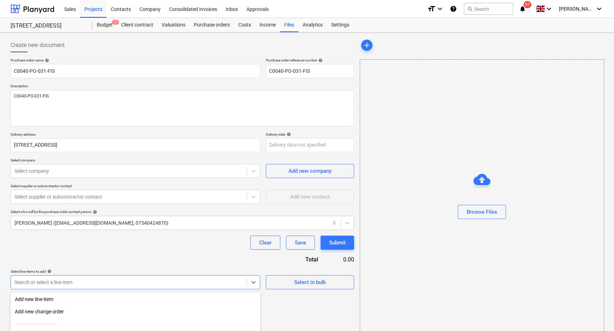
scroll to position [68, 0]
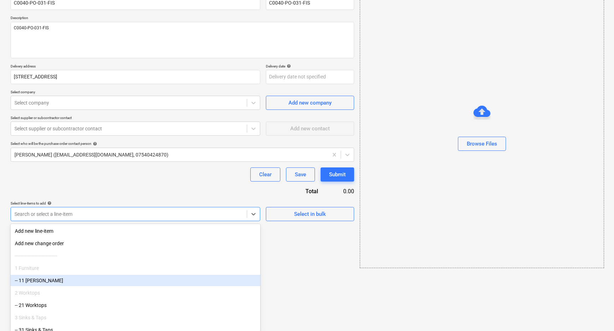
click at [80, 263] on body "Sales Projects Contacts Company Consolidated Invoices Inbox Approvals format_si…" at bounding box center [307, 97] width 614 height 331
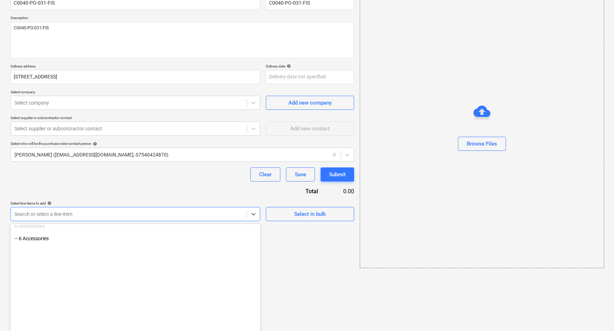
scroll to position [166, 0]
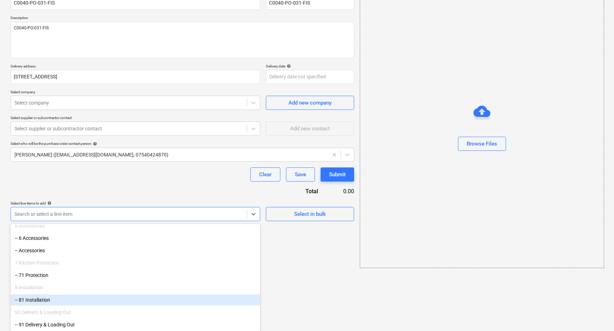
click at [69, 302] on div "-- 81 Installation" at bounding box center [136, 299] width 250 height 11
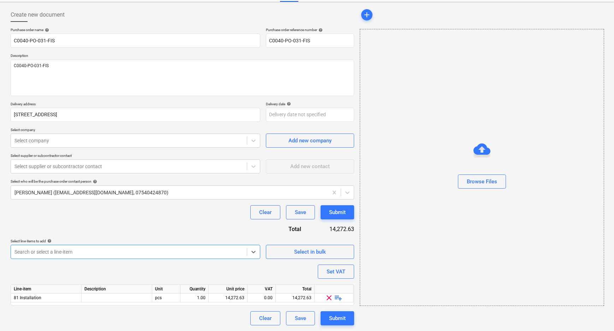
scroll to position [30, 0]
click at [99, 144] on div "Select company" at bounding box center [129, 141] width 236 height 10
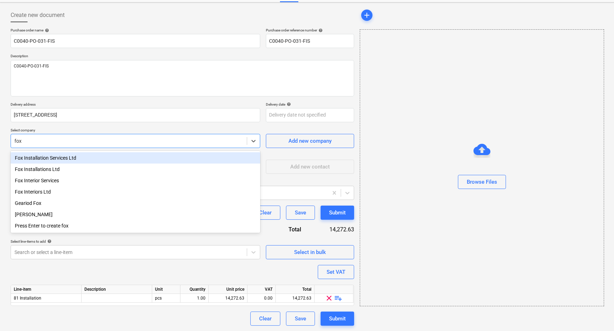
click at [94, 157] on div "Fox Installation Services Ltd" at bounding box center [136, 157] width 250 height 11
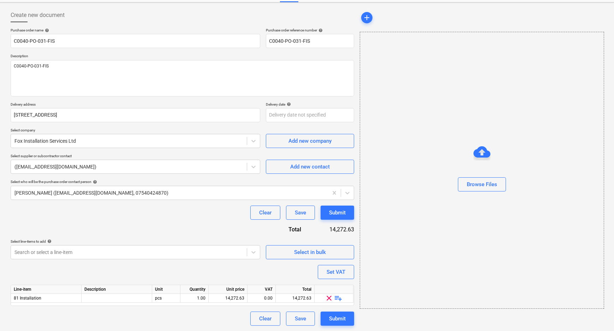
click at [126, 230] on div "Purchase order name help C0040-PO-031-FIS Purchase order reference number help …" at bounding box center [182, 176] width 343 height 297
click at [338, 296] on span "playlist_add" at bounding box center [338, 298] width 8 height 8
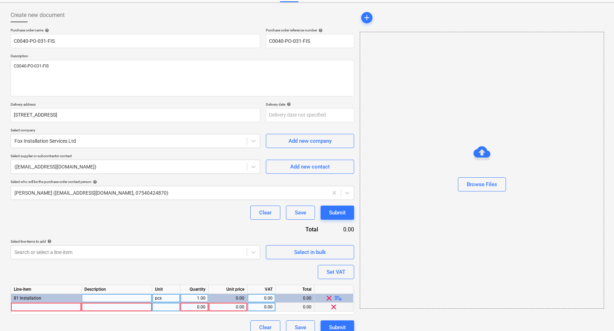
click at [18, 307] on div at bounding box center [46, 306] width 71 height 9
click at [171, 309] on div at bounding box center [166, 306] width 28 height 9
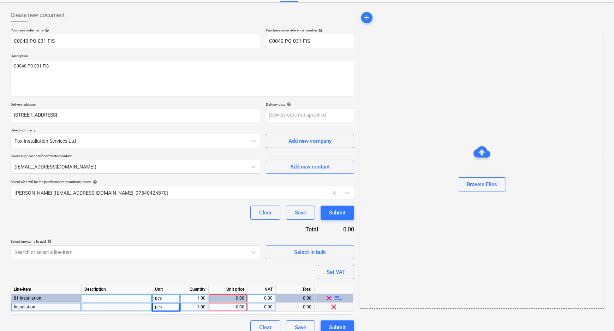
drag, startPoint x: 173, startPoint y: 320, endPoint x: 187, endPoint y: 320, distance: 13.8
click at [174, 320] on div "Clear Save Submit" at bounding box center [182, 327] width 343 height 14
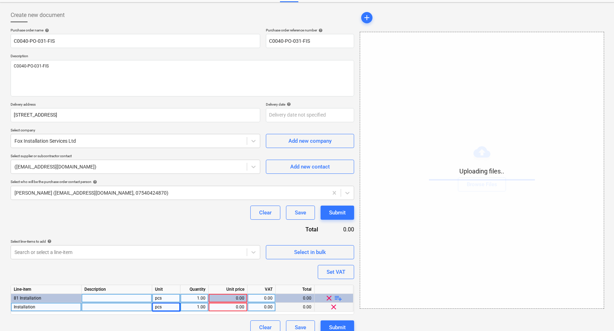
click at [233, 307] on div "0.00" at bounding box center [227, 306] width 33 height 9
click at [248, 280] on div "Purchase order name help C0040-PO-031-FIS Purchase order reference number help …" at bounding box center [182, 181] width 343 height 306
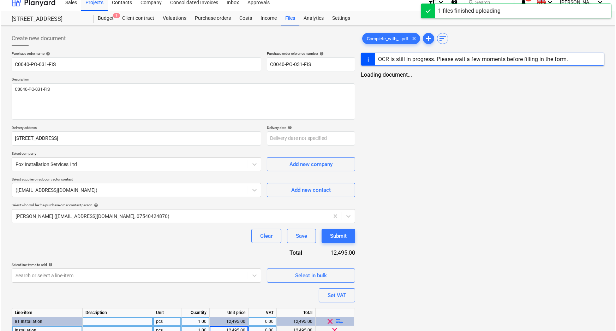
scroll to position [39, 0]
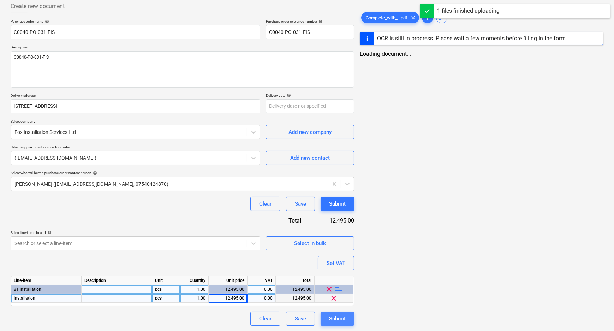
click at [329, 319] on div "Submit" at bounding box center [337, 318] width 17 height 9
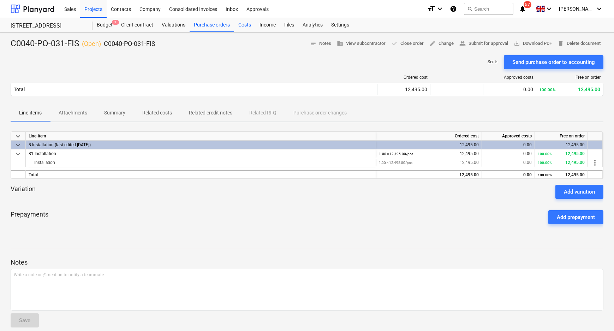
click at [247, 23] on div "Costs" at bounding box center [244, 25] width 21 height 14
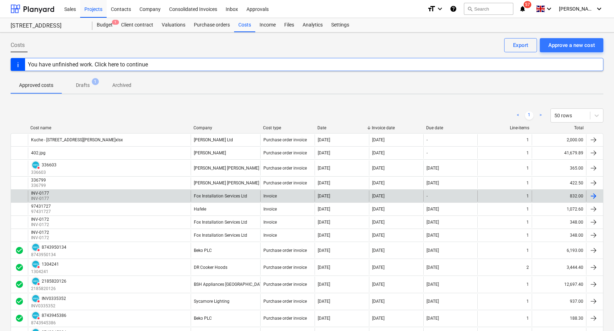
click at [133, 194] on div "INV-0177 INV-0177" at bounding box center [109, 195] width 163 height 11
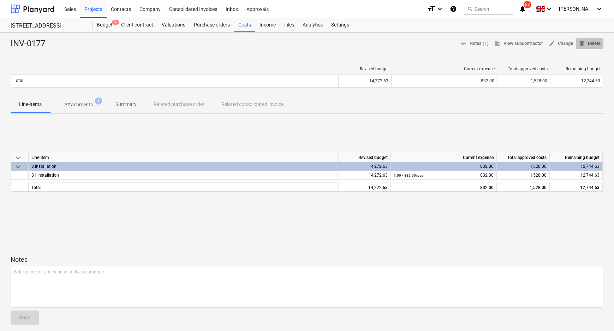
click at [577, 40] on button "delete Delete" at bounding box center [590, 43] width 28 height 11
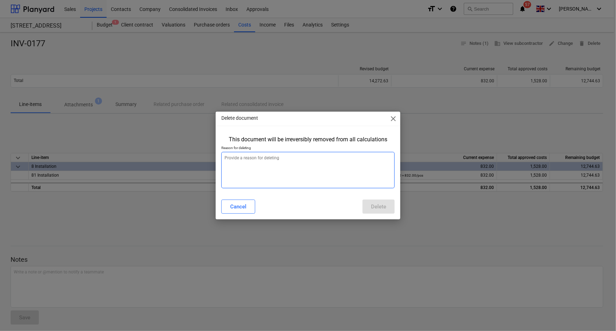
click at [307, 180] on textarea at bounding box center [308, 170] width 174 height 36
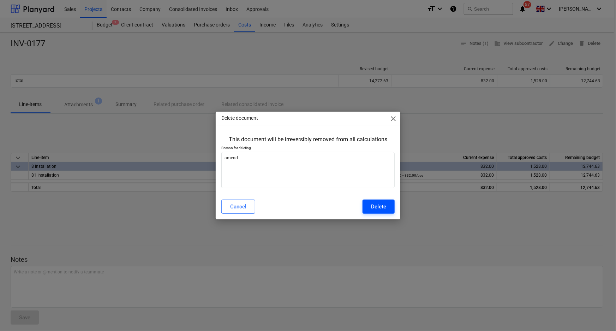
click at [385, 208] on div "Delete" at bounding box center [378, 206] width 15 height 9
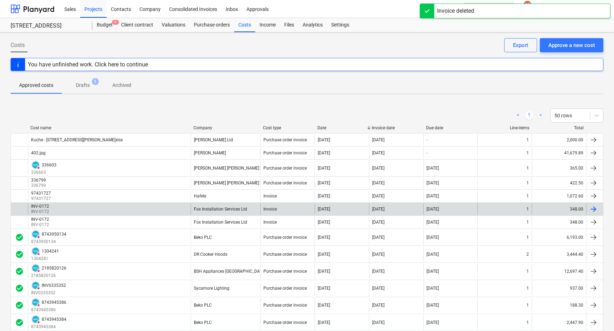
click at [84, 206] on div "INV-0172 INV-0172" at bounding box center [109, 208] width 163 height 11
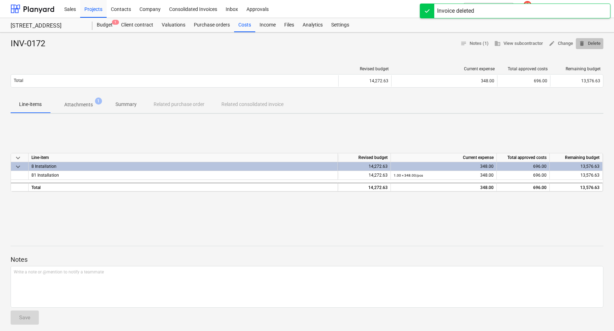
click at [592, 43] on span "delete Delete" at bounding box center [589, 44] width 22 height 8
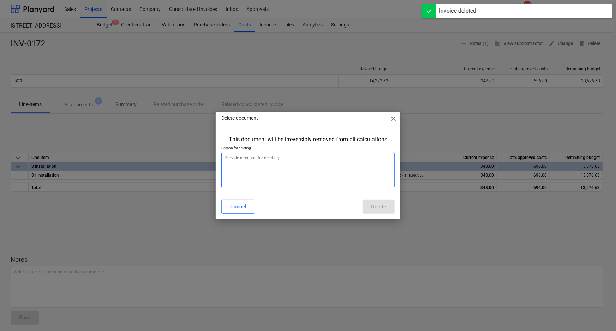
drag, startPoint x: 244, startPoint y: 170, endPoint x: 255, endPoint y: 169, distance: 11.4
click at [245, 170] on textarea at bounding box center [308, 170] width 174 height 36
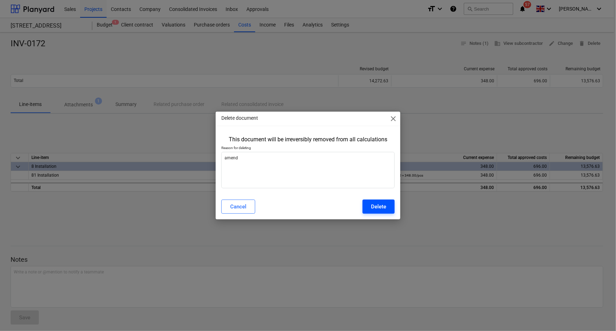
click at [363, 205] on button "Delete" at bounding box center [378, 206] width 32 height 14
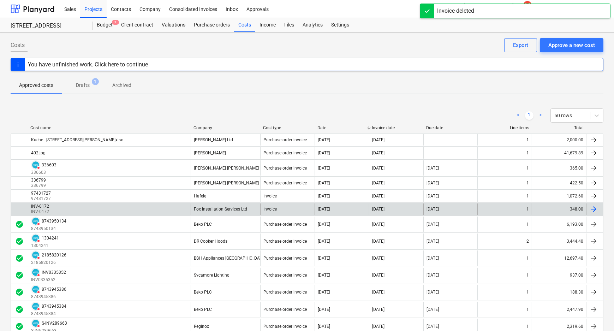
click at [85, 211] on div "INV-0172 INV-0172" at bounding box center [109, 208] width 163 height 11
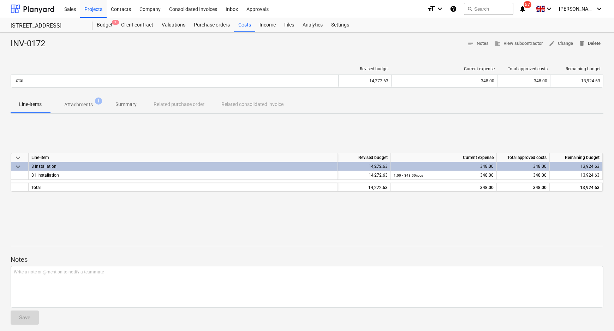
click at [593, 42] on span "delete Delete" at bounding box center [589, 44] width 22 height 8
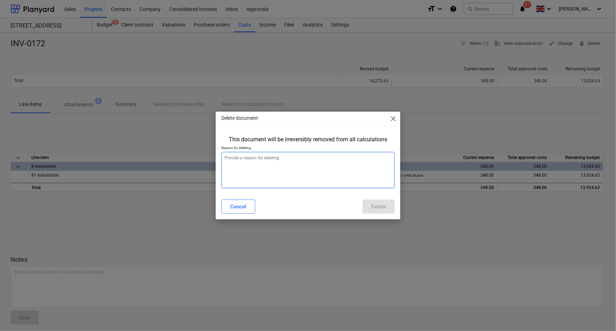
click at [265, 166] on textarea at bounding box center [308, 170] width 174 height 36
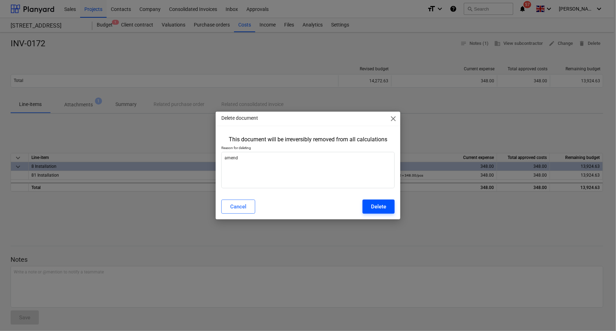
click at [385, 206] on div "Delete" at bounding box center [378, 206] width 15 height 9
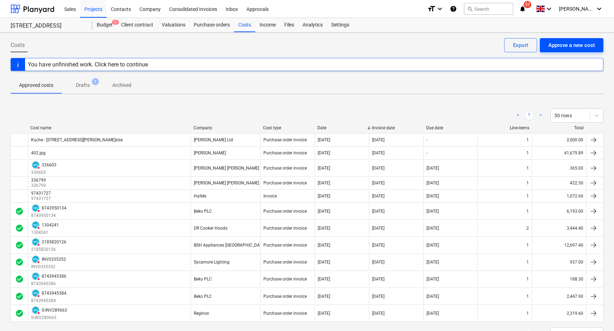
click at [567, 43] on div "Approve a new cost" at bounding box center [571, 45] width 47 height 9
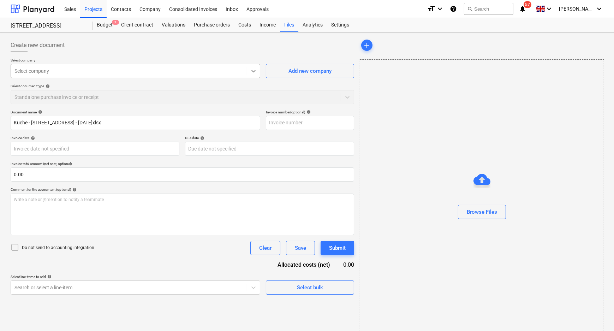
click at [255, 73] on icon at bounding box center [253, 70] width 7 height 7
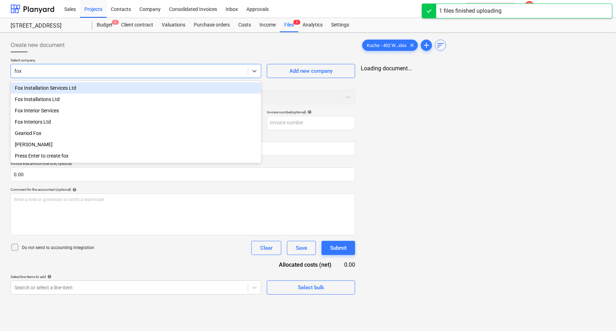
click at [118, 89] on div "Fox Installation Services Ltd" at bounding box center [136, 87] width 251 height 11
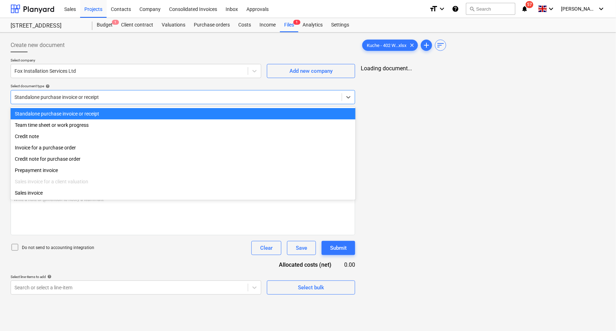
click at [116, 92] on div "Standalone purchase invoice or receipt" at bounding box center [176, 97] width 331 height 10
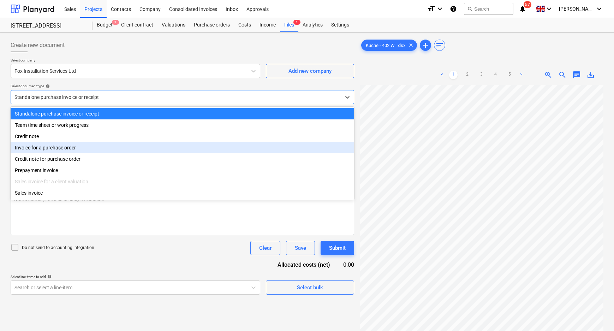
click at [82, 150] on div "Invoice for a purchase order" at bounding box center [182, 147] width 343 height 11
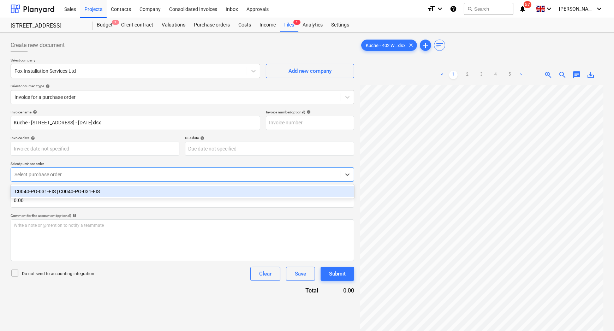
click at [70, 171] on div at bounding box center [175, 174] width 323 height 7
click at [68, 189] on div "C0040-PO-031-FIS | C0040-PO-031-FIS" at bounding box center [182, 191] width 343 height 11
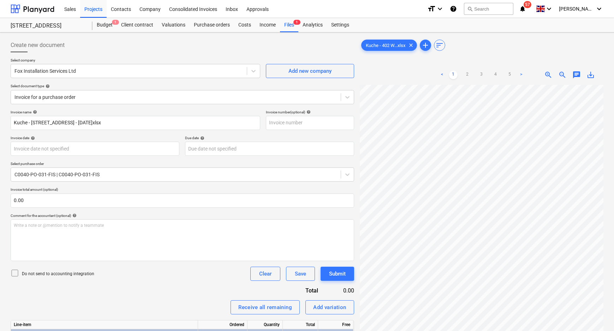
click at [62, 275] on p "Do not send to accounting integration" at bounding box center [58, 274] width 72 height 6
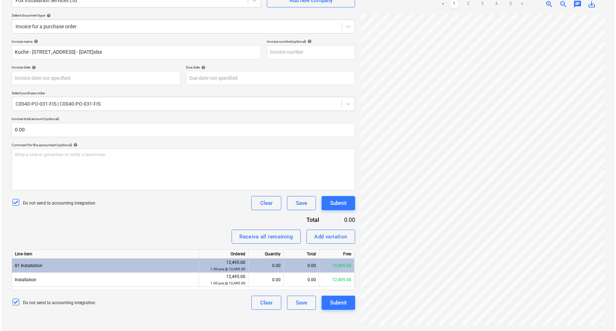
scroll to position [37, 75]
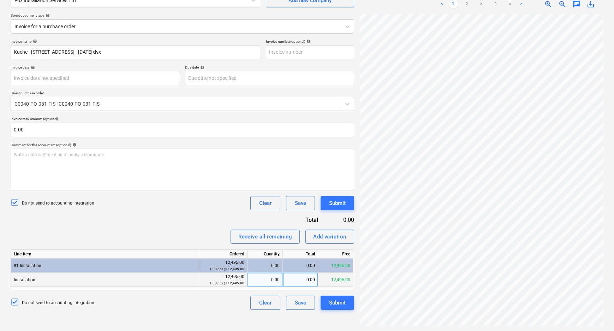
click at [300, 281] on div "0.00" at bounding box center [300, 279] width 35 height 14
drag, startPoint x: 305, startPoint y: 279, endPoint x: 330, endPoint y: 282, distance: 25.6
click at [0, 0] on div "Installation 12,495.00 1.00 pcs @ 12,495.00 0.00 48 12,495.00" at bounding box center [0, 0] width 0 height 0
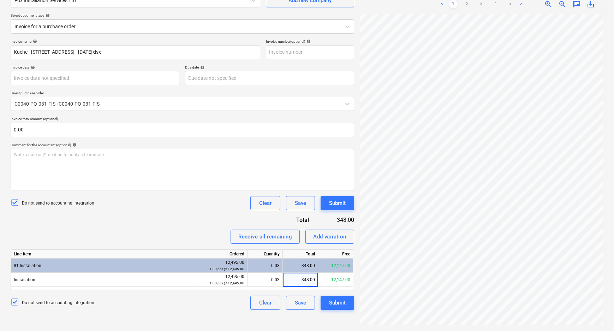
click at [287, 324] on div "Create new document Select company Fox Installation Services Ltd Add new compan…" at bounding box center [182, 146] width 349 height 363
click at [343, 300] on div "Submit" at bounding box center [337, 302] width 17 height 9
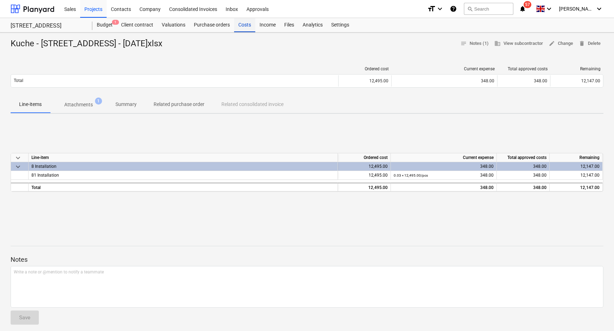
click at [245, 26] on div "Costs" at bounding box center [244, 25] width 21 height 14
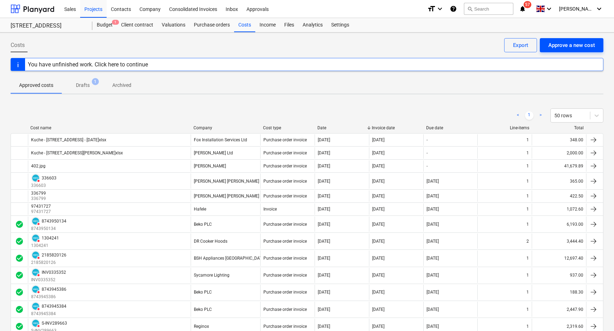
click at [573, 40] on button "Approve a new cost" at bounding box center [572, 45] width 64 height 14
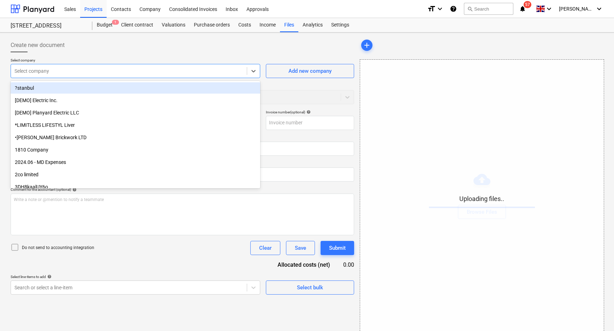
click at [229, 71] on div at bounding box center [128, 70] width 229 height 7
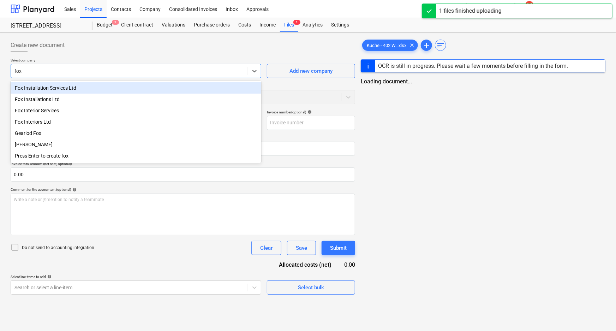
click at [41, 91] on div "Fox Installation Services Ltd" at bounding box center [136, 87] width 251 height 11
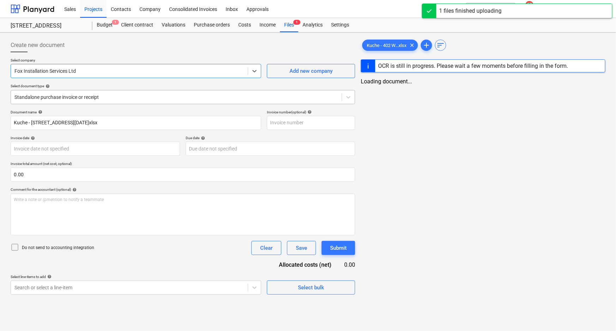
click at [45, 97] on div at bounding box center [176, 97] width 324 height 7
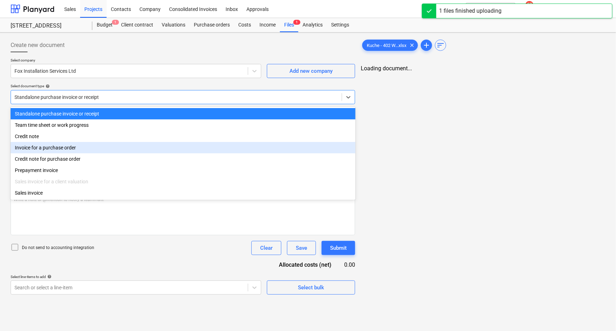
click at [38, 148] on div "Invoice for a purchase order" at bounding box center [183, 147] width 345 height 11
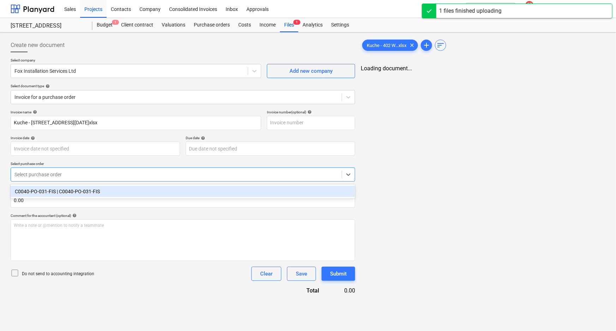
drag, startPoint x: 36, startPoint y: 169, endPoint x: 34, endPoint y: 191, distance: 22.0
click at [36, 169] on div "Select purchase order" at bounding box center [183, 174] width 344 height 14
drag, startPoint x: 36, startPoint y: 192, endPoint x: 36, endPoint y: 199, distance: 6.7
click at [36, 193] on div "C0040-PO-031-FIS | C0040-PO-031-FIS" at bounding box center [183, 191] width 345 height 11
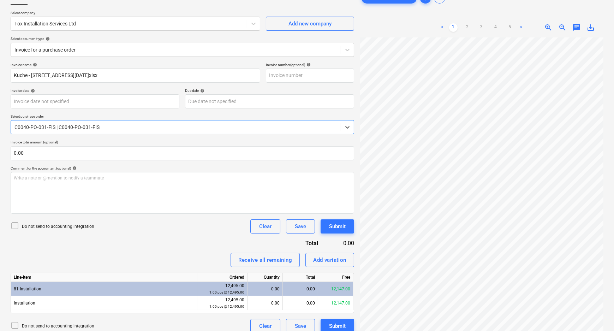
scroll to position [55, 0]
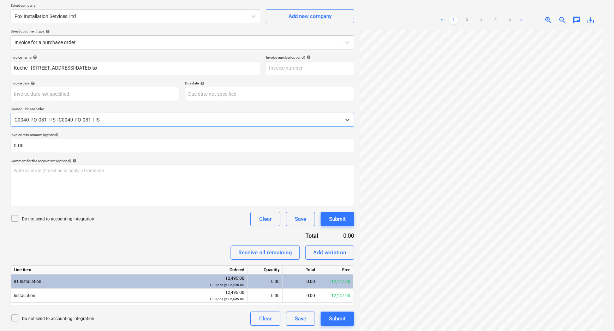
click at [29, 216] on p "Do not send to accounting integration" at bounding box center [58, 219] width 72 height 6
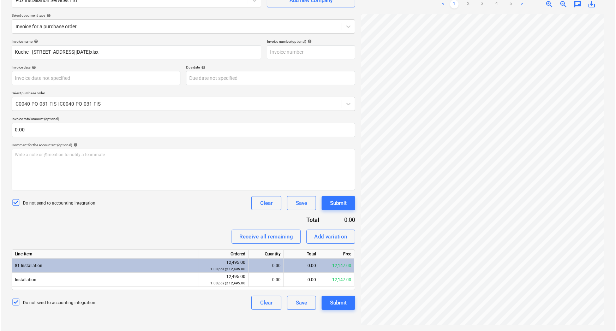
scroll to position [9, 75]
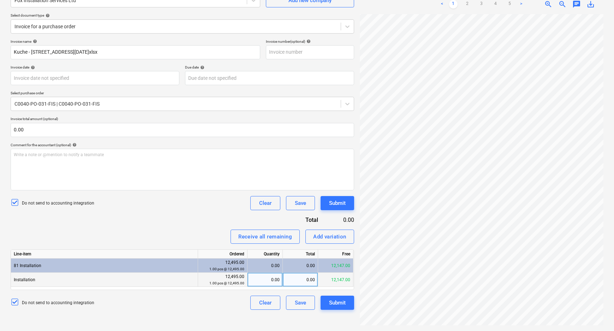
click at [308, 275] on div "0.00" at bounding box center [300, 279] width 35 height 14
click at [317, 324] on div "Create new document Select company Fox Installation Services Ltd Add new compan…" at bounding box center [182, 146] width 349 height 363
click at [343, 303] on div "Submit" at bounding box center [337, 302] width 17 height 9
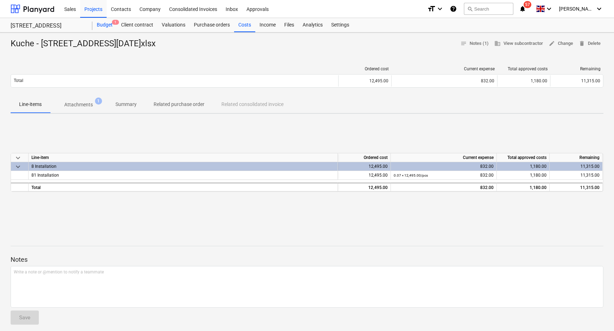
click at [107, 22] on div "Budget 1" at bounding box center [104, 25] width 24 height 14
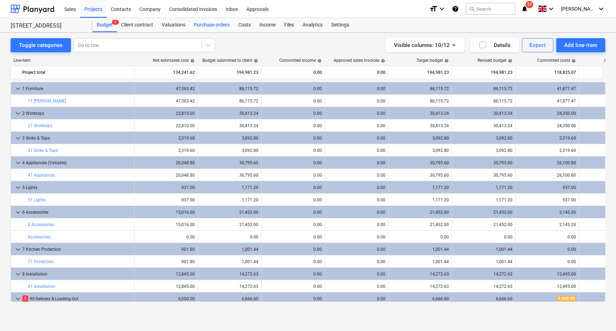
click at [218, 24] on div "Purchase orders" at bounding box center [212, 25] width 44 height 14
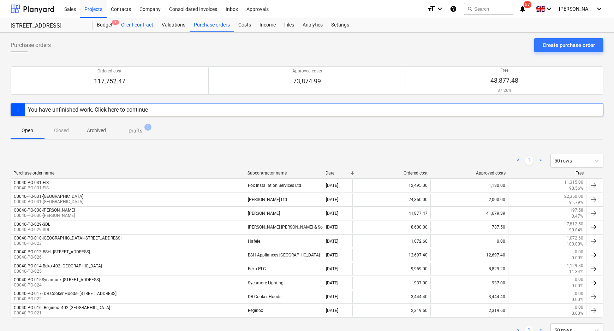
click at [127, 25] on div "Client contract" at bounding box center [137, 25] width 41 height 14
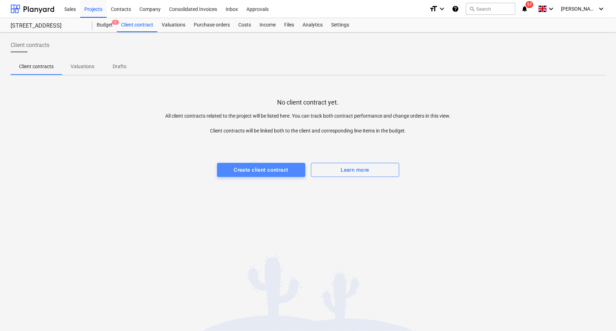
click at [251, 169] on div "Create client contract" at bounding box center [261, 169] width 54 height 9
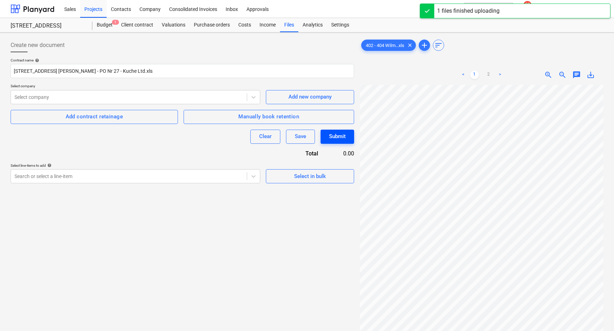
scroll to position [91, 75]
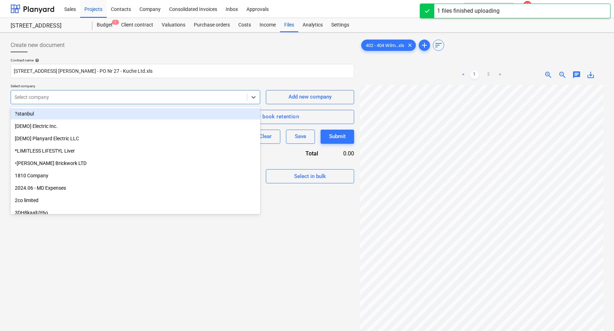
click at [107, 96] on div at bounding box center [128, 97] width 229 height 7
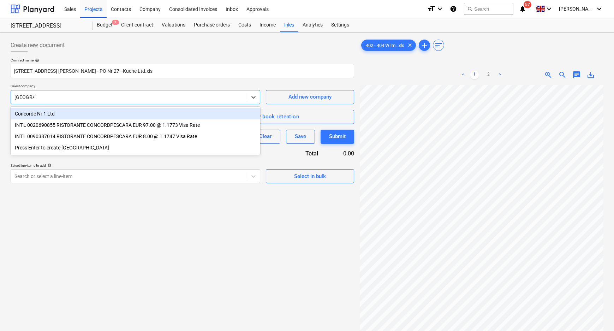
click at [106, 111] on div "Concorde Nr 1 Ltd" at bounding box center [136, 113] width 250 height 11
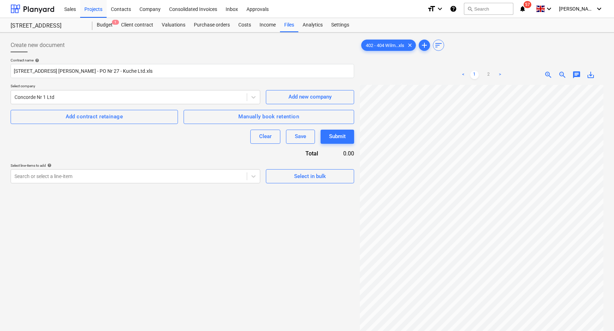
click at [168, 236] on div "Create new document Contract name help [STREET_ADDRESS][PERSON_NAME] - Kuche Lt…" at bounding box center [182, 216] width 349 height 363
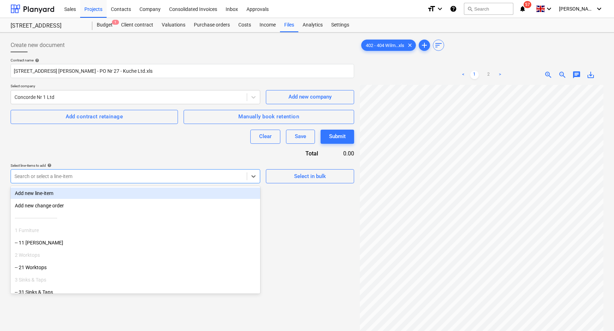
click at [222, 174] on div at bounding box center [128, 176] width 229 height 7
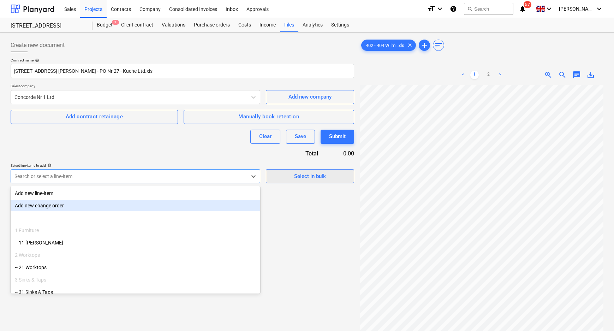
click at [309, 179] on div "Select in bulk" at bounding box center [310, 176] width 32 height 9
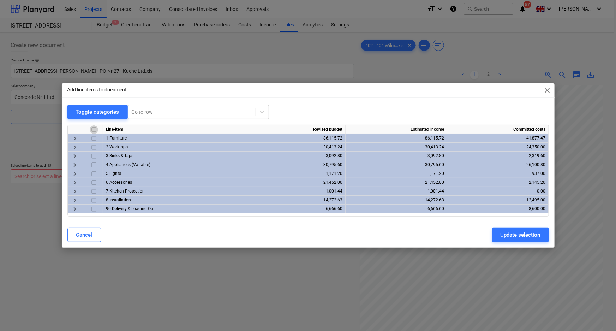
click at [95, 130] on input "checkbox" at bounding box center [94, 129] width 8 height 8
click at [525, 232] on div "Update selection" at bounding box center [520, 234] width 40 height 9
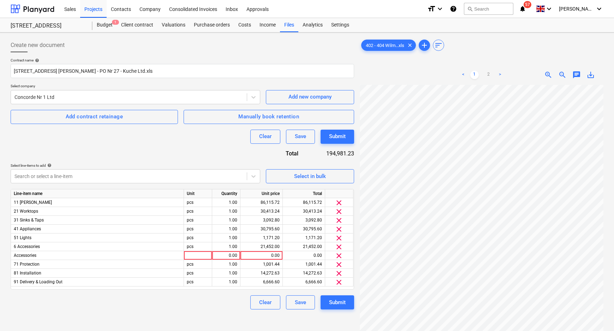
click at [180, 308] on div "Clear Save Submit" at bounding box center [182, 302] width 343 height 14
click at [271, 203] on div "86,115.72" at bounding box center [261, 202] width 36 height 9
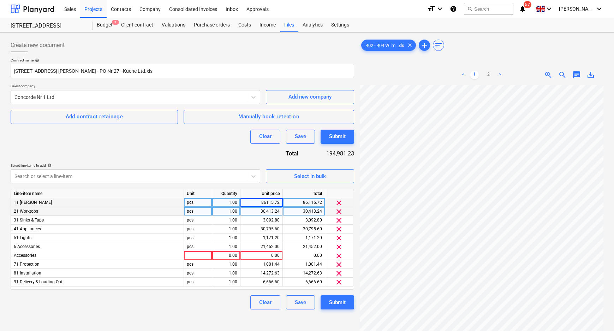
click at [274, 211] on div "30,413.24" at bounding box center [261, 211] width 36 height 9
click at [277, 218] on div "3,092.80" at bounding box center [261, 220] width 36 height 9
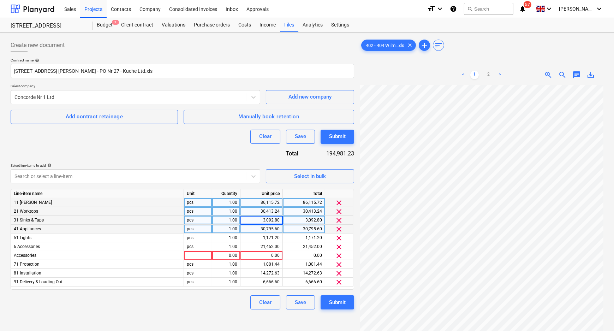
click at [278, 228] on div "30,795.60" at bounding box center [261, 228] width 36 height 9
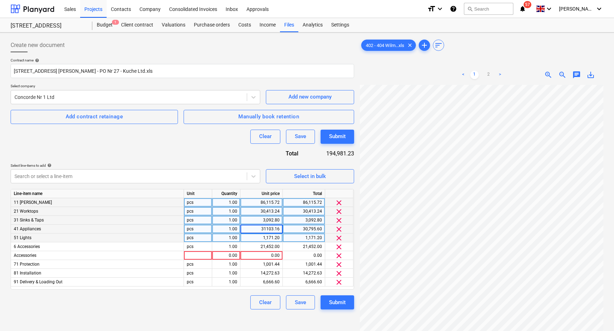
click at [277, 240] on div "1,171.20" at bounding box center [261, 237] width 36 height 9
click at [269, 247] on div "21,452.00" at bounding box center [261, 246] width 36 height 9
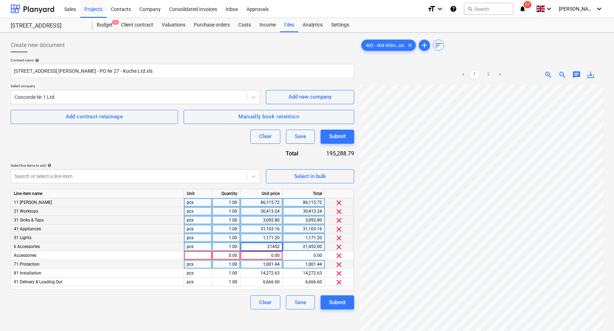
click at [276, 265] on div "1,001.44" at bounding box center [261, 264] width 36 height 9
click at [271, 272] on div "14,272.63" at bounding box center [261, 273] width 36 height 9
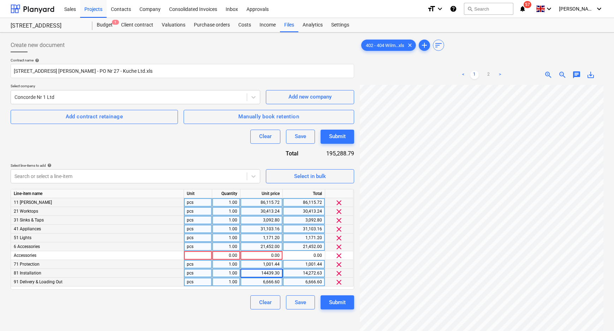
click at [262, 283] on div "6,666.60" at bounding box center [261, 281] width 36 height 9
click at [230, 304] on div "Clear Save Submit" at bounding box center [182, 302] width 343 height 14
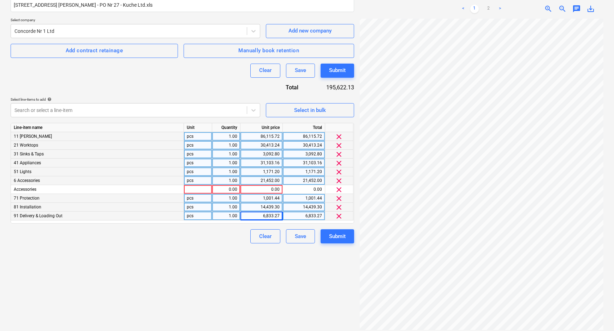
scroll to position [71, 0]
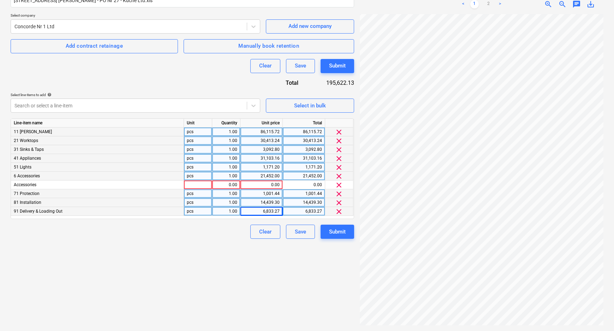
click at [295, 264] on div "Create new document Contract name help [STREET_ADDRESS] [PERSON_NAME] - PO Nr 2…" at bounding box center [182, 146] width 349 height 363
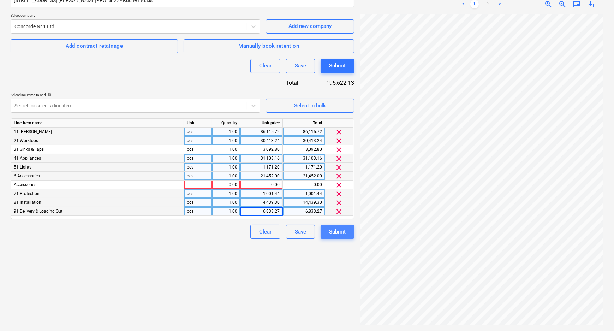
click at [336, 230] on div "Submit" at bounding box center [337, 231] width 17 height 9
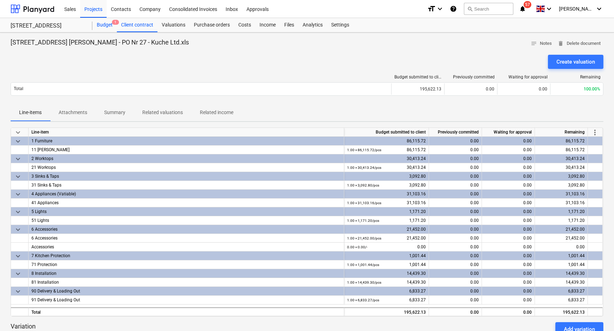
click at [109, 25] on div "Budget 1" at bounding box center [104, 25] width 24 height 14
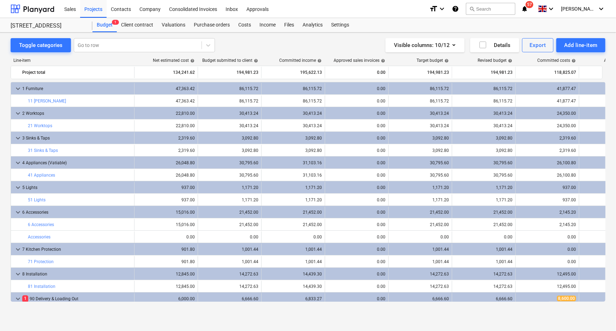
scroll to position [15, 0]
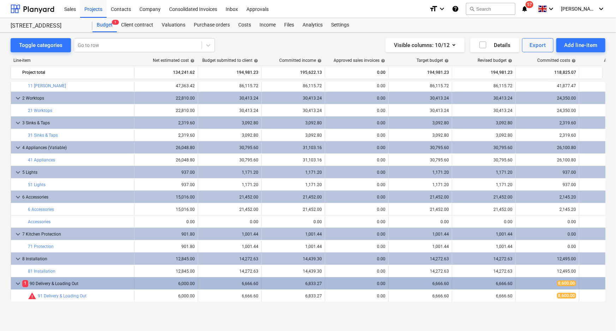
click at [257, 283] on div "6,666.60" at bounding box center [230, 283] width 58 height 5
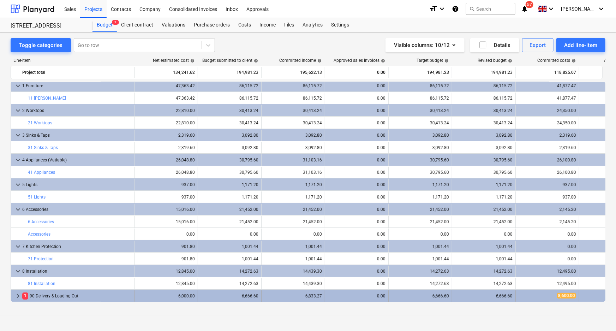
click at [207, 295] on div "6,666.60" at bounding box center [230, 295] width 58 height 5
click at [14, 295] on span "keyboard_arrow_down" at bounding box center [18, 295] width 8 height 8
click at [15, 296] on span "keyboard_arrow_right" at bounding box center [18, 295] width 8 height 8
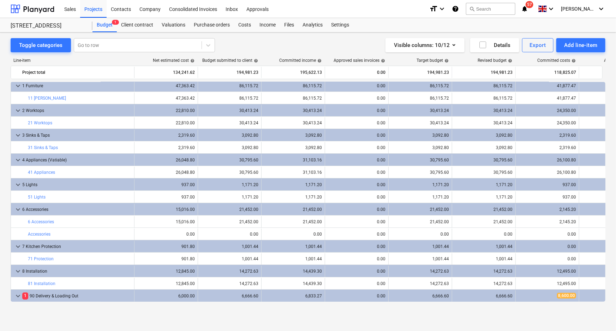
scroll to position [15, 0]
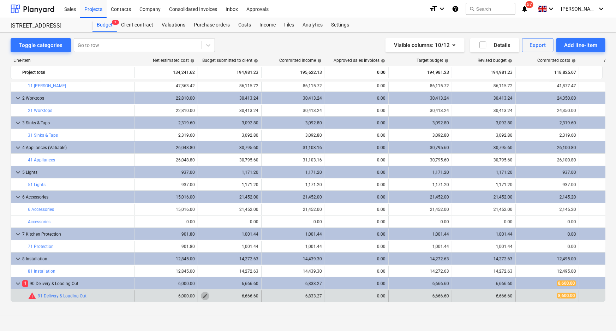
click at [205, 296] on span "edit" at bounding box center [205, 296] width 6 height 6
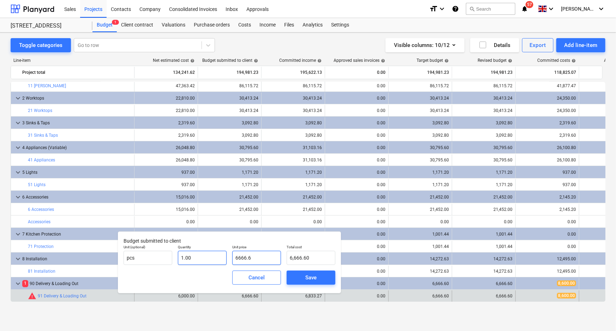
drag, startPoint x: 260, startPoint y: 258, endPoint x: 226, endPoint y: 262, distance: 34.5
click at [226, 262] on div "Unit (optional) pcs Quantity 1.00 Unit price 6666.6 Total cost 6,666.60" at bounding box center [229, 255] width 217 height 26
click at [308, 277] on div "Save" at bounding box center [310, 277] width 11 height 9
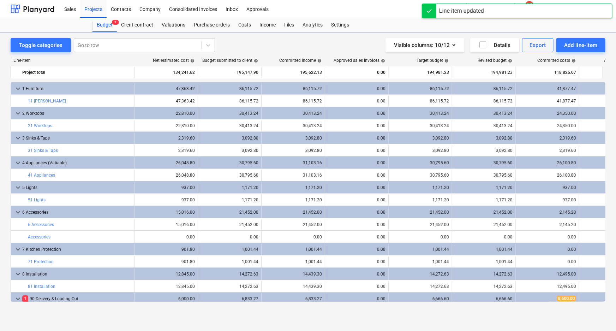
scroll to position [15, 0]
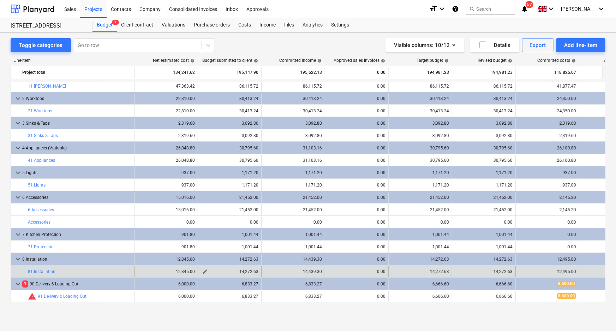
click at [254, 272] on div "14,272.63" at bounding box center [230, 271] width 58 height 5
click at [203, 269] on span "edit" at bounding box center [205, 272] width 6 height 6
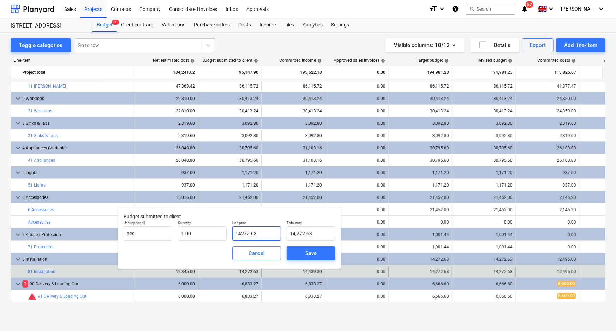
drag, startPoint x: 261, startPoint y: 233, endPoint x: 242, endPoint y: 233, distance: 19.1
click at [242, 233] on input "14272.63" at bounding box center [256, 233] width 49 height 14
click at [316, 253] on div "Save" at bounding box center [310, 252] width 11 height 9
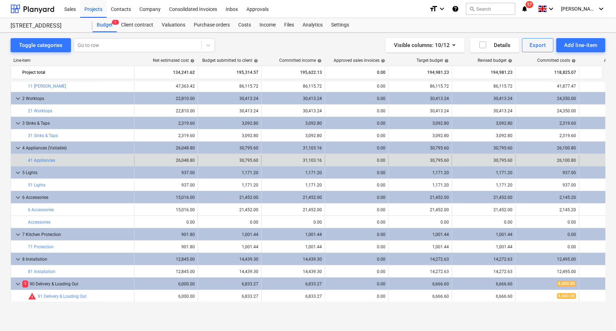
click at [210, 156] on div "edit 30,795.60" at bounding box center [230, 160] width 58 height 11
click at [206, 158] on span "edit" at bounding box center [205, 160] width 6 height 6
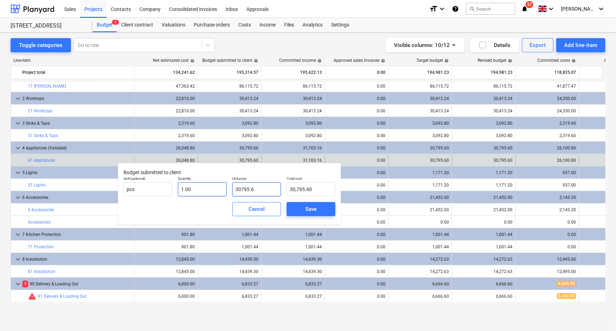
drag, startPoint x: 272, startPoint y: 191, endPoint x: 214, endPoint y: 191, distance: 58.2
click at [214, 191] on div "Unit (optional) pcs Quantity 1.00 Unit price 30795.6 Total cost 30,795.60" at bounding box center [229, 186] width 217 height 26
click at [301, 209] on span "Save" at bounding box center [311, 208] width 32 height 9
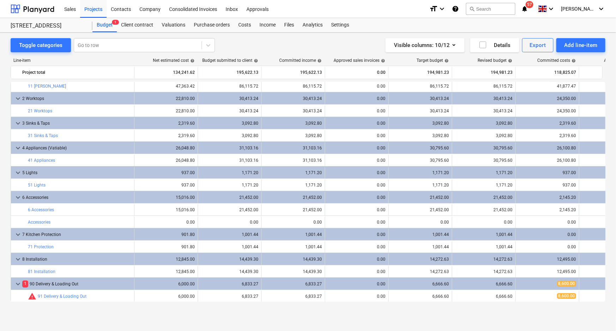
scroll to position [0, 0]
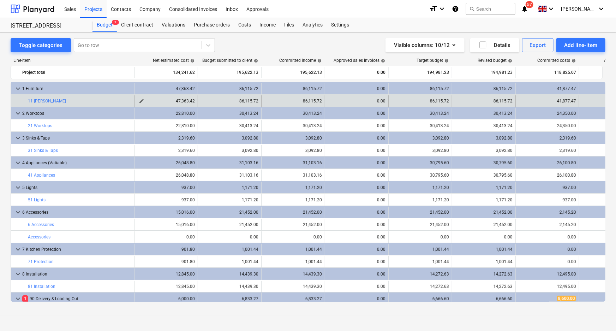
click at [143, 99] on span "edit" at bounding box center [142, 101] width 6 height 6
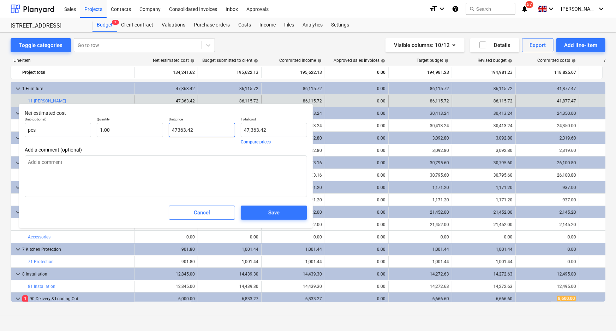
drag, startPoint x: 199, startPoint y: 129, endPoint x: 169, endPoint y: 130, distance: 29.3
click at [169, 130] on input "47363.42" at bounding box center [202, 130] width 66 height 14
click at [278, 211] on div "Save" at bounding box center [273, 212] width 11 height 9
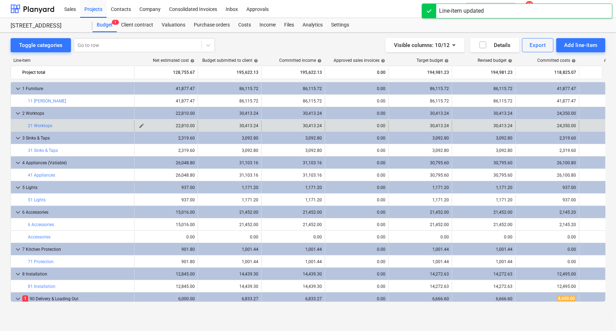
click at [141, 126] on span "edit" at bounding box center [142, 126] width 6 height 6
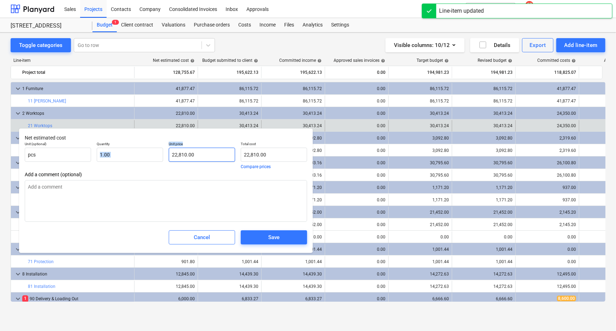
drag, startPoint x: 212, startPoint y: 162, endPoint x: 184, endPoint y: 155, distance: 29.0
click at [166, 158] on div "Unit price 22,810.00" at bounding box center [202, 155] width 72 height 33
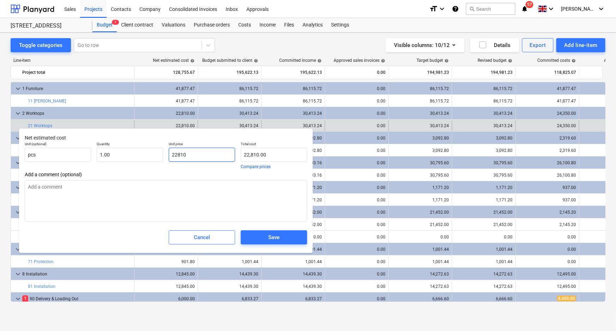
click at [211, 158] on input "22810" at bounding box center [202, 155] width 66 height 14
drag, startPoint x: 166, startPoint y: 159, endPoint x: 153, endPoint y: 159, distance: 13.1
click at [153, 159] on div "Unit (optional) pcs Quantity 1.00 Unit price 22810 Total cost 22,810.00 Compare…" at bounding box center [166, 155] width 288 height 33
click at [274, 240] on div "Save" at bounding box center [273, 237] width 11 height 9
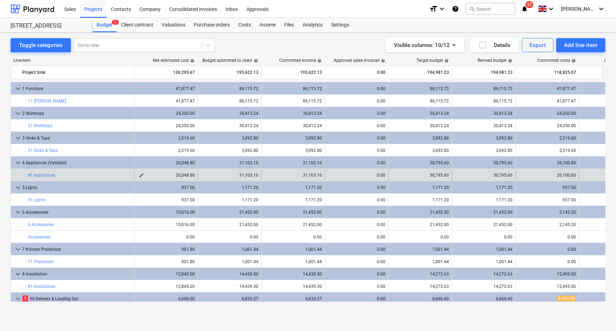
click at [139, 176] on span "edit" at bounding box center [142, 175] width 6 height 6
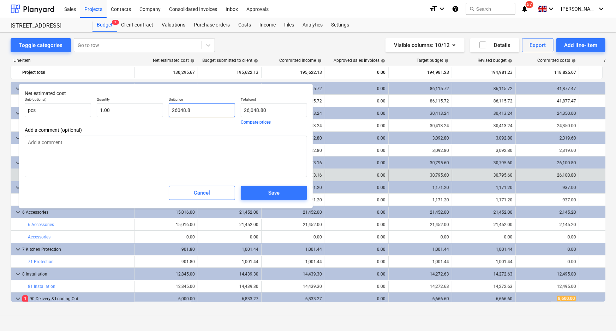
click at [203, 109] on input "26048.8" at bounding box center [202, 110] width 66 height 14
drag, startPoint x: 199, startPoint y: 112, endPoint x: 177, endPoint y: 114, distance: 22.3
click at [177, 114] on input "26048.8" at bounding box center [202, 110] width 66 height 14
click at [259, 191] on span "Save" at bounding box center [273, 192] width 49 height 9
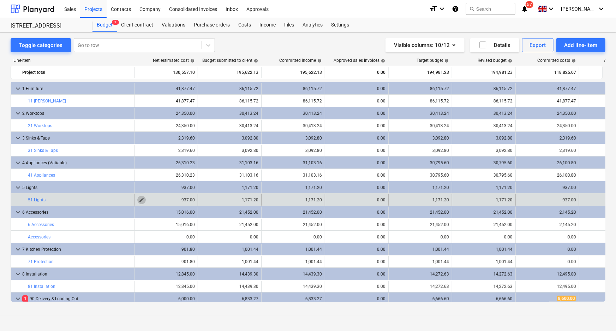
click at [139, 200] on span "edit" at bounding box center [142, 200] width 6 height 6
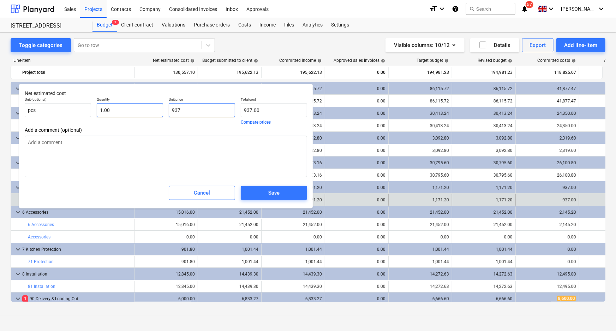
drag, startPoint x: 196, startPoint y: 114, endPoint x: 159, endPoint y: 114, distance: 36.3
click at [159, 114] on div "Unit (optional) pcs Quantity 1.00 Unit price 937 Total cost 937.00 Compare pric…" at bounding box center [166, 110] width 288 height 33
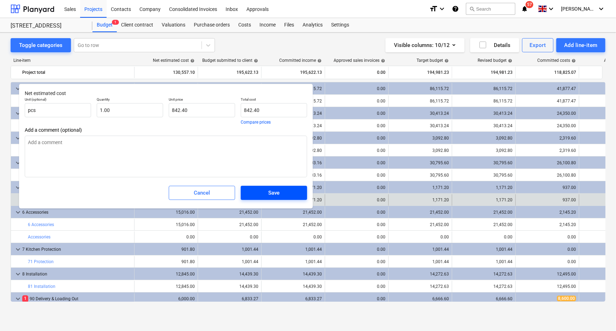
click at [247, 191] on button "Save" at bounding box center [274, 193] width 66 height 14
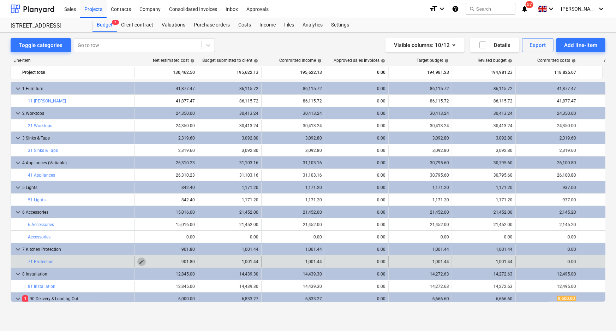
click at [143, 259] on span "edit" at bounding box center [142, 262] width 6 height 6
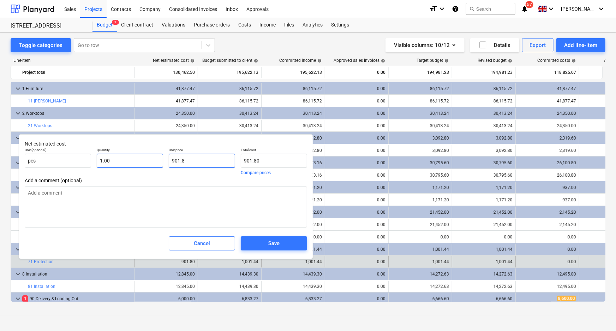
click at [145, 161] on div "Unit (optional) pcs Quantity 1.00 Unit price 901.8 Total cost 901.80 Compare pr…" at bounding box center [166, 161] width 288 height 33
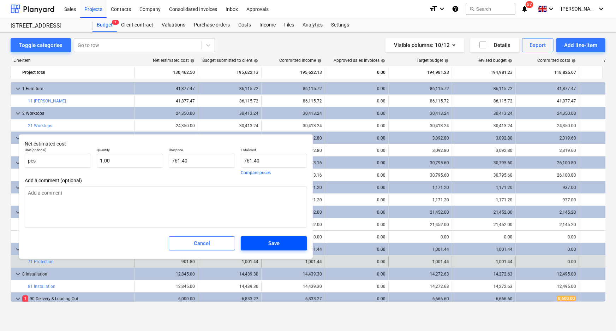
click at [295, 237] on button "Save" at bounding box center [274, 243] width 66 height 14
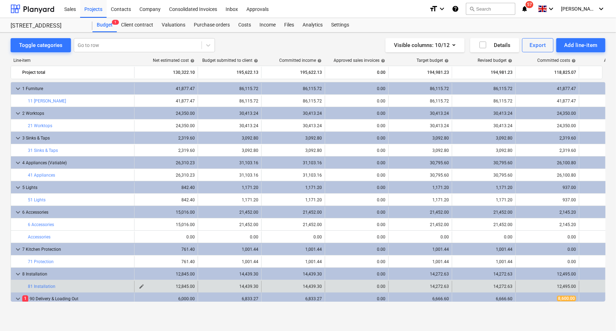
click at [142, 285] on span "edit" at bounding box center [142, 286] width 6 height 6
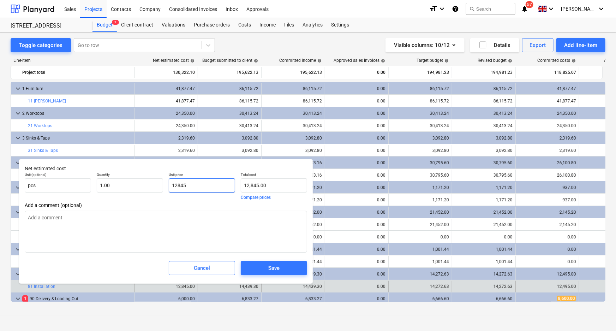
drag, startPoint x: 181, startPoint y: 186, endPoint x: 177, endPoint y: 185, distance: 3.9
click at [177, 185] on input "12845" at bounding box center [202, 185] width 66 height 14
click at [265, 259] on div "Save" at bounding box center [274, 268] width 72 height 20
click at [264, 265] on span "Save" at bounding box center [273, 267] width 49 height 9
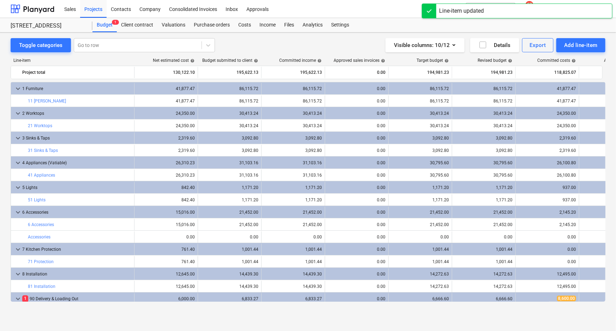
scroll to position [15, 0]
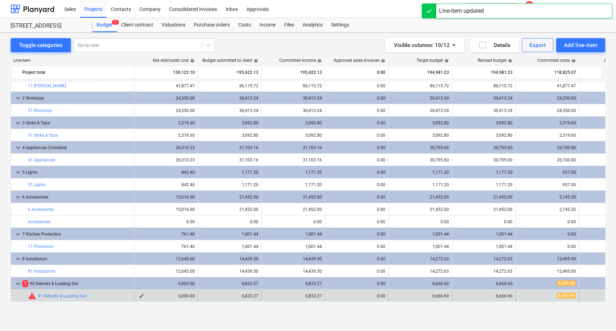
click at [143, 295] on span "edit" at bounding box center [142, 296] width 6 height 6
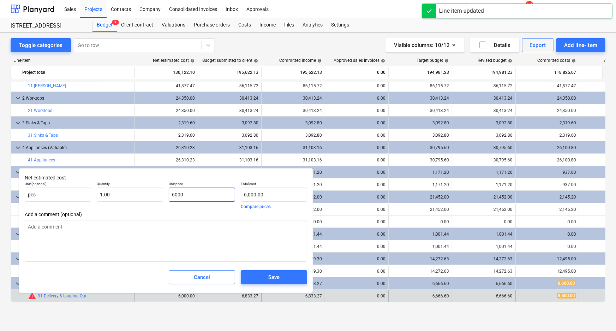
click at [178, 194] on input "6000" at bounding box center [202, 194] width 66 height 14
drag, startPoint x: 179, startPoint y: 195, endPoint x: 175, endPoint y: 194, distance: 4.2
click at [175, 194] on input "6000" at bounding box center [202, 194] width 66 height 14
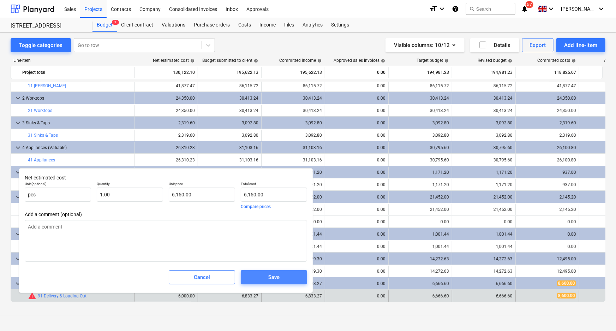
click at [266, 279] on span "Save" at bounding box center [273, 276] width 49 height 9
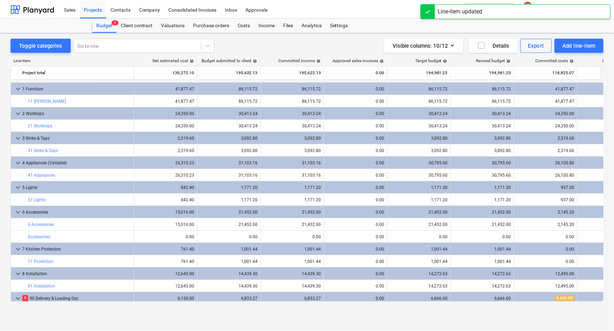
scroll to position [15, 0]
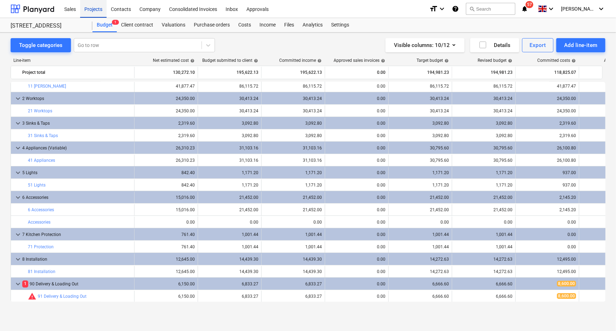
click at [92, 13] on div "Projects" at bounding box center [93, 9] width 26 height 18
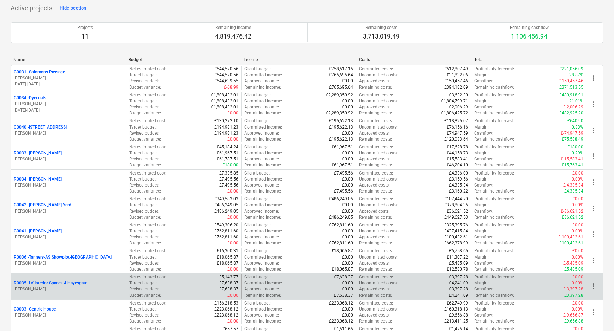
scroll to position [32, 0]
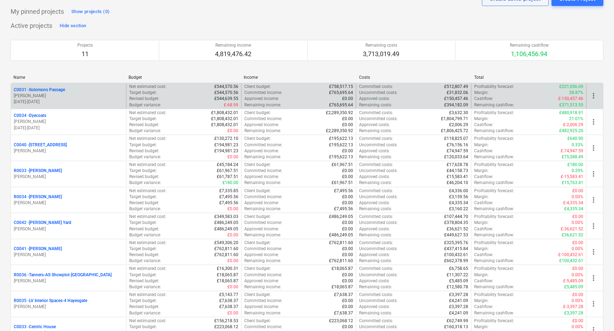
click at [64, 88] on p "C0031 - Solomons Passage" at bounding box center [39, 90] width 51 height 6
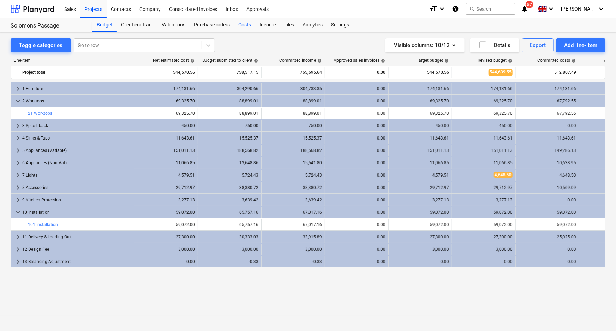
click at [235, 24] on div "Costs" at bounding box center [244, 25] width 21 height 14
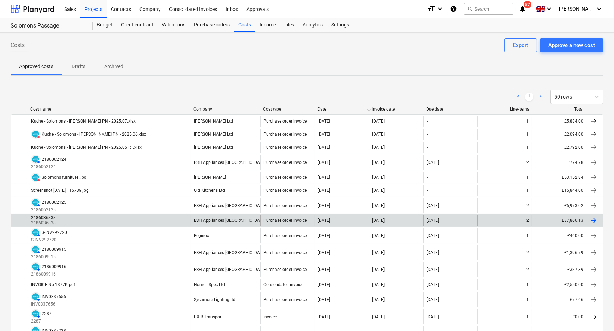
click at [154, 215] on div "2186036838 2186036838" at bounding box center [109, 220] width 163 height 11
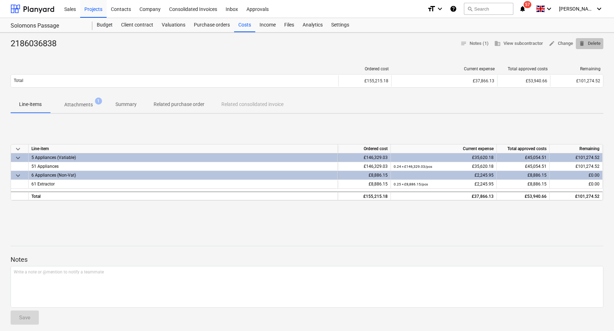
click at [589, 42] on span "delete Delete" at bounding box center [589, 44] width 22 height 8
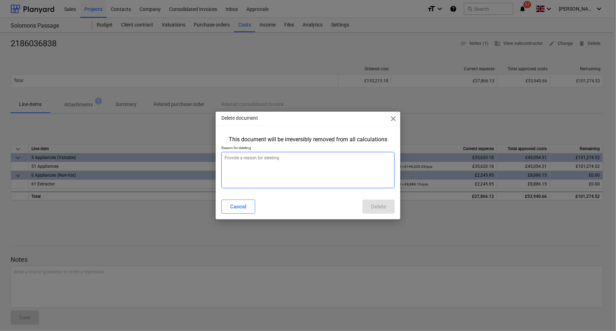
click at [366, 183] on textarea at bounding box center [308, 170] width 174 height 36
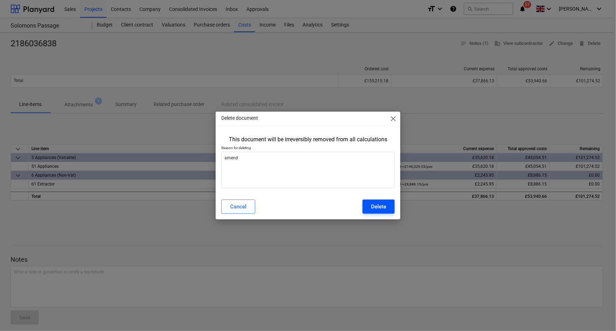
click at [386, 205] on div "Delete" at bounding box center [378, 206] width 15 height 9
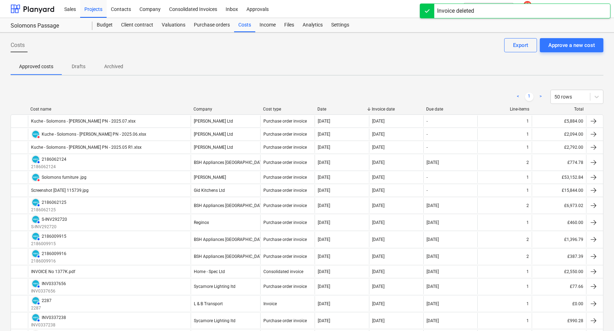
click at [212, 88] on div "< 1 > 50 rows" at bounding box center [307, 97] width 593 height 20
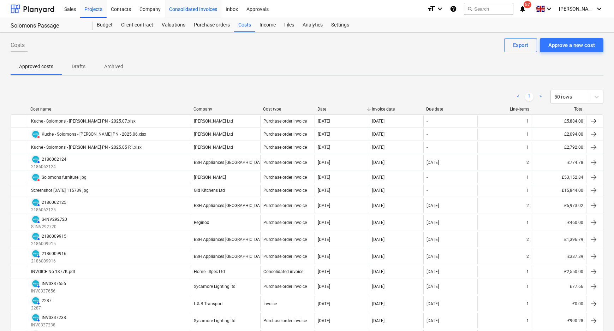
click at [188, 12] on div "Consolidated Invoices" at bounding box center [193, 9] width 56 height 18
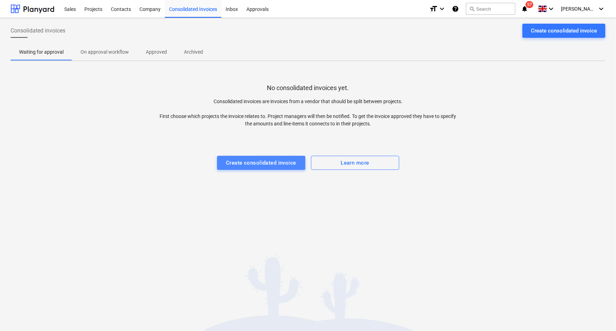
click at [254, 163] on div "Create consolidated invoice" at bounding box center [261, 162] width 70 height 9
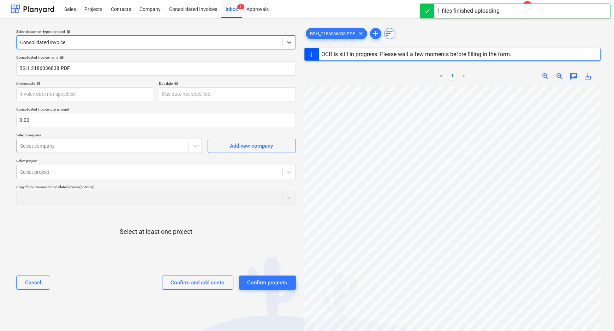
click at [112, 148] on div at bounding box center [102, 145] width 165 height 7
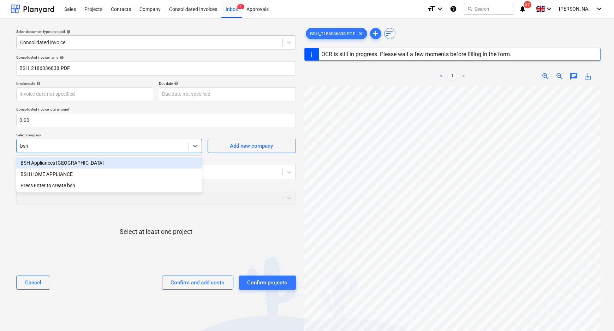
click at [112, 163] on div "BSH Appliances [GEOGRAPHIC_DATA]" at bounding box center [109, 162] width 186 height 11
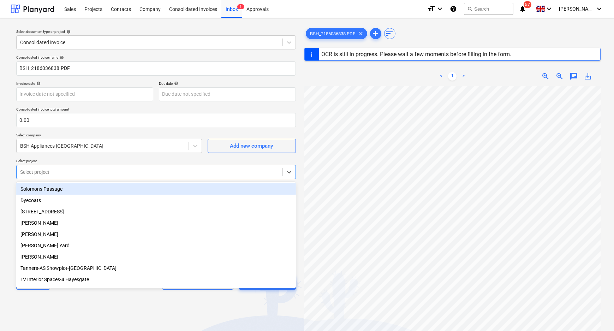
click at [110, 173] on div at bounding box center [149, 171] width 259 height 7
click at [106, 191] on div "Solomons Passage" at bounding box center [155, 188] width 279 height 11
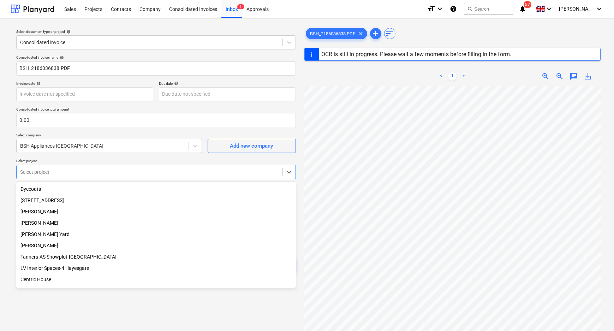
click at [90, 250] on div "[PERSON_NAME]" at bounding box center [155, 245] width 279 height 11
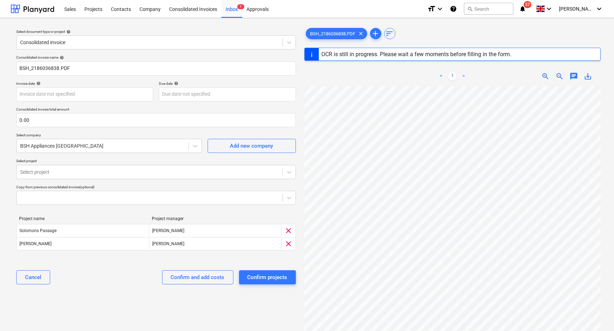
click at [112, 307] on div "Select document type or project help Consolidated invoice Consolidated invoice …" at bounding box center [156, 212] width 291 height 376
click at [205, 279] on div "Confirm and add costs" at bounding box center [198, 276] width 54 height 9
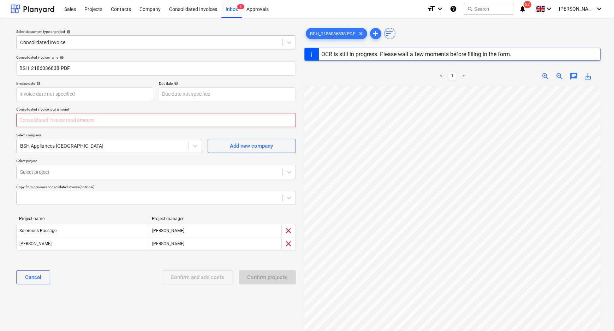
click at [152, 121] on input "text" at bounding box center [155, 120] width 279 height 14
click at [44, 119] on input "text" at bounding box center [155, 120] width 279 height 14
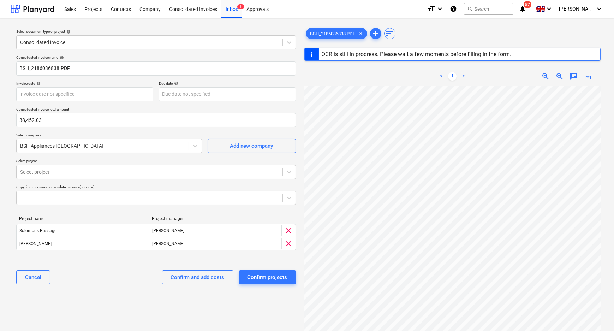
click at [108, 272] on div "Cancel Confirm and add costs Confirm projects" at bounding box center [155, 276] width 279 height 25
click at [169, 276] on button "Confirm and add costs" at bounding box center [197, 277] width 71 height 14
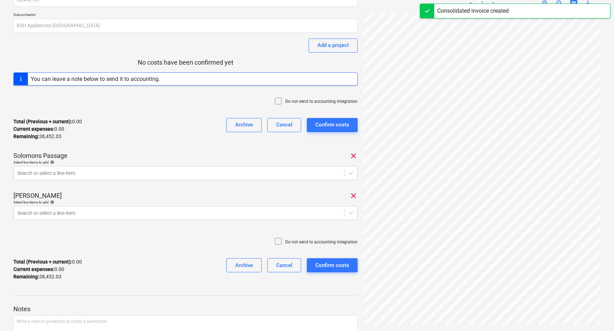
scroll to position [64, 0]
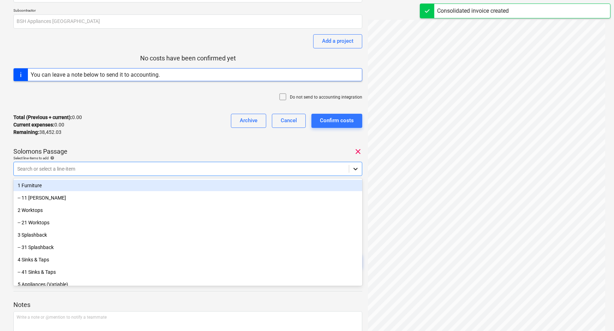
click at [359, 167] on icon at bounding box center [355, 168] width 7 height 7
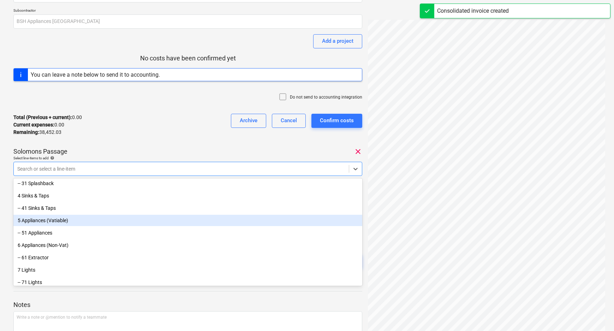
click at [62, 222] on div "5 Appliances (Vatiable)" at bounding box center [187, 220] width 349 height 11
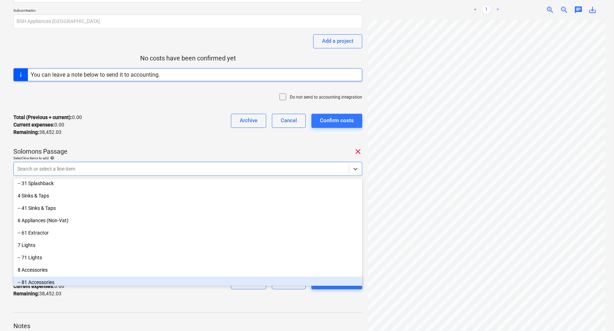
click at [121, 298] on div "Total (Previous + current) : 0.00 Current expenses : 0.00 Remaining : 38,452.03…" at bounding box center [187, 286] width 349 height 34
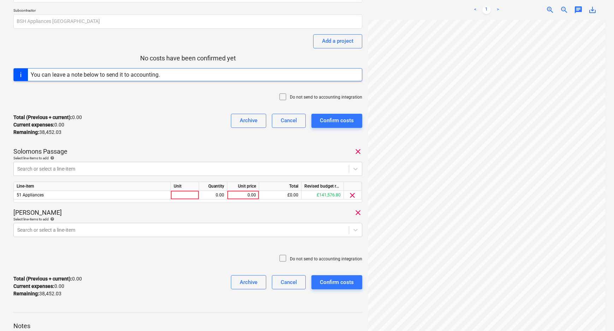
click at [199, 214] on div "[PERSON_NAME]" at bounding box center [187, 212] width 349 height 8
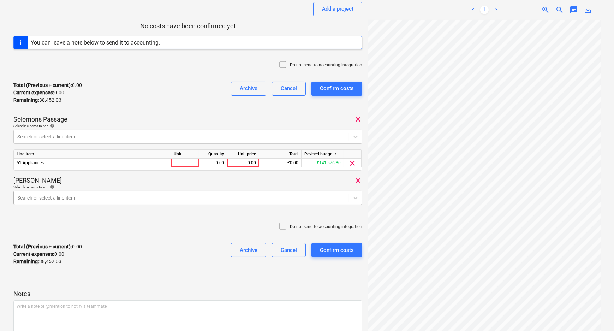
click at [115, 198] on div at bounding box center [181, 197] width 328 height 7
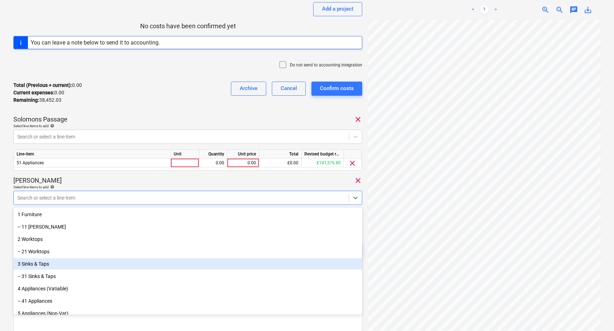
scroll to position [32, 0]
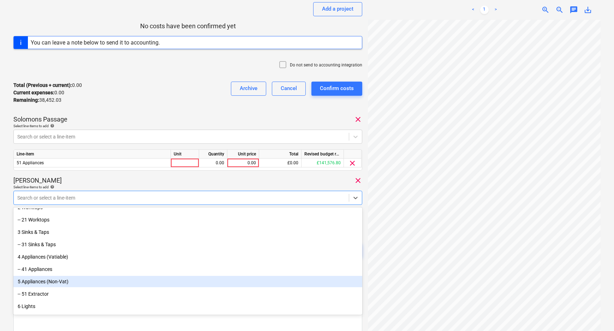
click at [76, 281] on div "5 Appliances (Non-Vat)" at bounding box center [187, 281] width 349 height 11
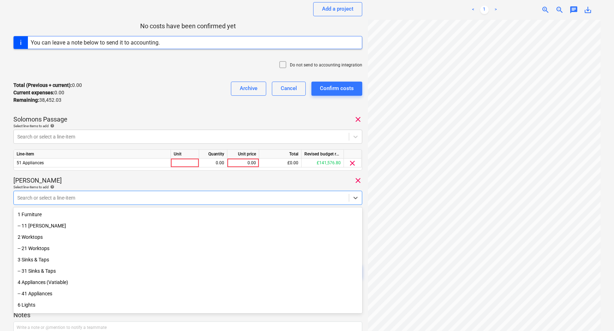
click at [10, 251] on div "BSH_2186036838.PDF Consolidated invoice total amount 38,452.03 Subcontractor BS…" at bounding box center [307, 158] width 614 height 472
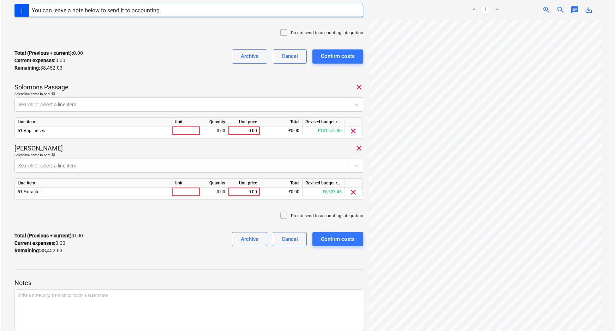
scroll to position [64, 86]
click at [247, 194] on div "0.00" at bounding box center [243, 191] width 26 height 9
click at [215, 230] on div "Total (Previous + current) : 0.00 Current expenses : 0.00 Remaining : 38,452.03…" at bounding box center [187, 243] width 349 height 34
click at [286, 215] on icon at bounding box center [282, 215] width 8 height 8
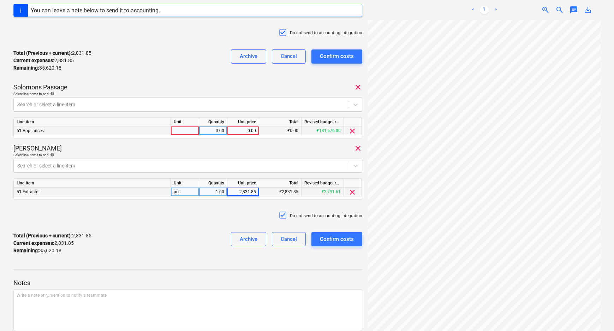
click at [246, 130] on div "0.00" at bounding box center [243, 130] width 26 height 9
click at [234, 130] on input at bounding box center [242, 130] width 31 height 8
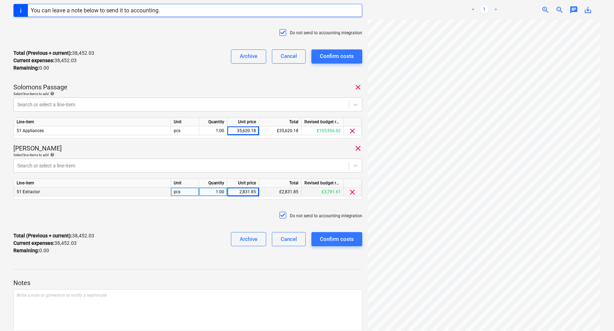
click at [294, 283] on p "Notes" at bounding box center [187, 282] width 349 height 8
click at [340, 239] on div "Confirm costs" at bounding box center [337, 238] width 34 height 9
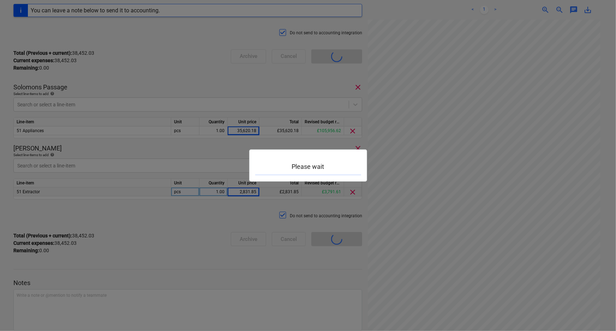
scroll to position [61, 0]
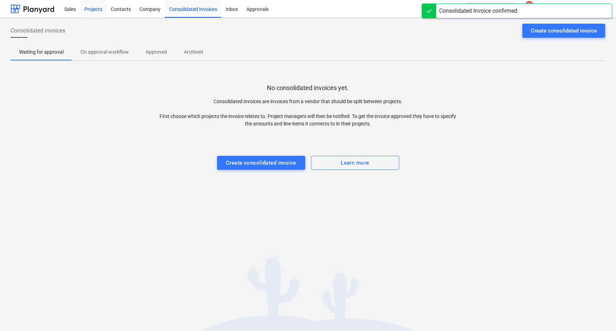
drag, startPoint x: 92, startPoint y: 9, endPoint x: 104, endPoint y: 16, distance: 13.4
click at [92, 10] on div "Projects" at bounding box center [93, 9] width 26 height 18
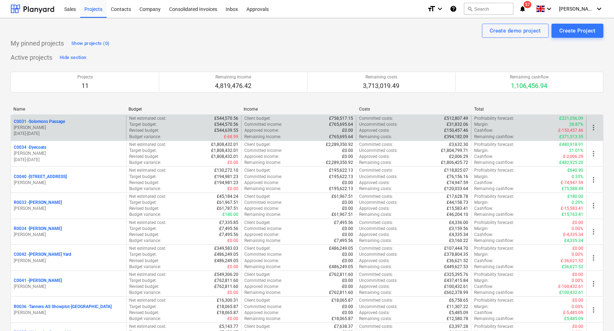
click at [50, 119] on p "C0031 - Solomons Passage" at bounding box center [39, 122] width 51 height 6
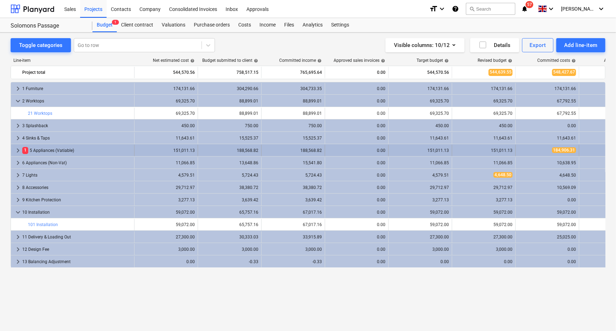
click at [50, 146] on div "1 5 Appliances (Vatiable)" at bounding box center [76, 150] width 109 height 11
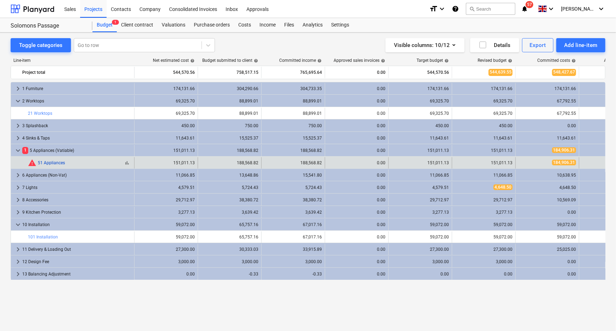
click at [63, 163] on link "51 Appliances" at bounding box center [51, 162] width 27 height 5
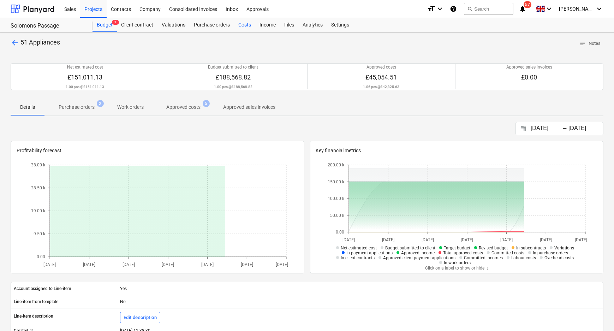
click at [238, 24] on div "Costs" at bounding box center [244, 25] width 21 height 14
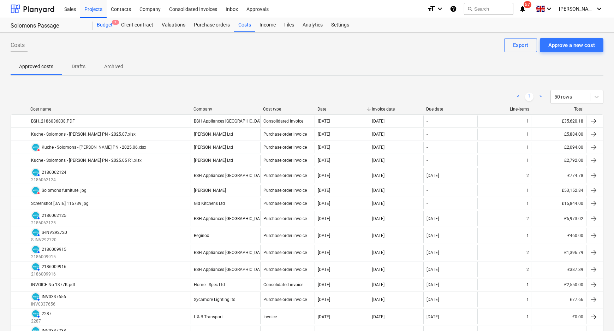
click at [108, 20] on div "Budget 1" at bounding box center [104, 25] width 24 height 14
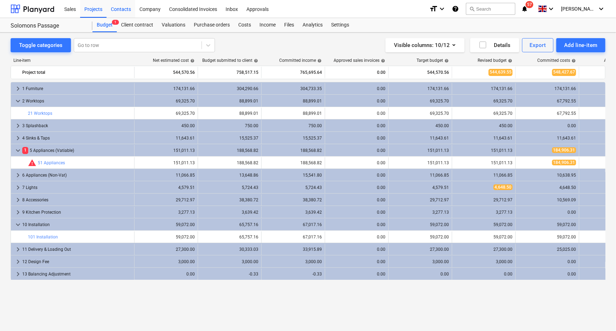
click at [124, 14] on div "Contacts" at bounding box center [121, 9] width 29 height 18
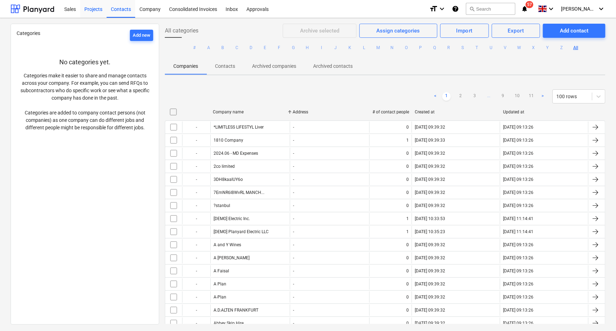
click at [91, 9] on div "Projects" at bounding box center [93, 9] width 26 height 18
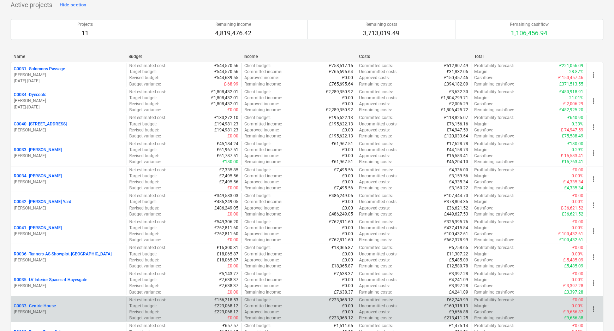
scroll to position [126, 0]
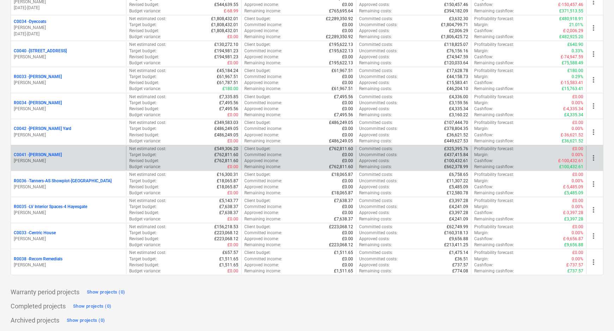
click at [29, 152] on p "C0041 - [PERSON_NAME]" at bounding box center [38, 155] width 48 height 6
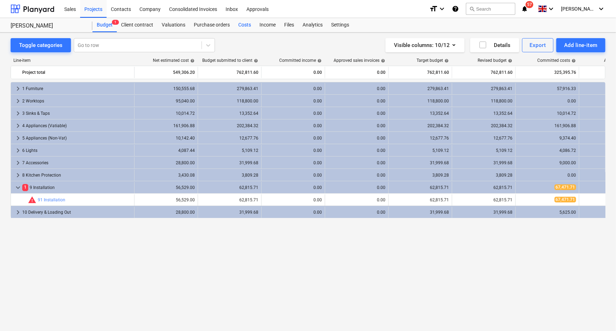
click at [242, 28] on div "Costs" at bounding box center [244, 25] width 21 height 14
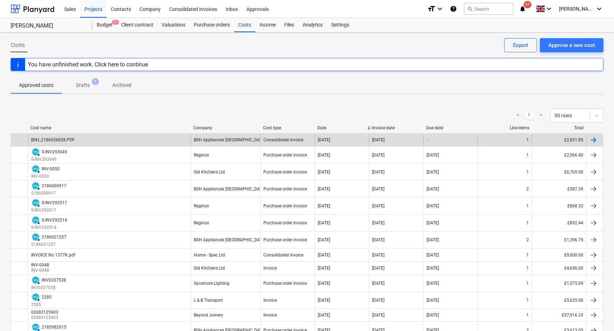
click at [153, 137] on div "BSH_2186036838.PDF" at bounding box center [109, 139] width 163 height 11
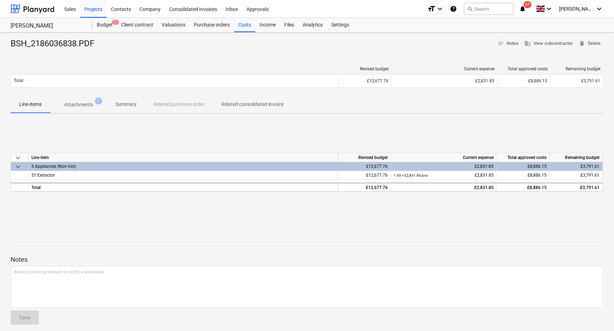
click at [95, 102] on span "1" at bounding box center [98, 100] width 7 height 7
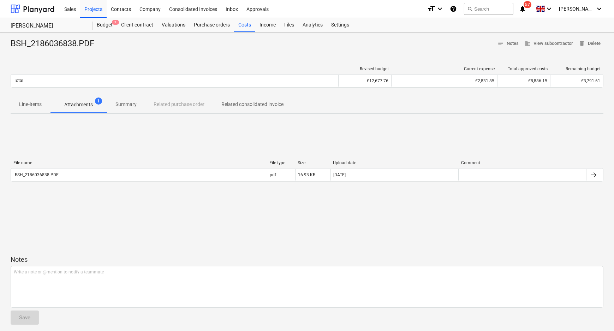
click at [39, 106] on p "Line-items" at bounding box center [30, 104] width 23 height 7
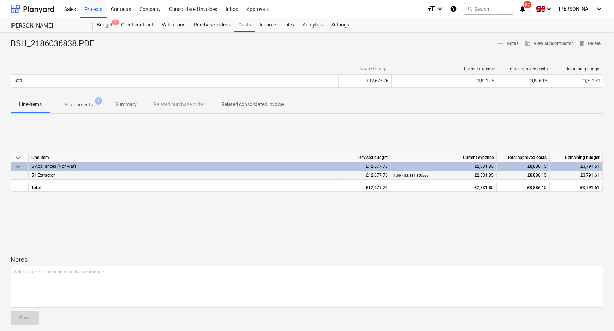
click at [65, 173] on div "51 Extractor" at bounding box center [183, 175] width 309 height 9
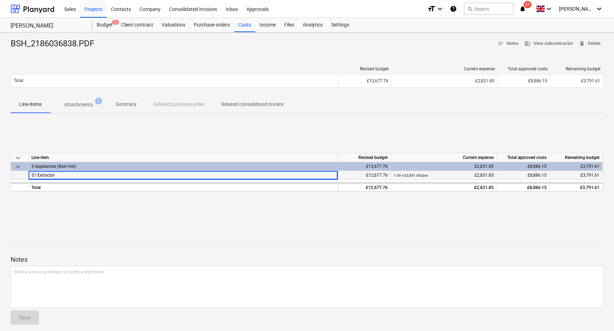
click at [405, 176] on small "1.00 × £2,831.85 / pcs" at bounding box center [410, 175] width 34 height 4
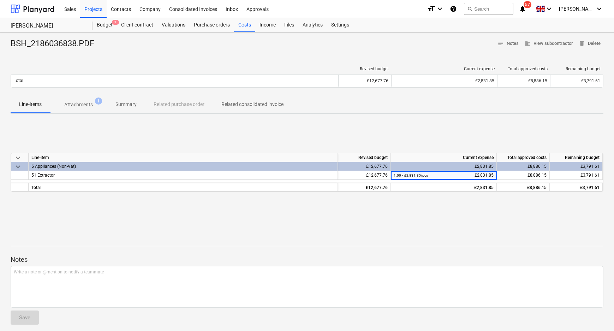
click at [243, 141] on div "keyboard_arrow_down Line-item Revised budget Current expense Total approved cos…" at bounding box center [307, 172] width 593 height 106
click at [251, 108] on span "Related consolidated invoice" at bounding box center [252, 104] width 79 height 12
